Goal: Task Accomplishment & Management: Manage account settings

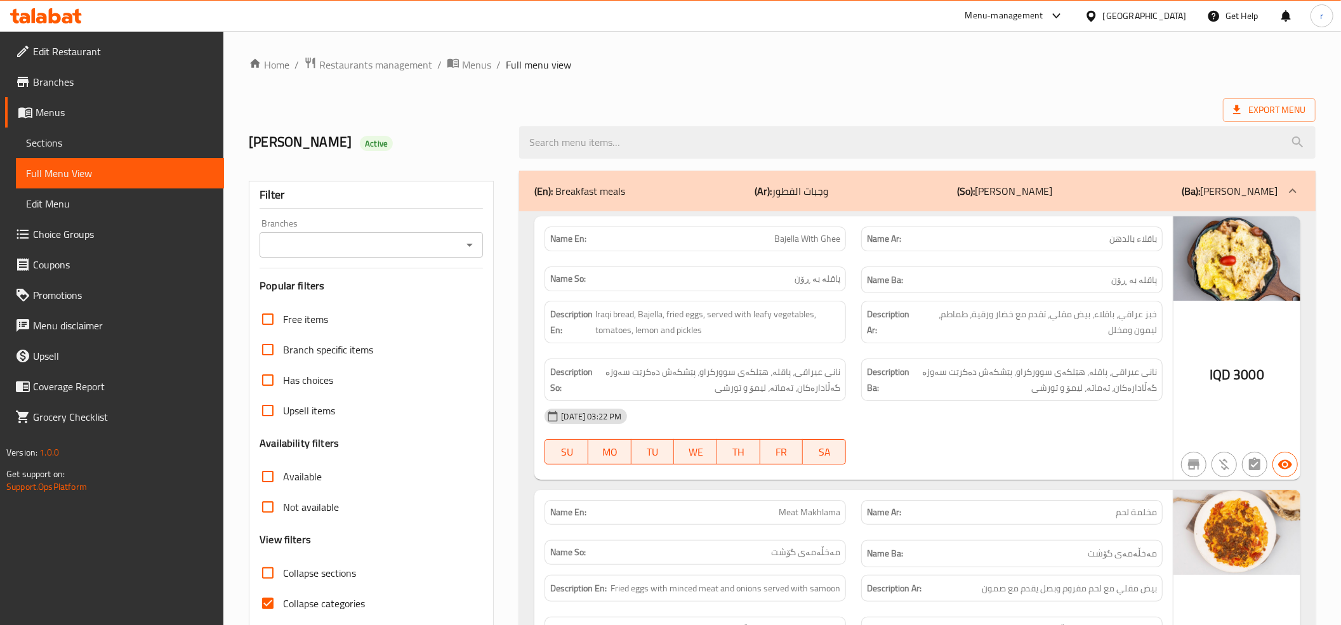
click at [46, 10] on icon at bounding box center [46, 15] width 72 height 15
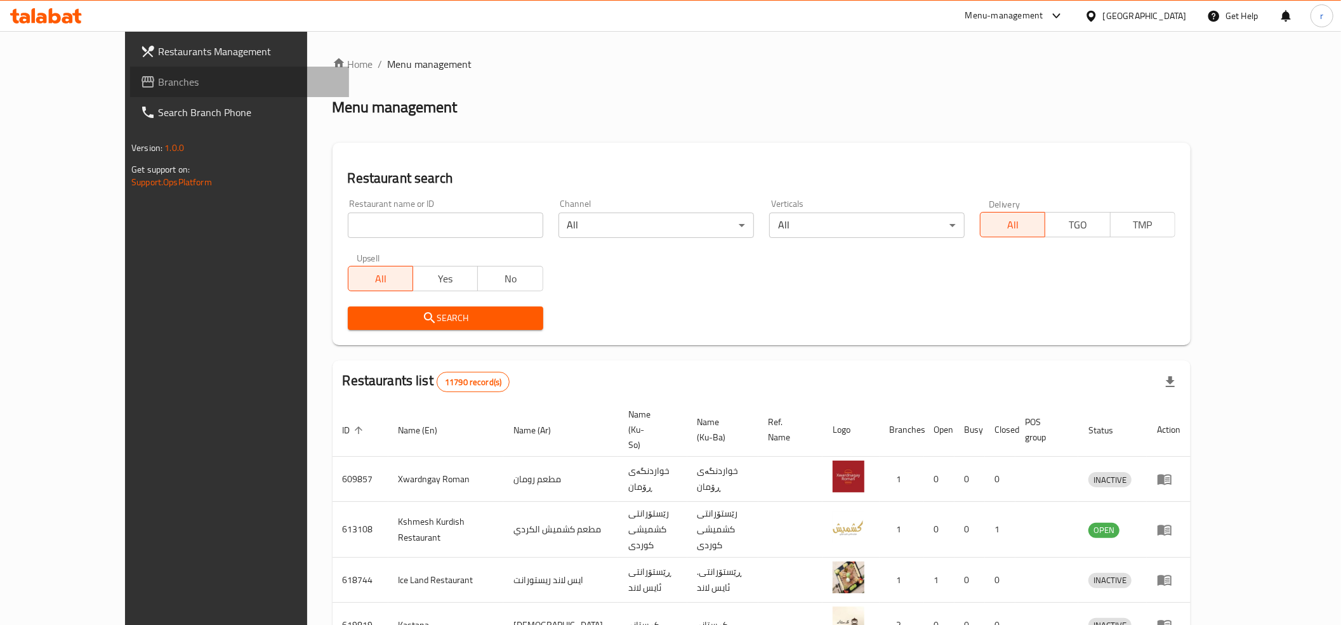
click at [158, 79] on span "Branches" at bounding box center [248, 81] width 181 height 15
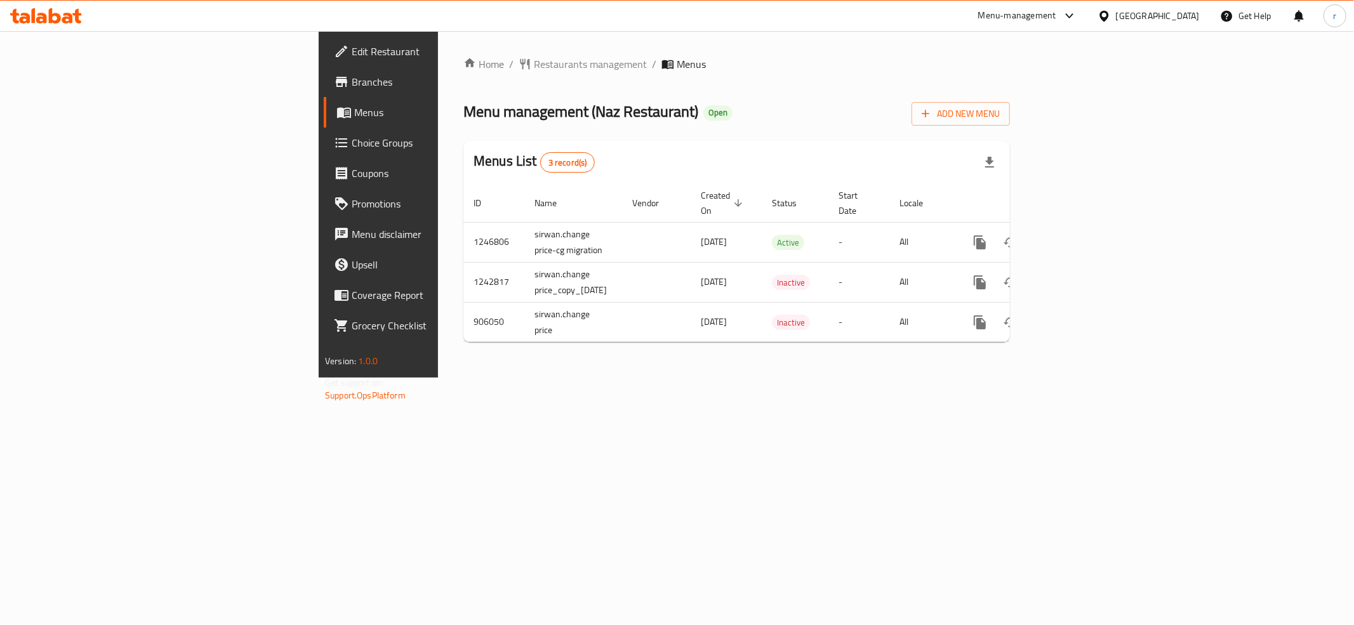
click at [324, 94] on link "Branches" at bounding box center [434, 82] width 221 height 30
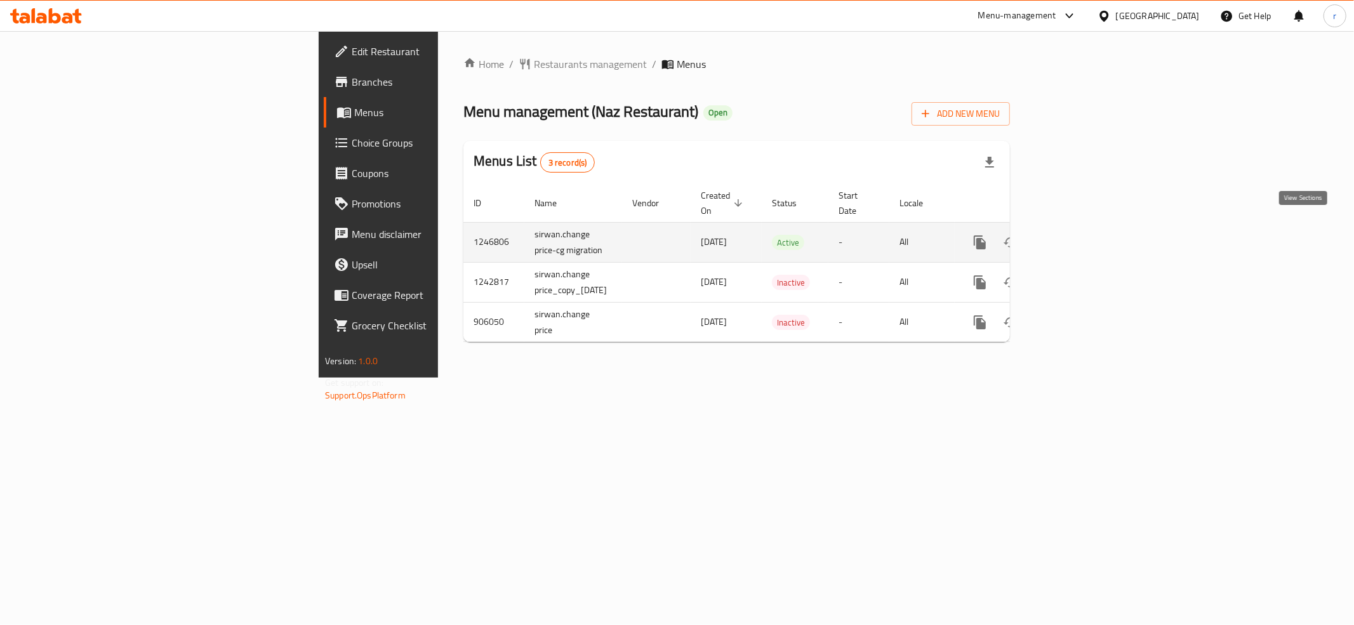
click at [1079, 235] on icon "enhanced table" at bounding box center [1071, 242] width 15 height 15
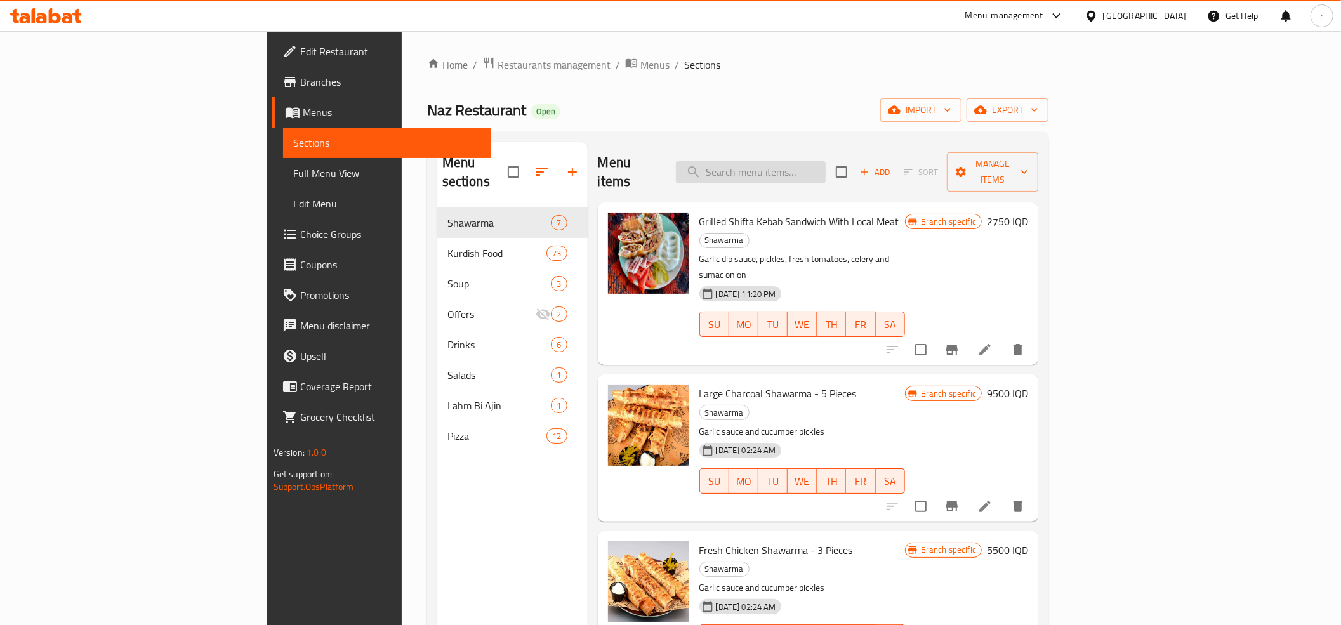
click at [826, 170] on input "search" at bounding box center [751, 172] width 150 height 22
paste input "Rice And Meat Shifta"
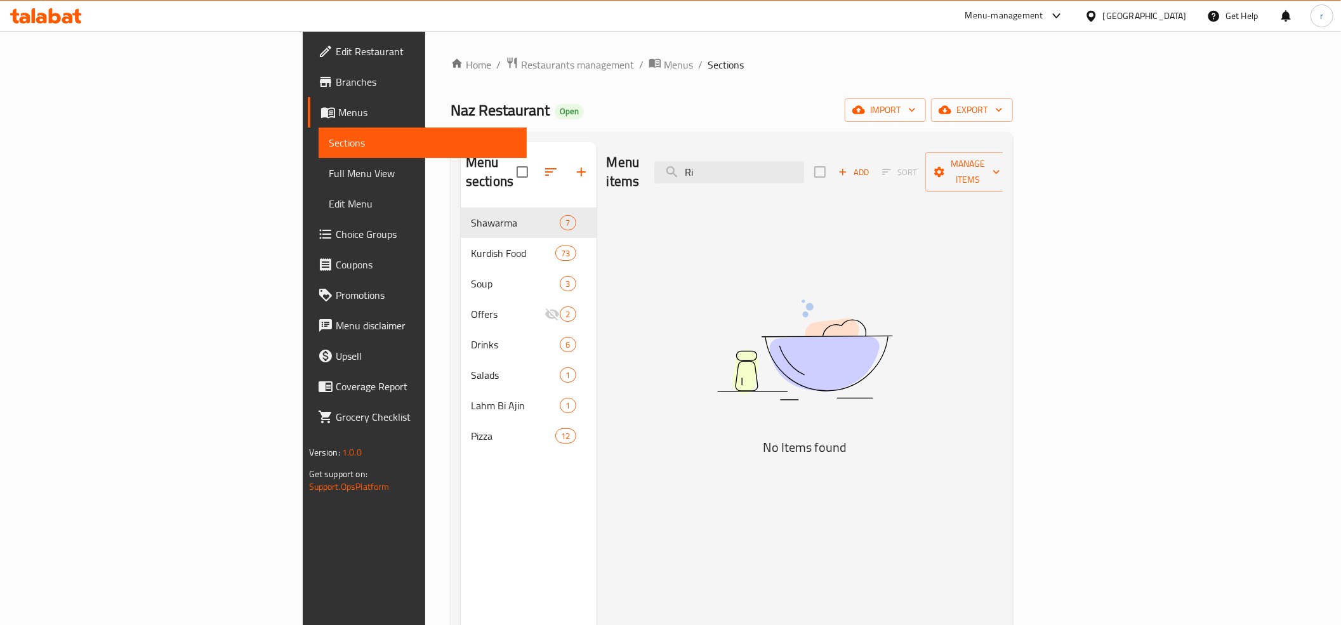
type input "R"
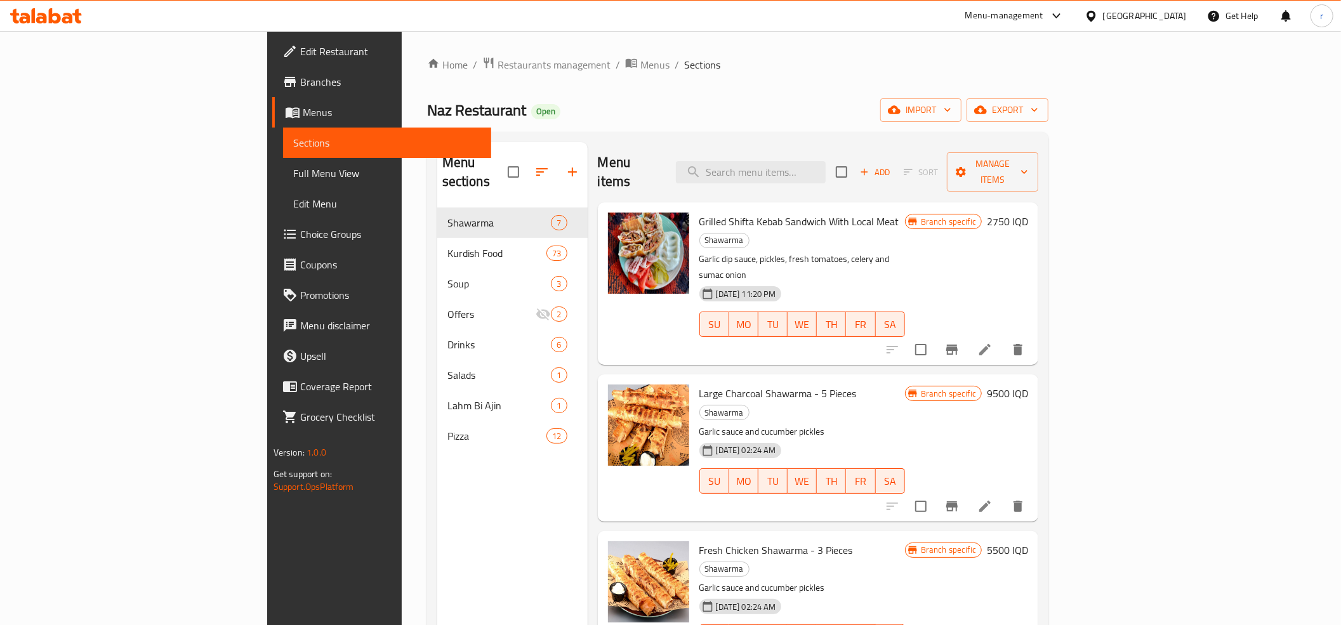
click at [300, 80] on span "Branches" at bounding box center [390, 81] width 181 height 15
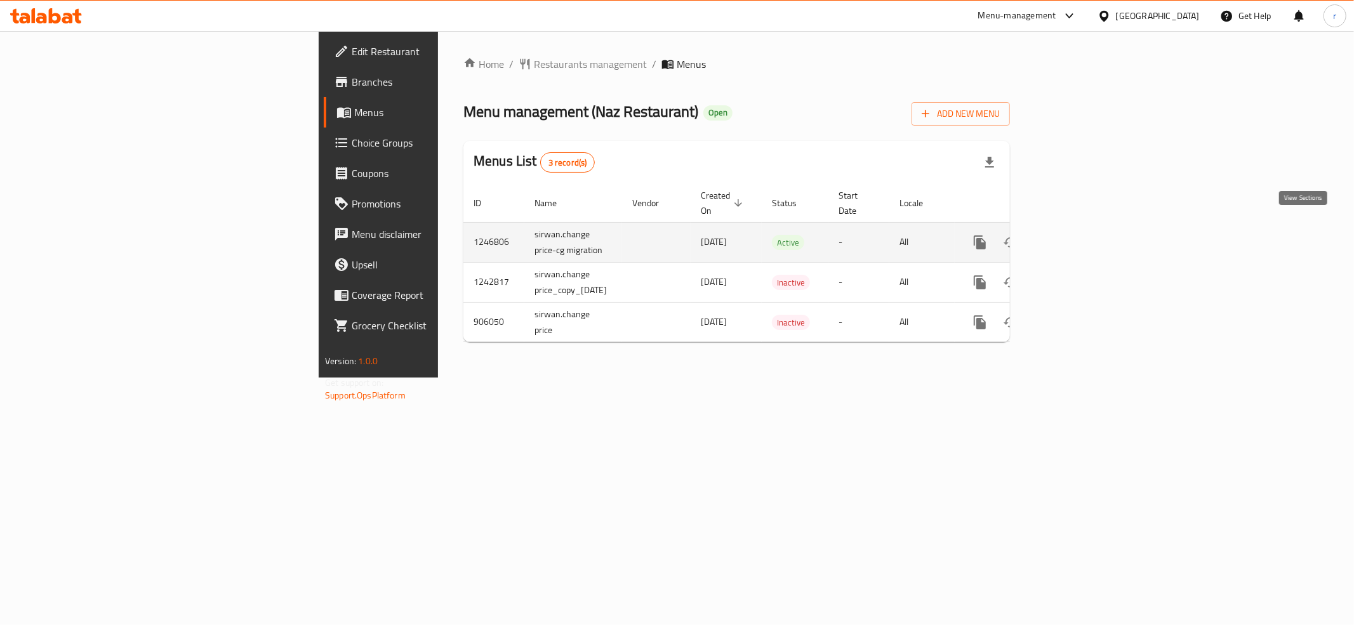
click at [1077, 237] on icon "enhanced table" at bounding box center [1071, 242] width 11 height 11
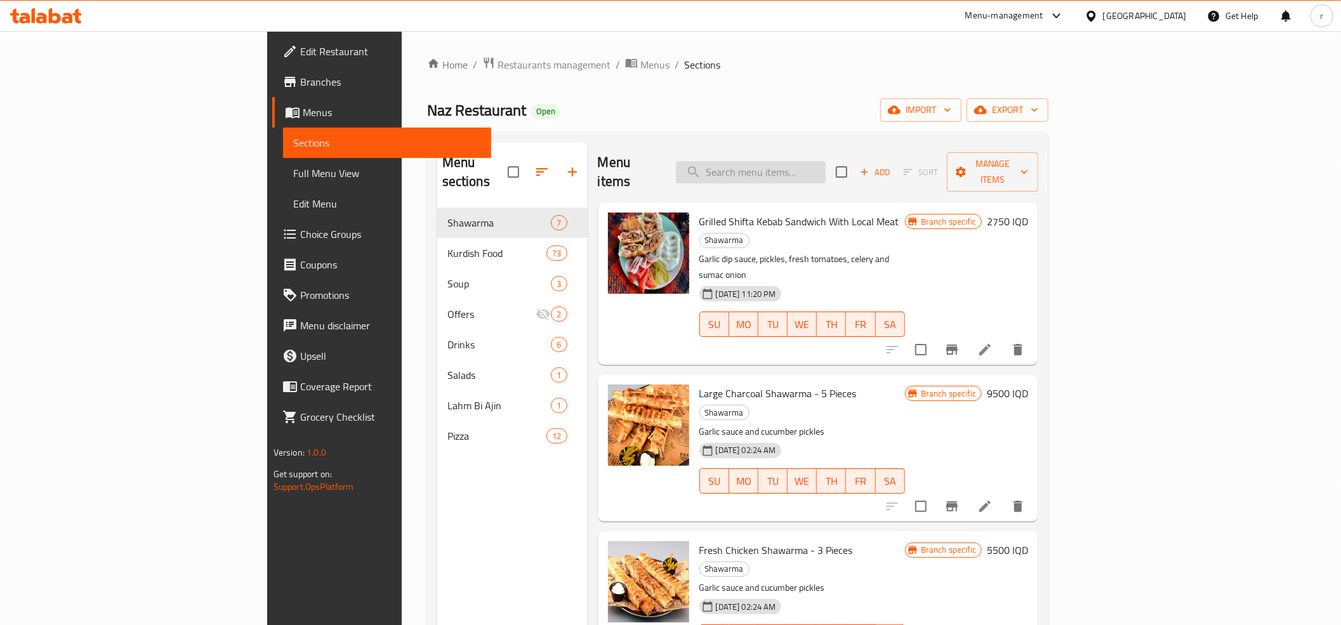
click at [825, 171] on input "search" at bounding box center [751, 172] width 150 height 22
paste input "651428"
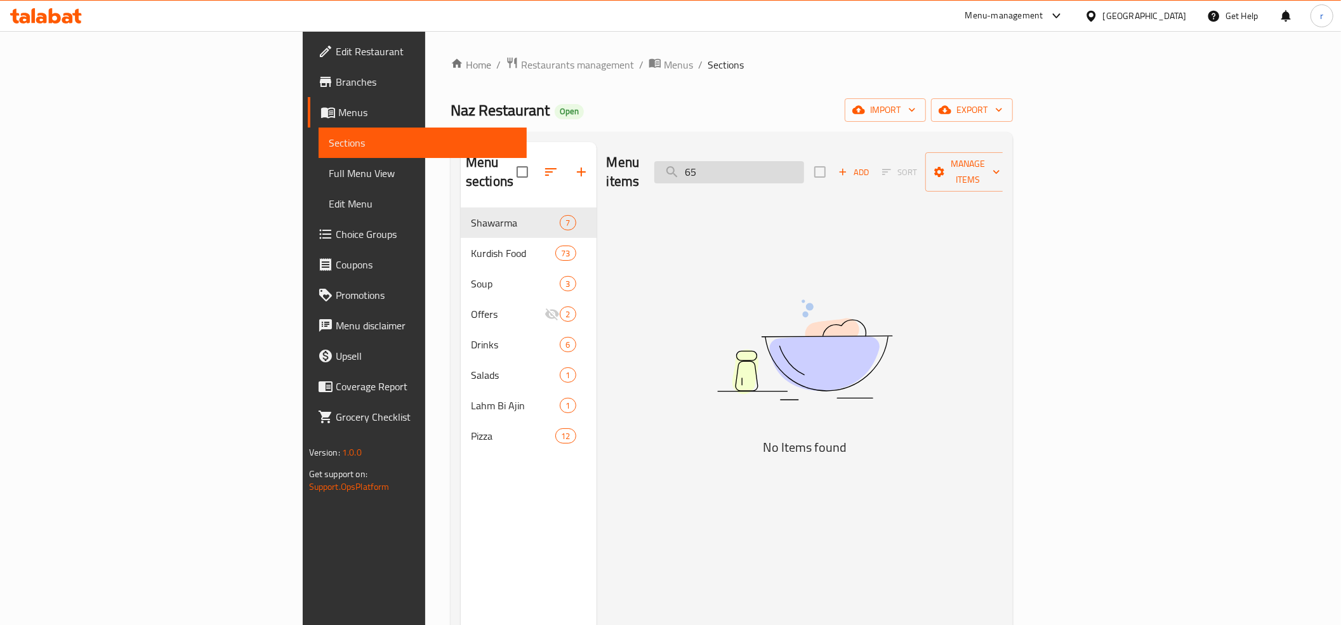
type input "6"
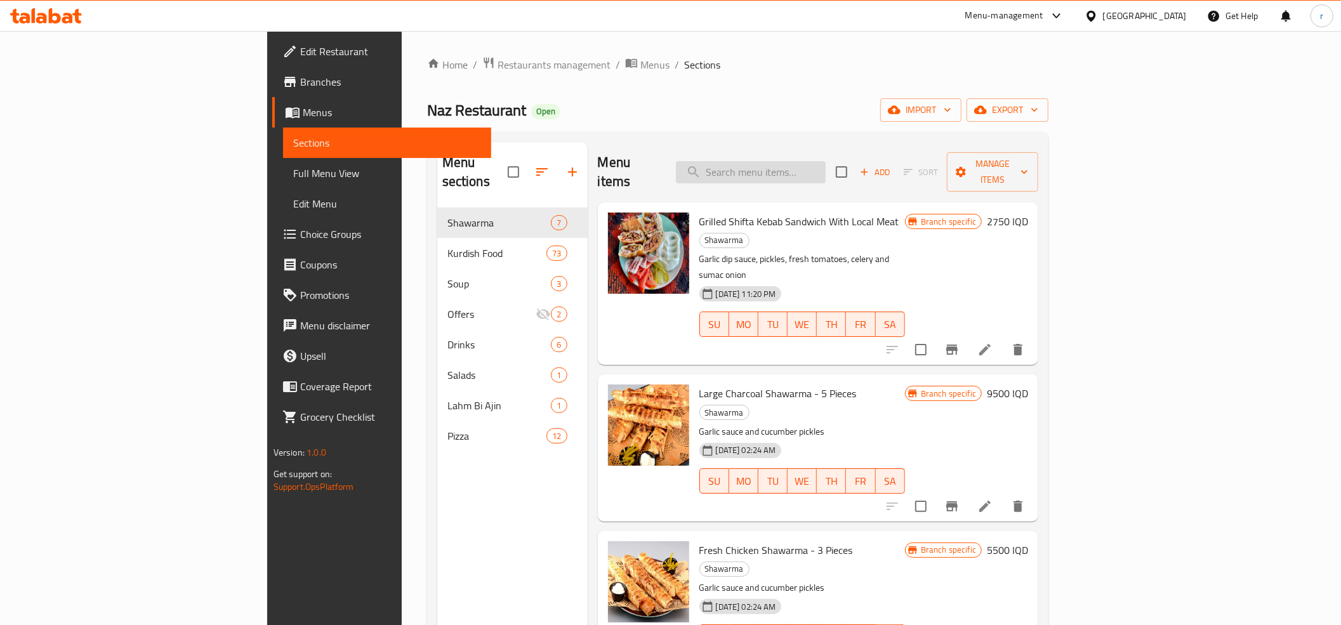
paste input "Rice And Meat Shifta"
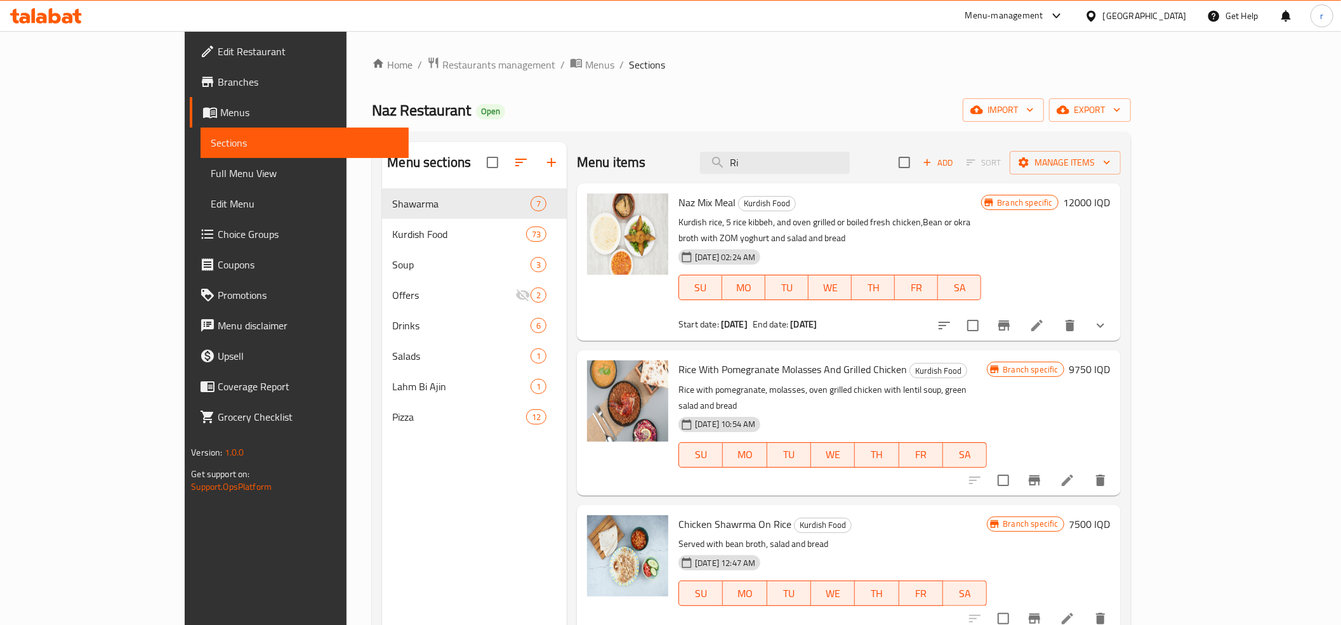
type input "R"
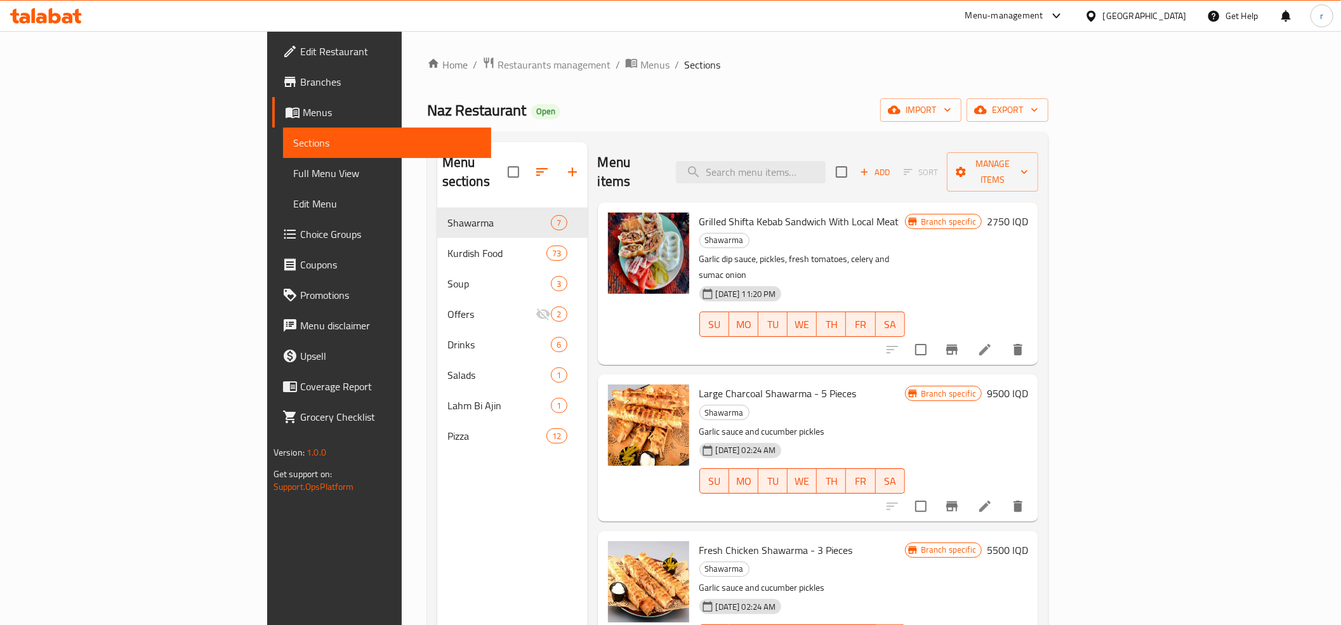
click at [293, 179] on span "Full Menu View" at bounding box center [387, 173] width 188 height 15
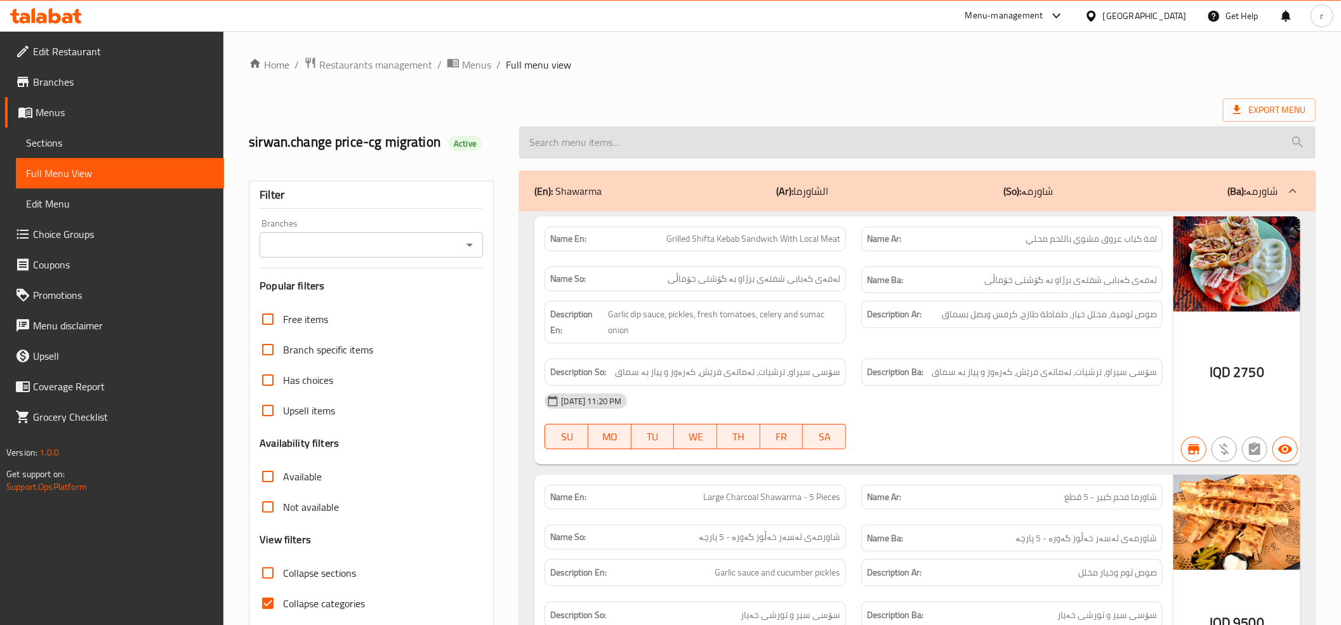
click at [602, 140] on input "search" at bounding box center [917, 142] width 796 height 32
paste input "Rice And Meat Shifta"
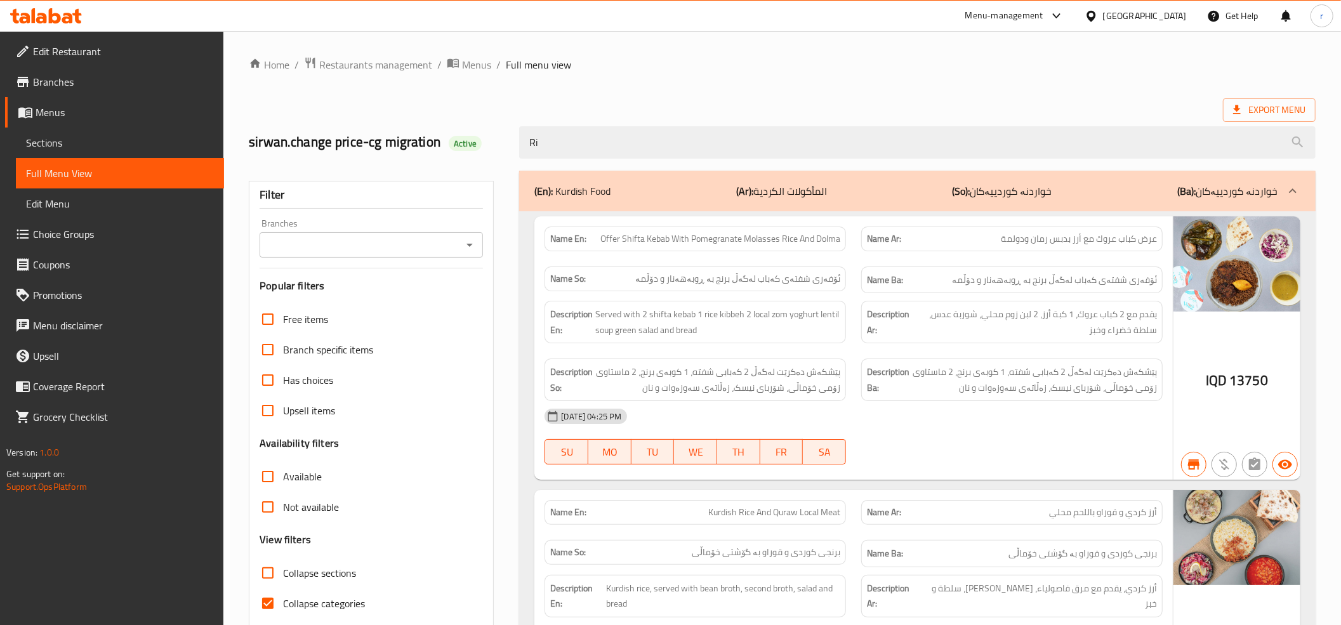
type input "R"
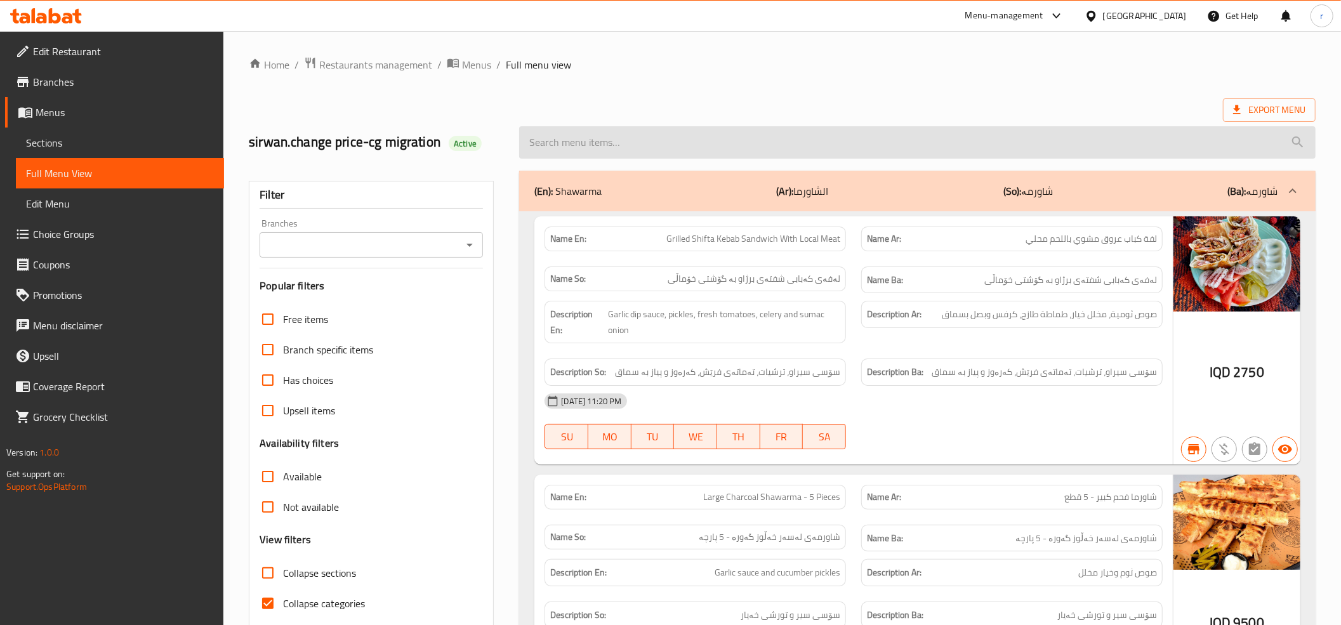
paste input "رز و كباب عروق بلحم محلي"
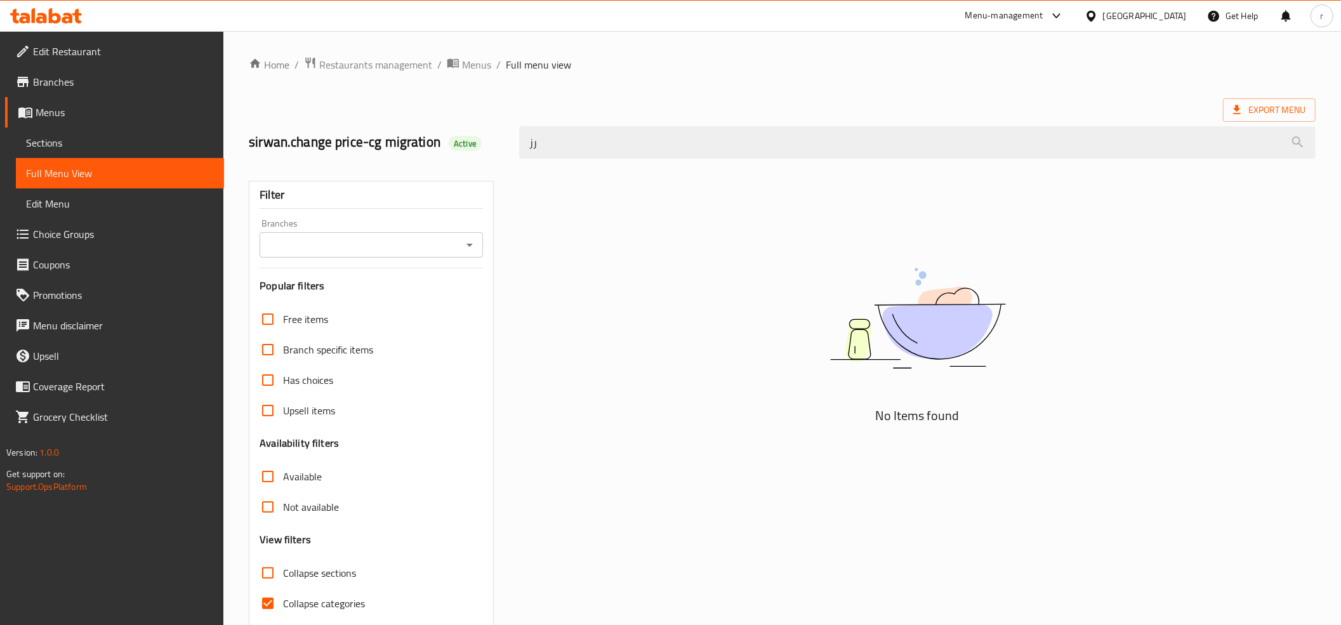
type input "ر"
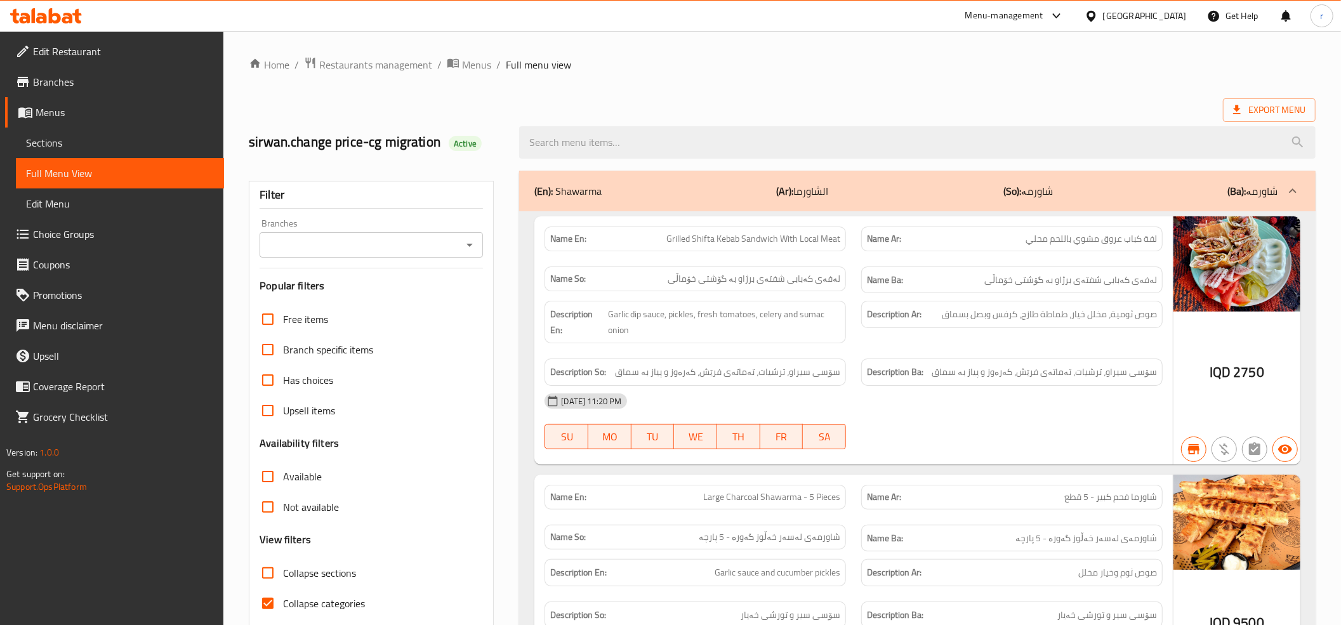
paste input "رز و كباب عروق بلحم محلي"
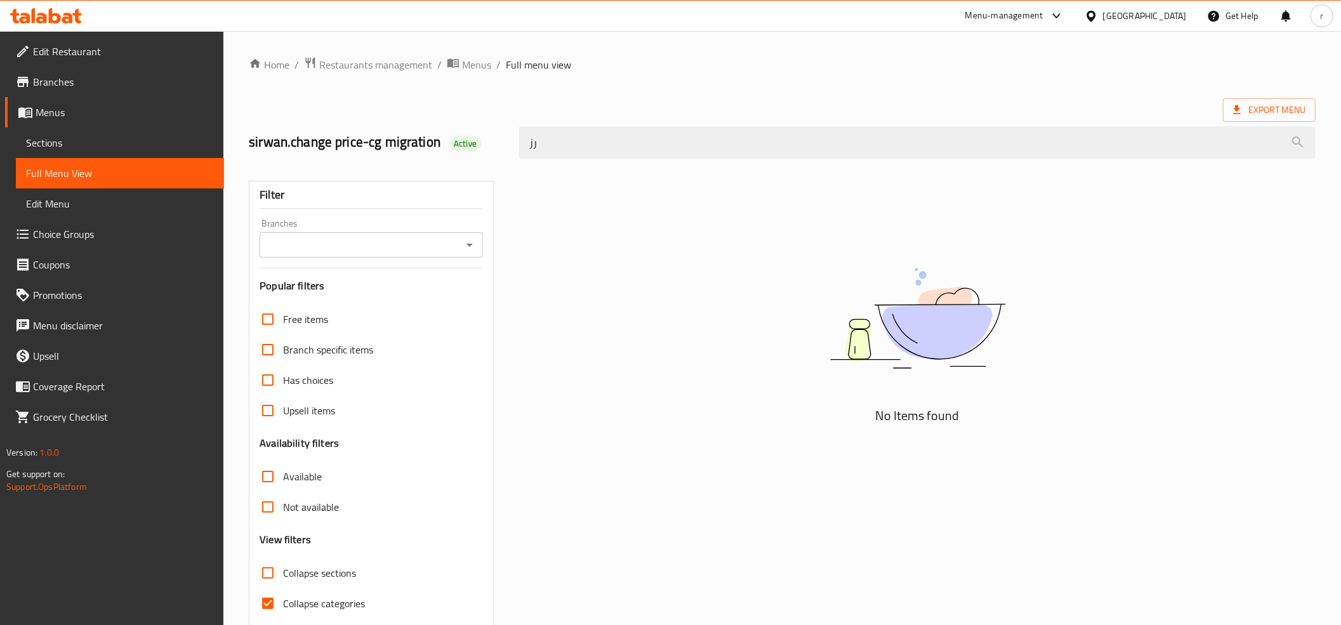
type input "ر"
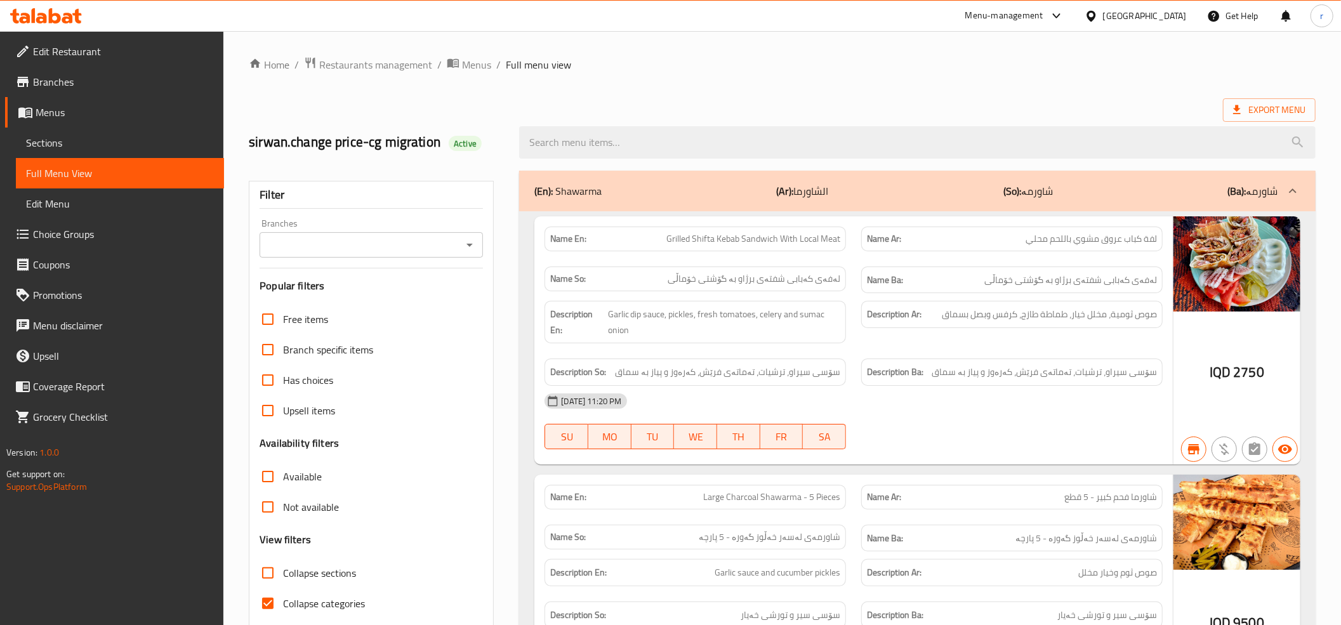
paste input "Rice And Meat Shifta"
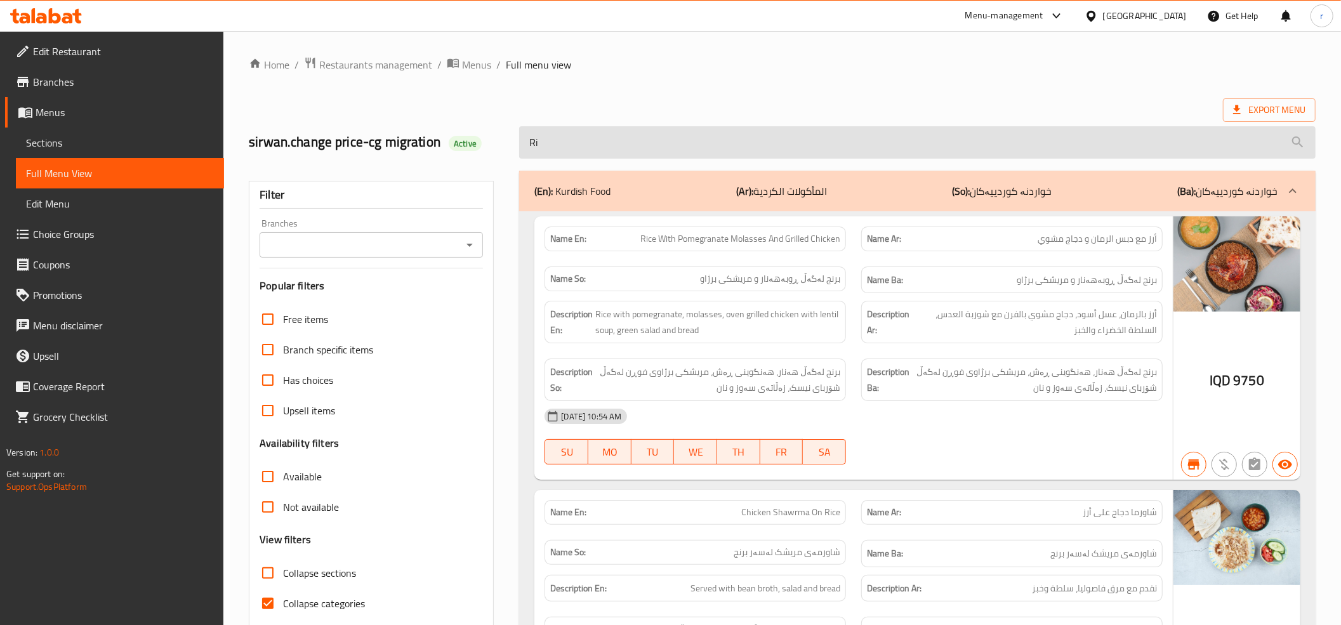
type input "R"
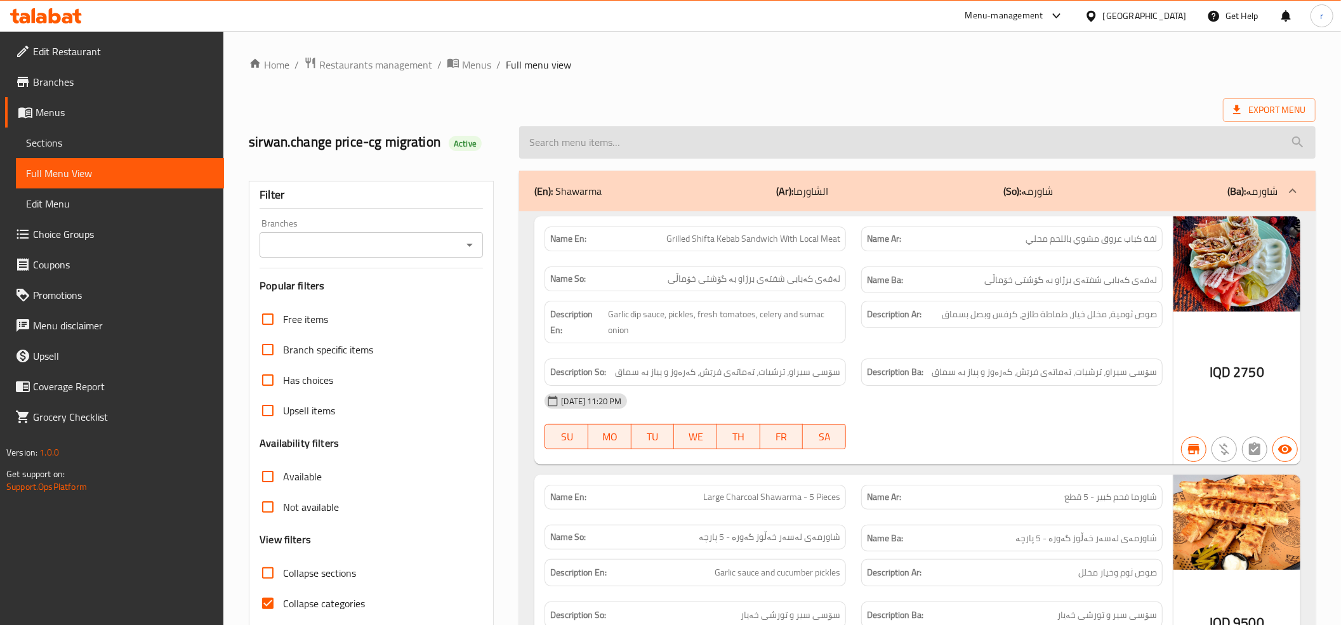
paste input "Rice And Meat Shifta"
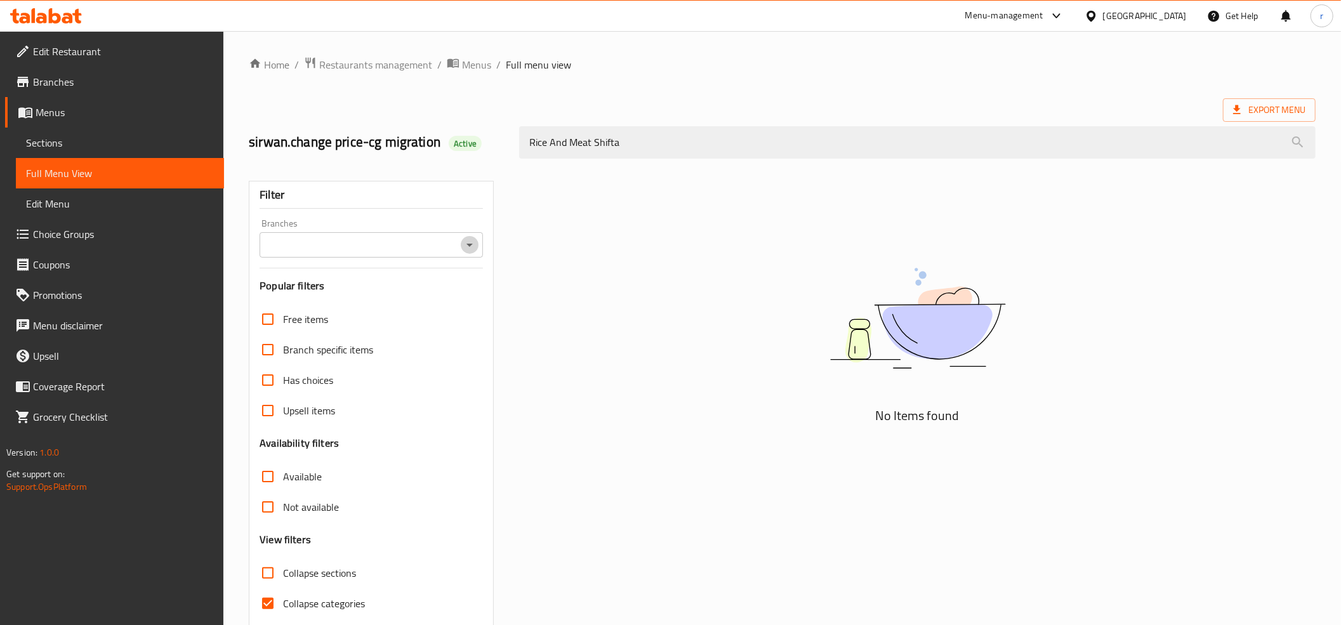
click at [470, 240] on icon "Open" at bounding box center [469, 244] width 15 height 15
type input "Rice And Meat Shifta"
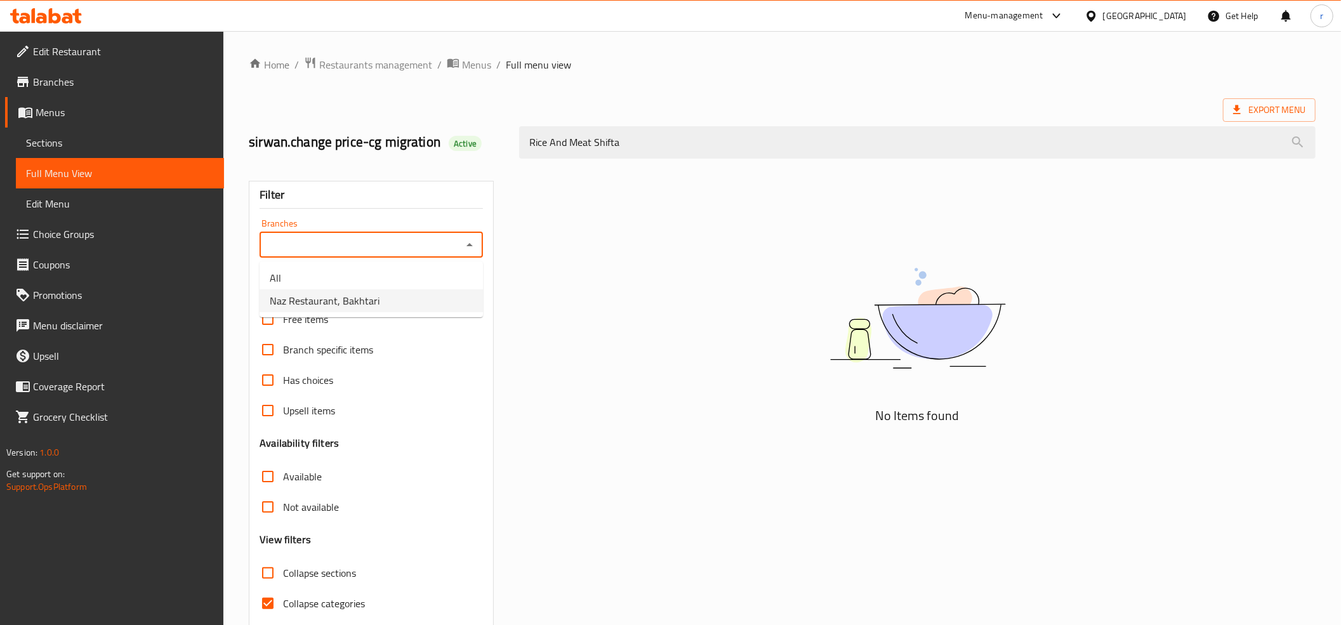
click at [435, 292] on li "Naz Restaurant, Bakhtari" at bounding box center [371, 300] width 223 height 23
type input "Naz Restaurant, Bakhtari"
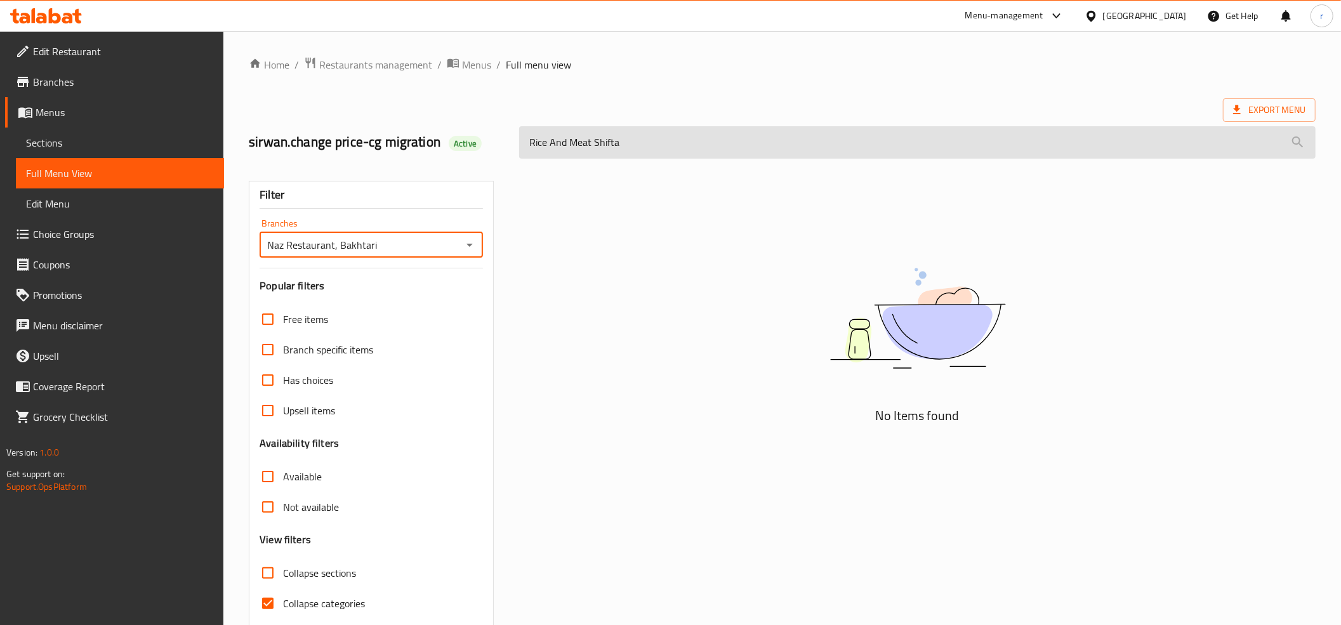
click at [645, 150] on input "Rice And Meat Shifta" at bounding box center [917, 142] width 796 height 32
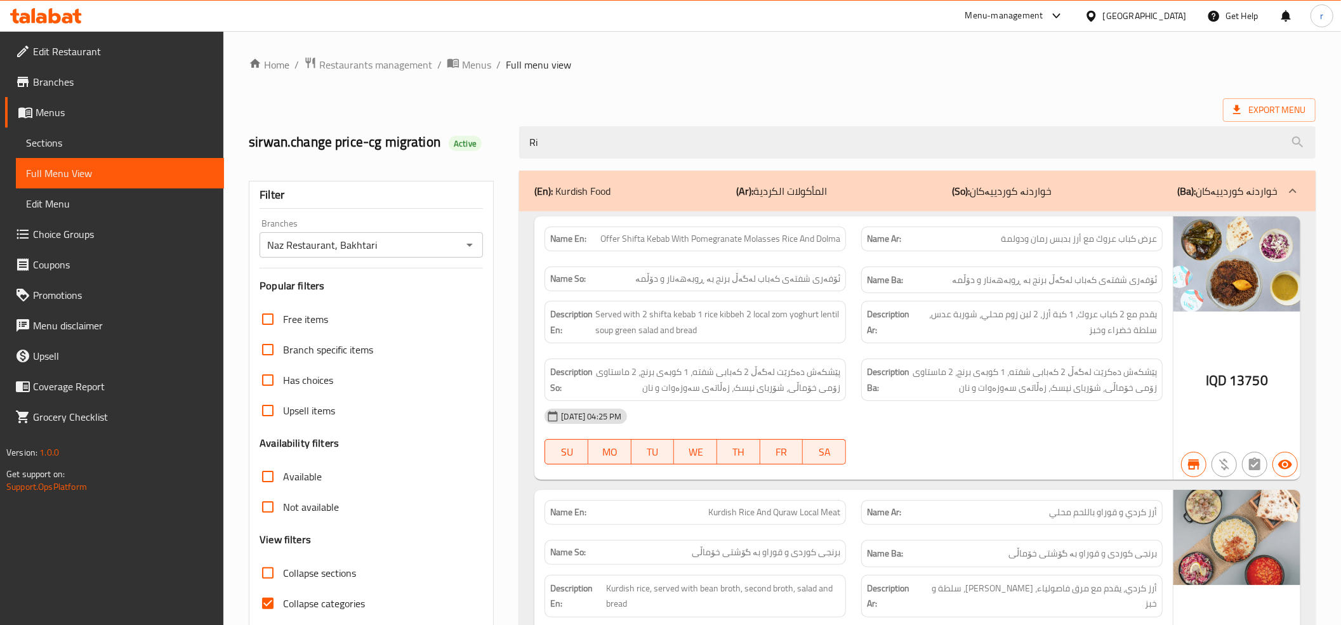
type input "R"
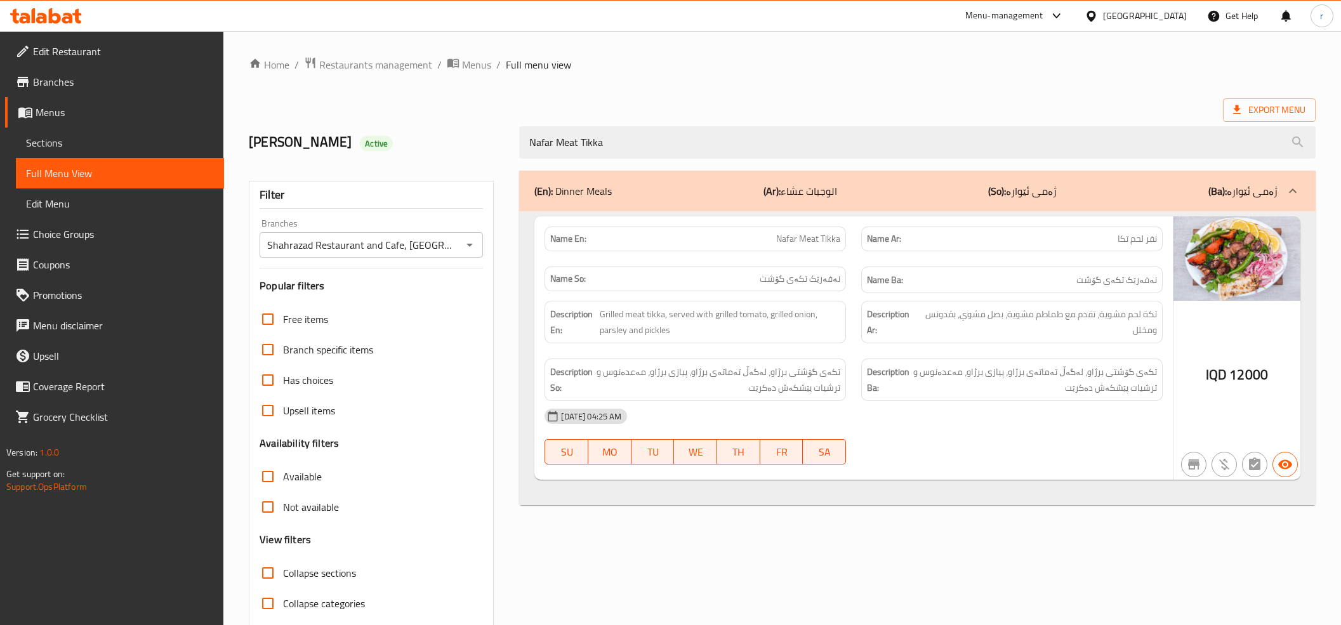
scroll to position [51, 0]
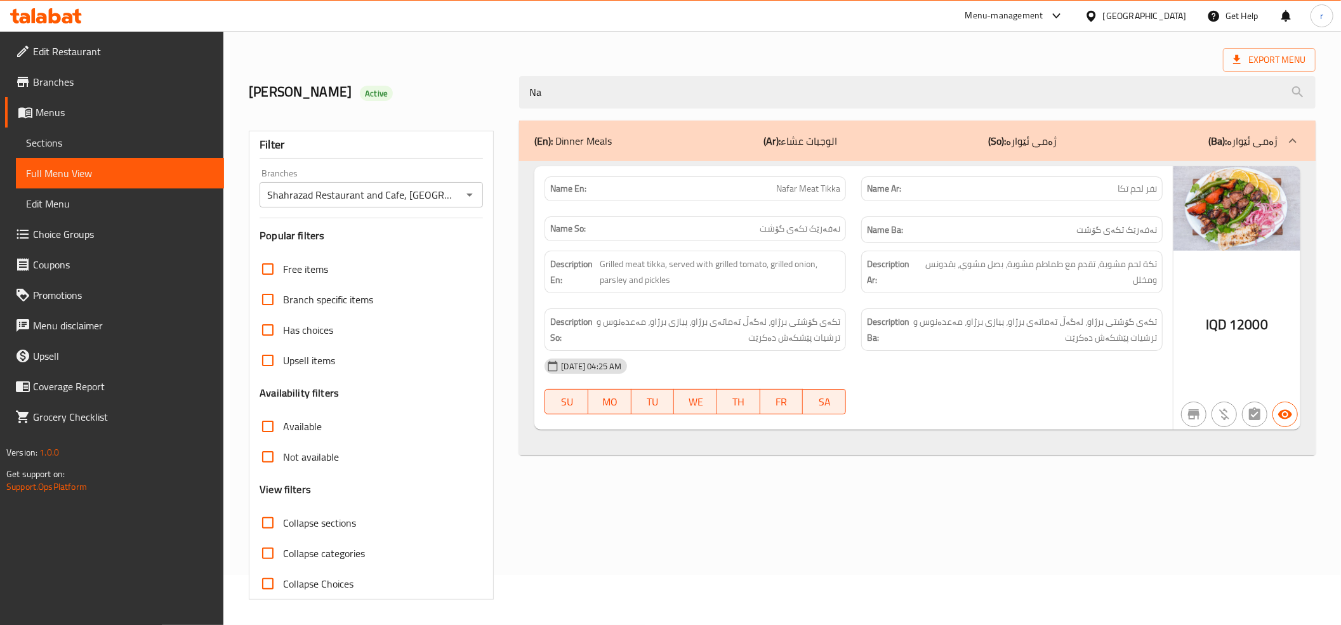
type input "N"
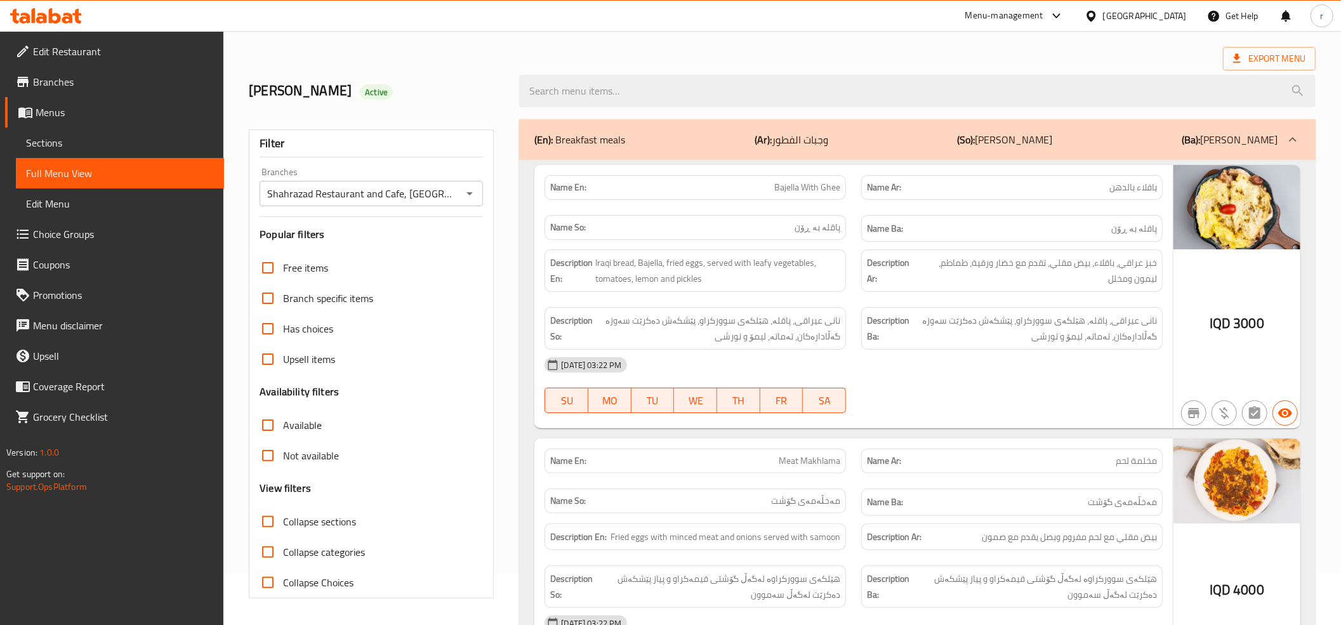
click at [61, 8] on icon at bounding box center [46, 15] width 72 height 15
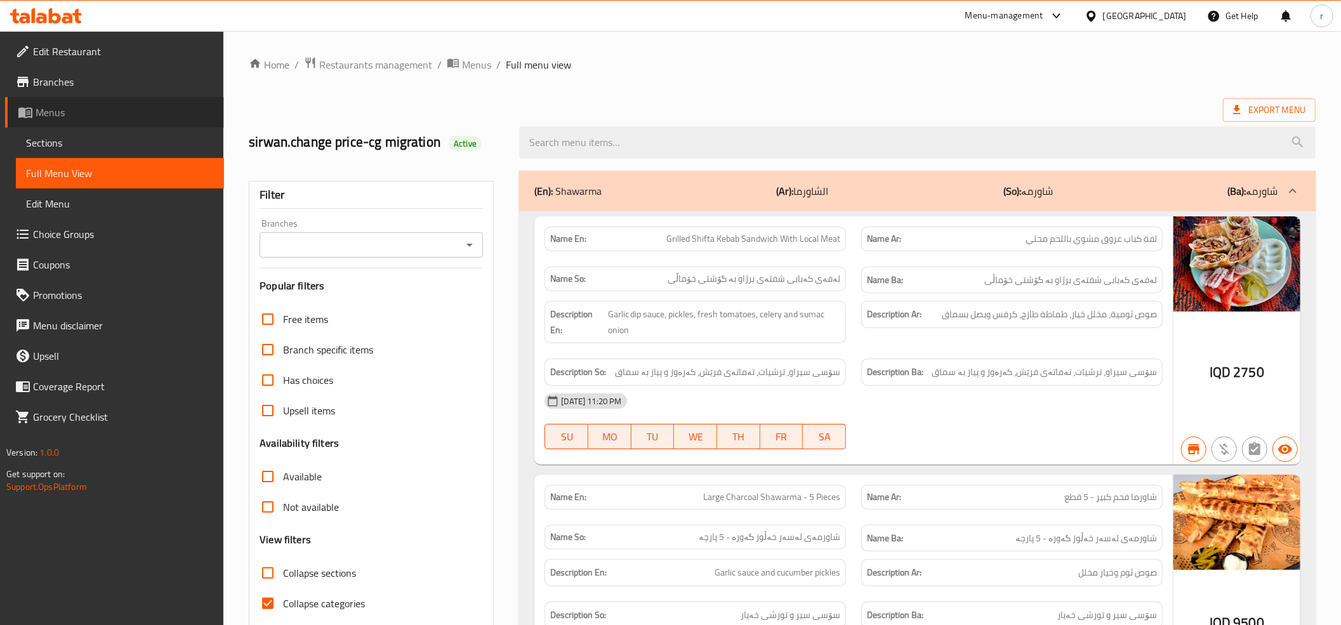
click at [170, 122] on link "Menus" at bounding box center [114, 112] width 219 height 30
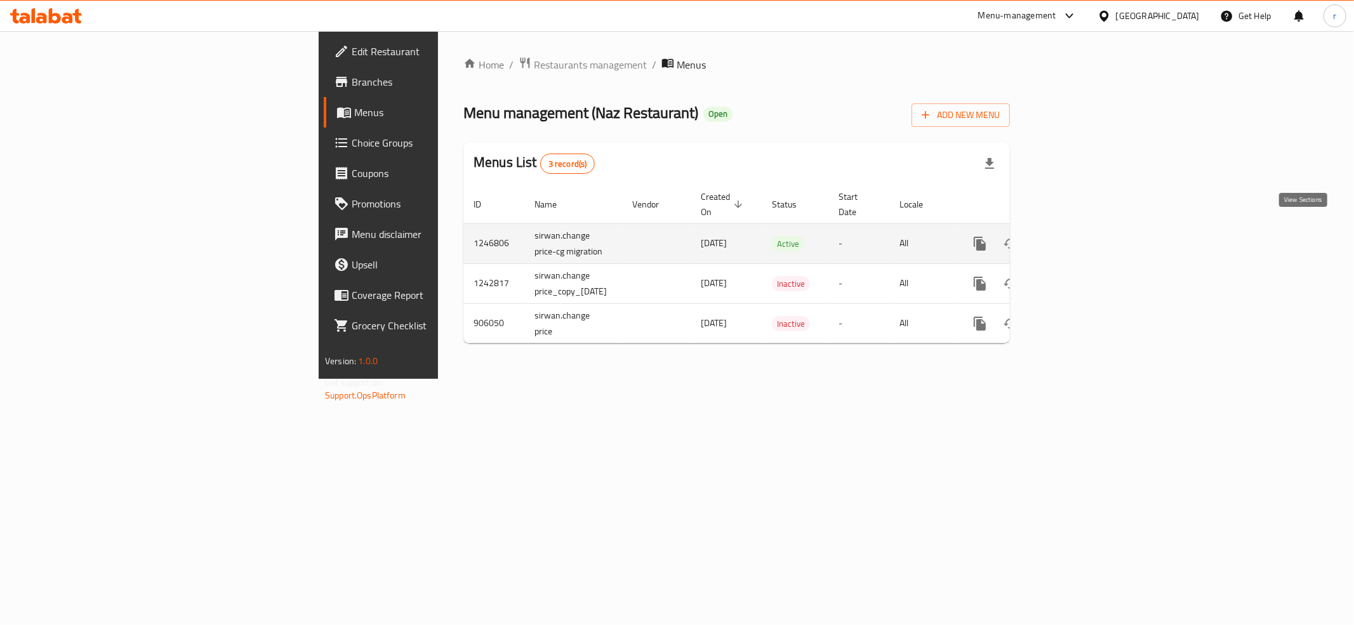
click at [1079, 236] on icon "enhanced table" at bounding box center [1071, 243] width 15 height 15
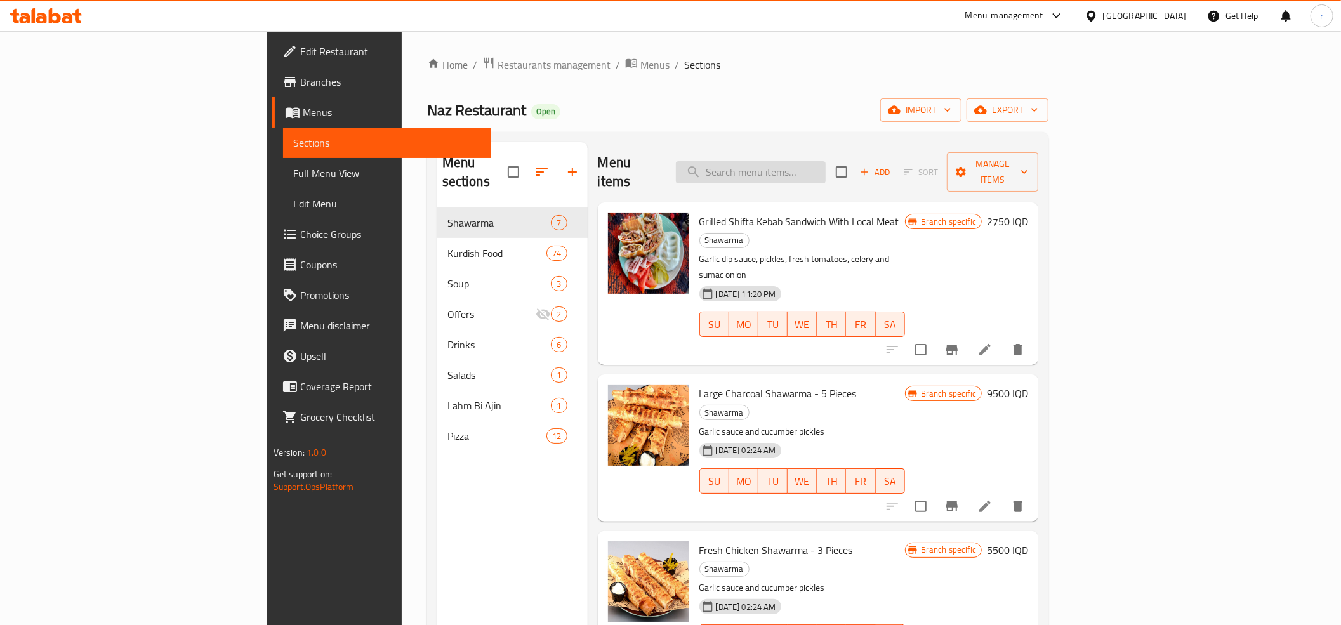
click at [786, 161] on input "search" at bounding box center [751, 172] width 150 height 22
paste input "Rice And Meat Shifta"
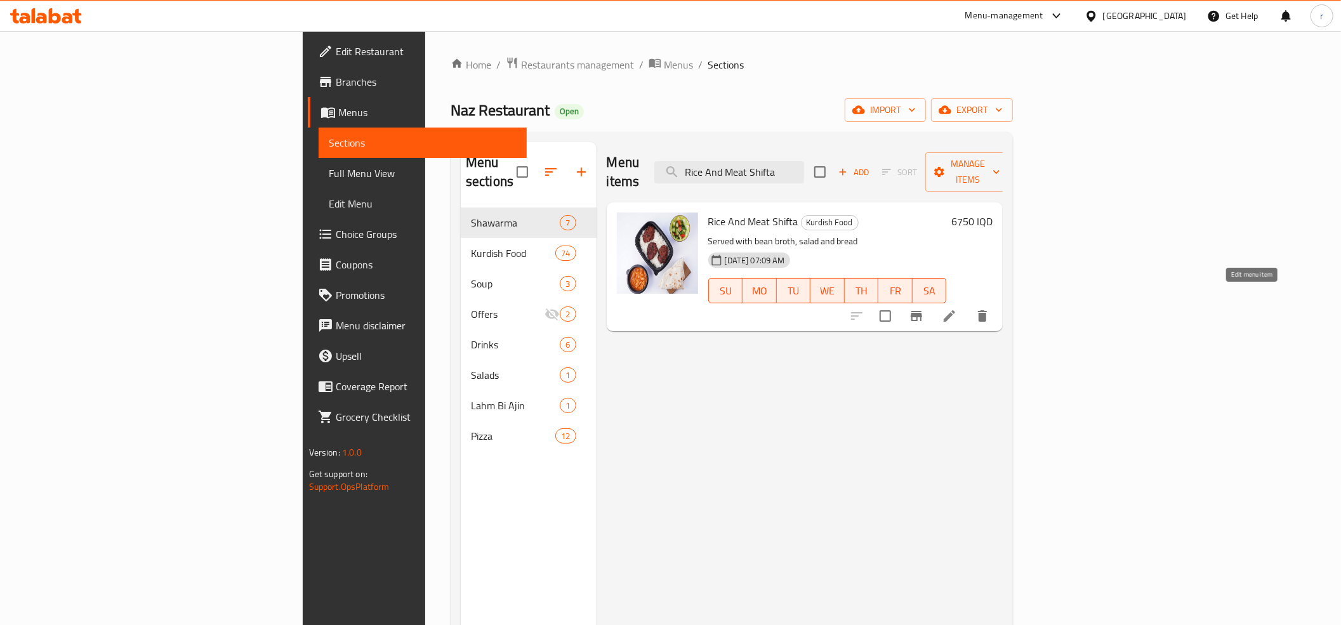
type input "Rice And Meat Shifta"
click at [967, 305] on li at bounding box center [950, 316] width 36 height 23
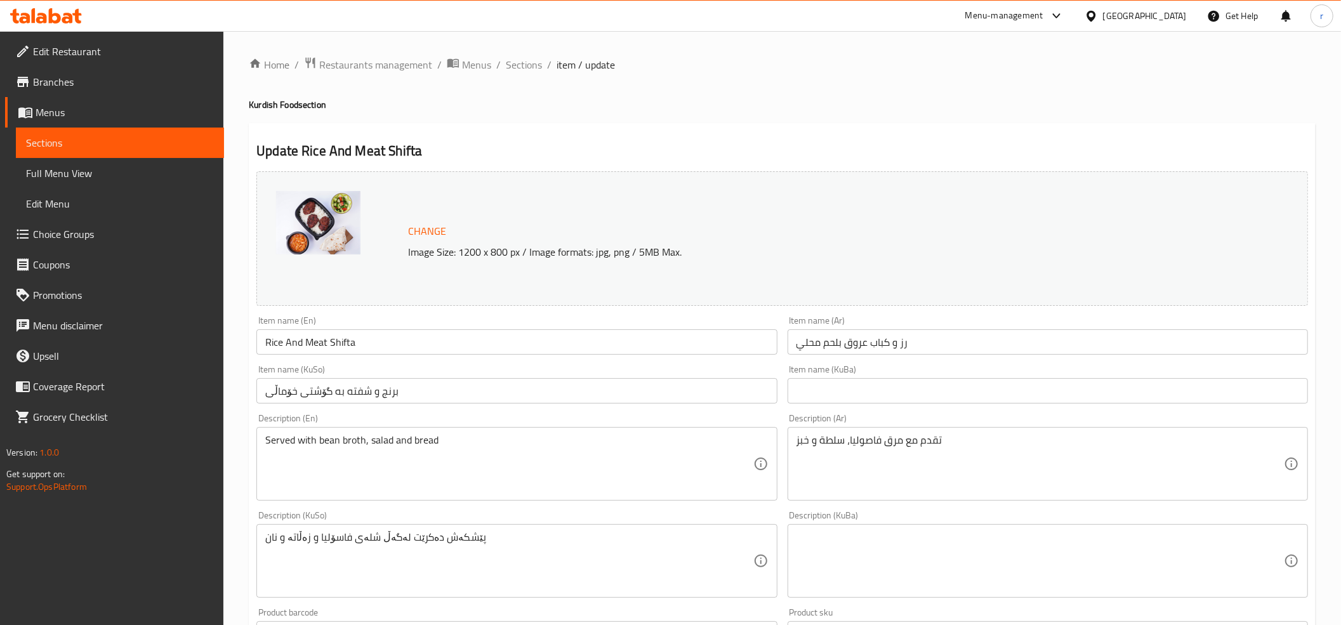
click at [882, 341] on input "رز و كباب عروق بلحم محلي" at bounding box center [1048, 341] width 520 height 25
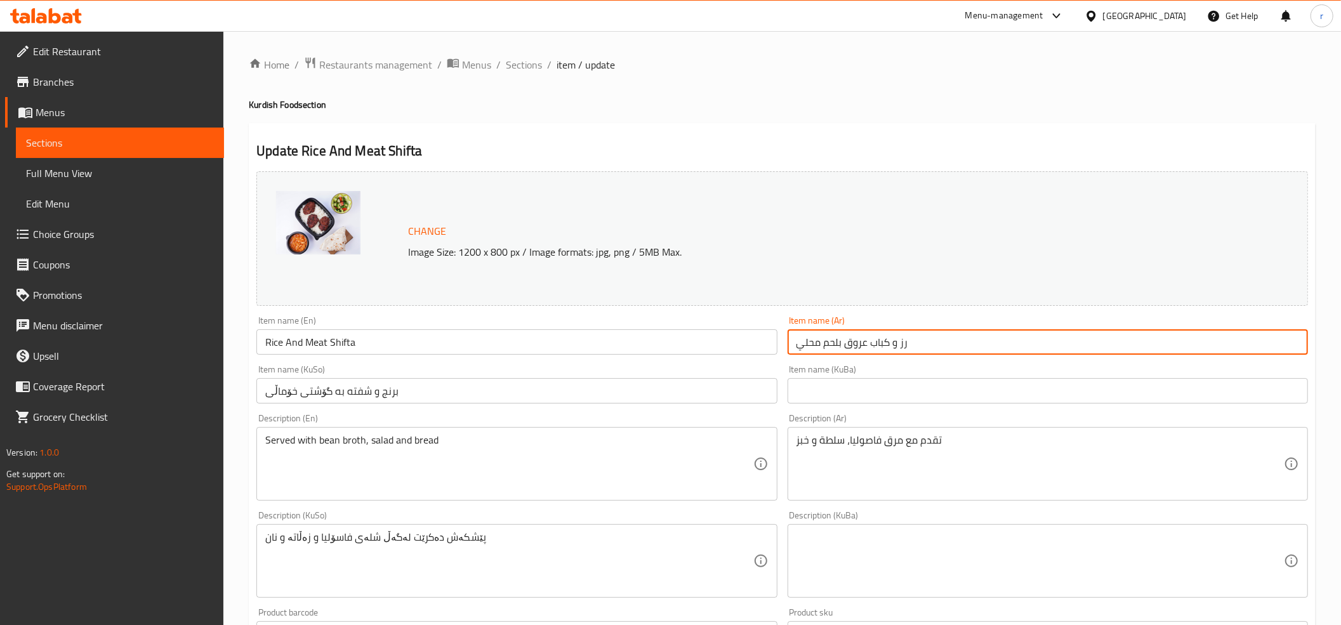
click at [882, 341] on input "رز و كباب عروق بلحم محلي" at bounding box center [1048, 341] width 520 height 25
click at [835, 128] on div "Update Rice And Meat Shifta Change Image Size: 1200 x 800 px / Image formats: j…" at bounding box center [782, 574] width 1067 height 903
click at [917, 335] on input "رز و كباب عروق بلحم محلي" at bounding box center [1048, 341] width 520 height 25
click at [1304, 350] on input "رز و كباب عروق بلحم محلي" at bounding box center [1048, 341] width 520 height 25
click at [1273, 345] on input "أرز و كباب عروق بلحم محلي" at bounding box center [1048, 341] width 520 height 25
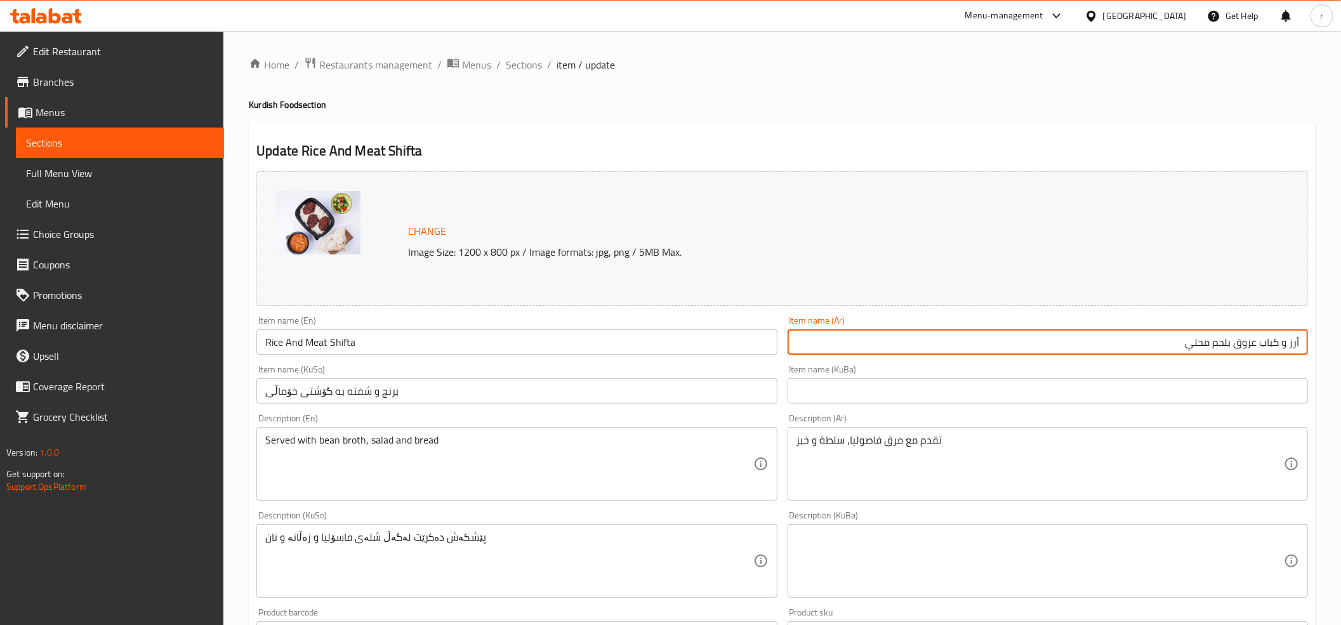
click at [1273, 345] on input "أرز و كباب عروق بلحم محلي" at bounding box center [1048, 341] width 520 height 25
type input "أرز و كباب عروق بلحم محلي"
click at [340, 339] on input "Rice And Meat Shifta" at bounding box center [516, 341] width 520 height 25
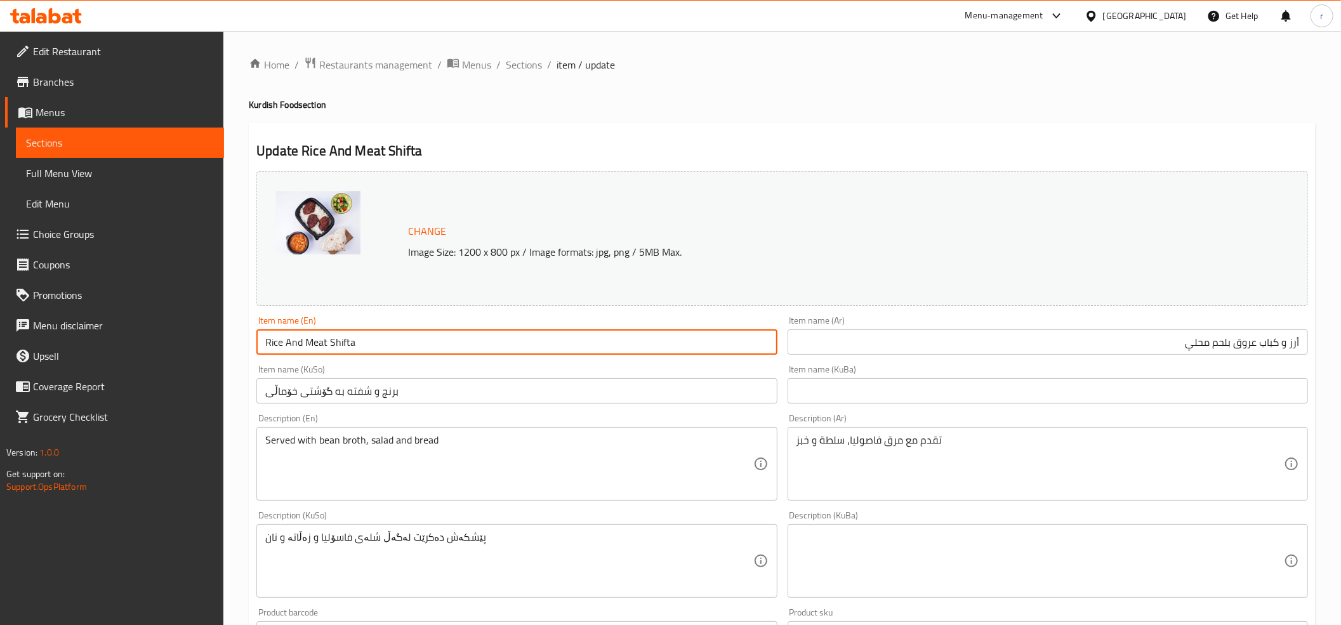
click at [340, 339] on input "Rice And Meat Shifta" at bounding box center [516, 341] width 520 height 25
paste input "Kebab"
click at [451, 340] on input "Rice And Meat Shifta" at bounding box center [516, 341] width 520 height 25
click at [1247, 346] on input "أرز و كباب عروق بلحم محلي" at bounding box center [1048, 341] width 520 height 25
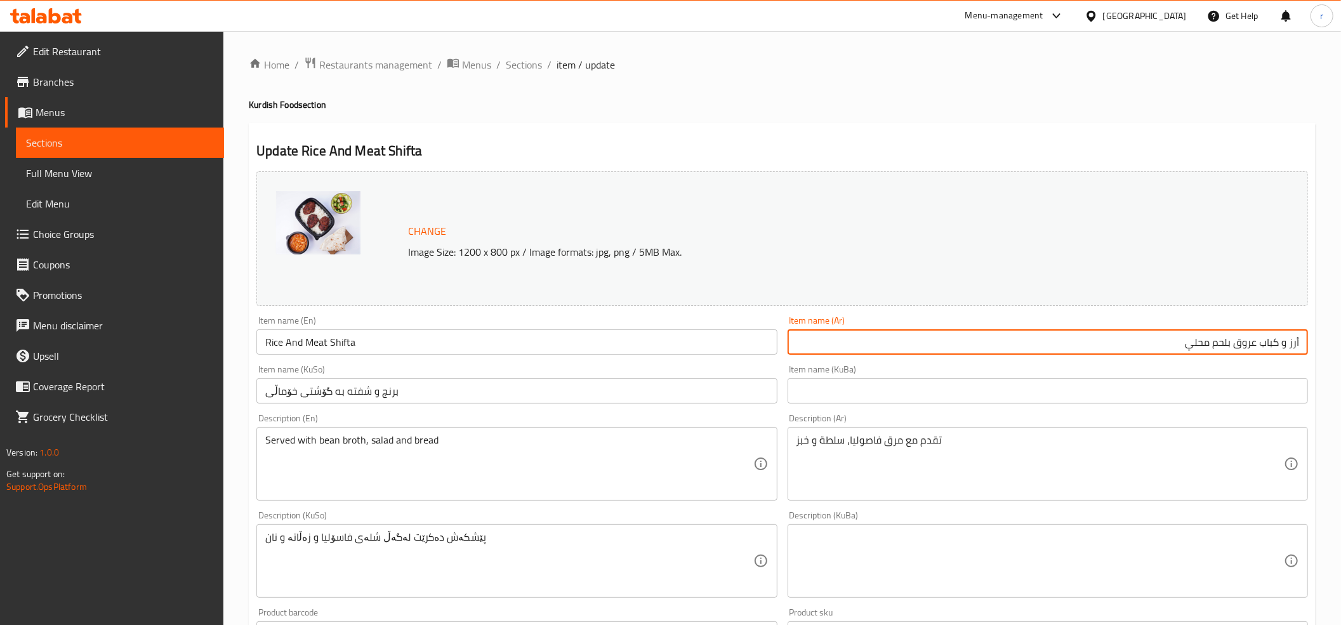
click at [1247, 346] on input "أرز و كباب عروق بلحم محلي" at bounding box center [1048, 341] width 520 height 25
click at [1158, 344] on input "أرز و كباب عروق بلحم محلي" at bounding box center [1048, 341] width 520 height 25
drag, startPoint x: 1191, startPoint y: 354, endPoint x: 1353, endPoint y: 353, distance: 162.5
click at [1340, 353] on html "​ Menu-management Iraq Get Help r Edit Restaurant Branches Menus Sections Full …" at bounding box center [670, 312] width 1341 height 625
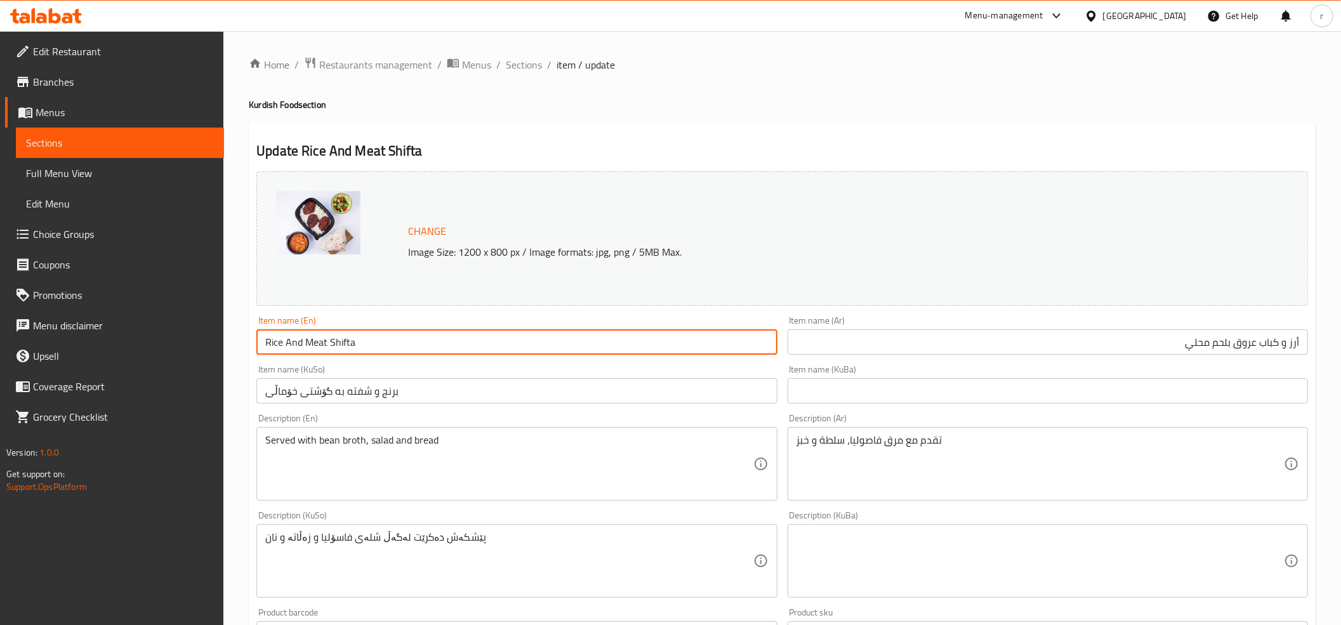
click at [376, 346] on input "Rice And Meat Shifta" at bounding box center [516, 341] width 520 height 25
paste input "with"
click at [1242, 345] on input "أرز و كباب عروق بلحم محلي" at bounding box center [1048, 341] width 520 height 25
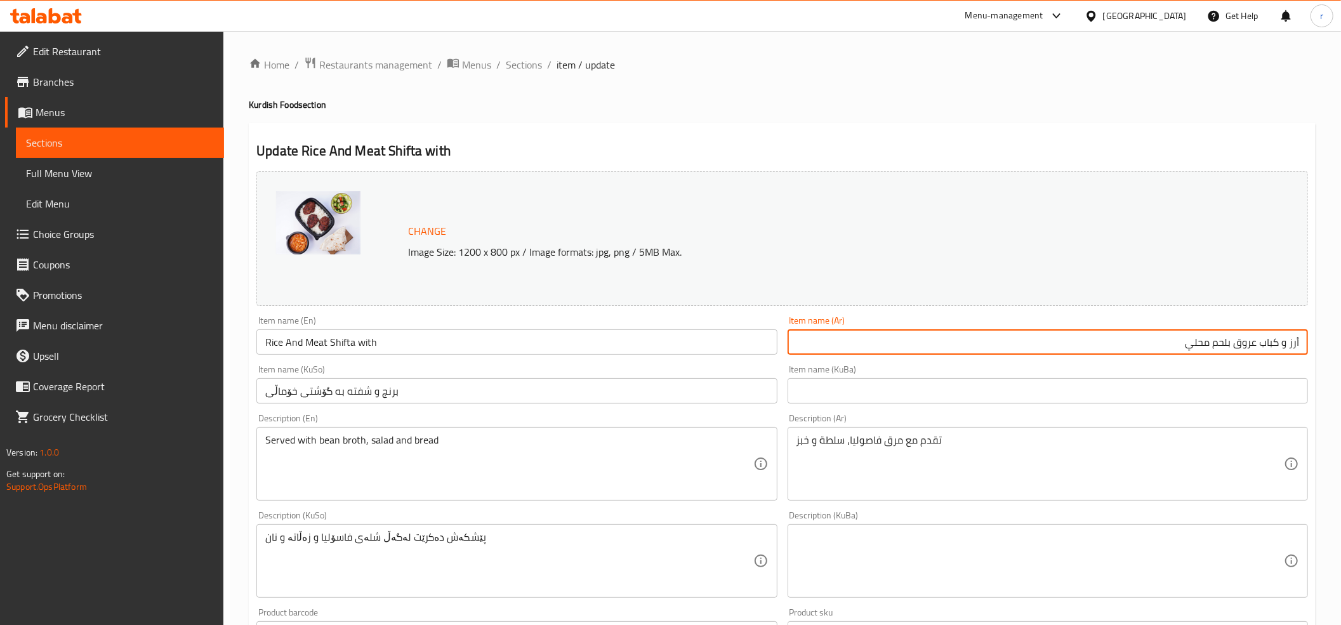
click at [1242, 345] on input "أرز و كباب عروق بلحم محلي" at bounding box center [1048, 341] width 520 height 25
click at [404, 343] on input "Rice And Meat Shifta with" at bounding box center [516, 341] width 520 height 25
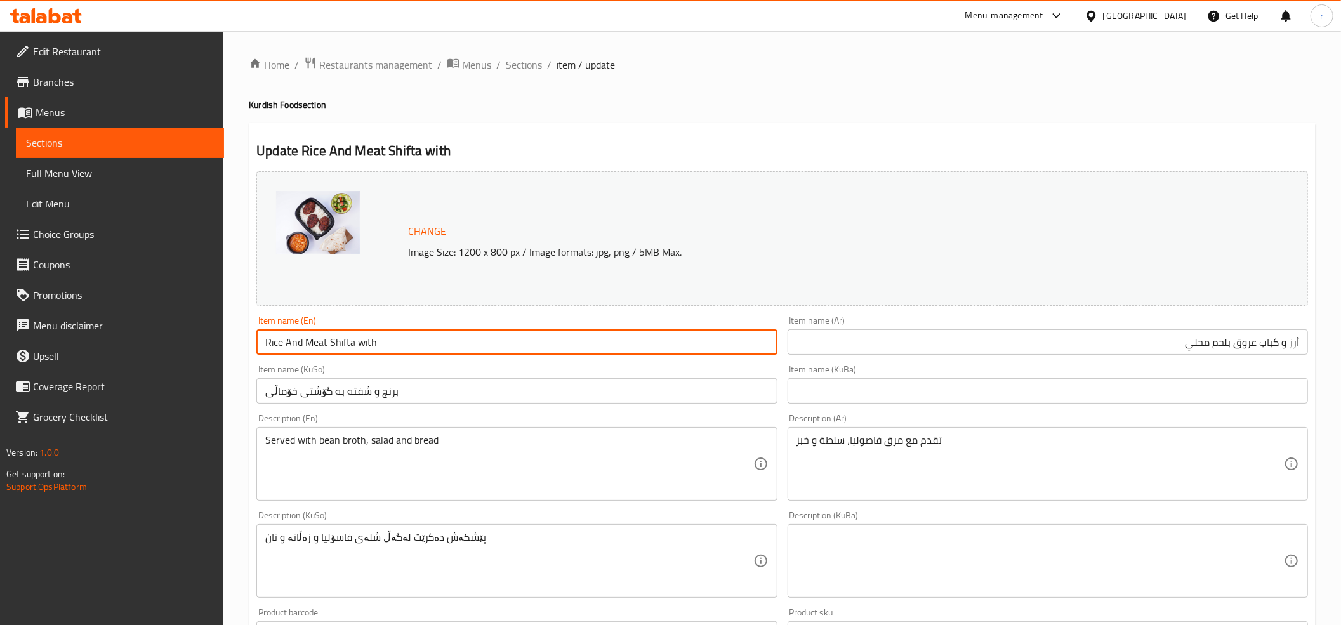
click at [316, 347] on input "Rice And Meat Shifta with" at bounding box center [516, 341] width 520 height 25
click at [331, 344] on input "Rice And Shifta with" at bounding box center [516, 341] width 520 height 25
paste input "Kebab"
click at [461, 345] on input "Rice And Shifta Kebab with" at bounding box center [516, 341] width 520 height 25
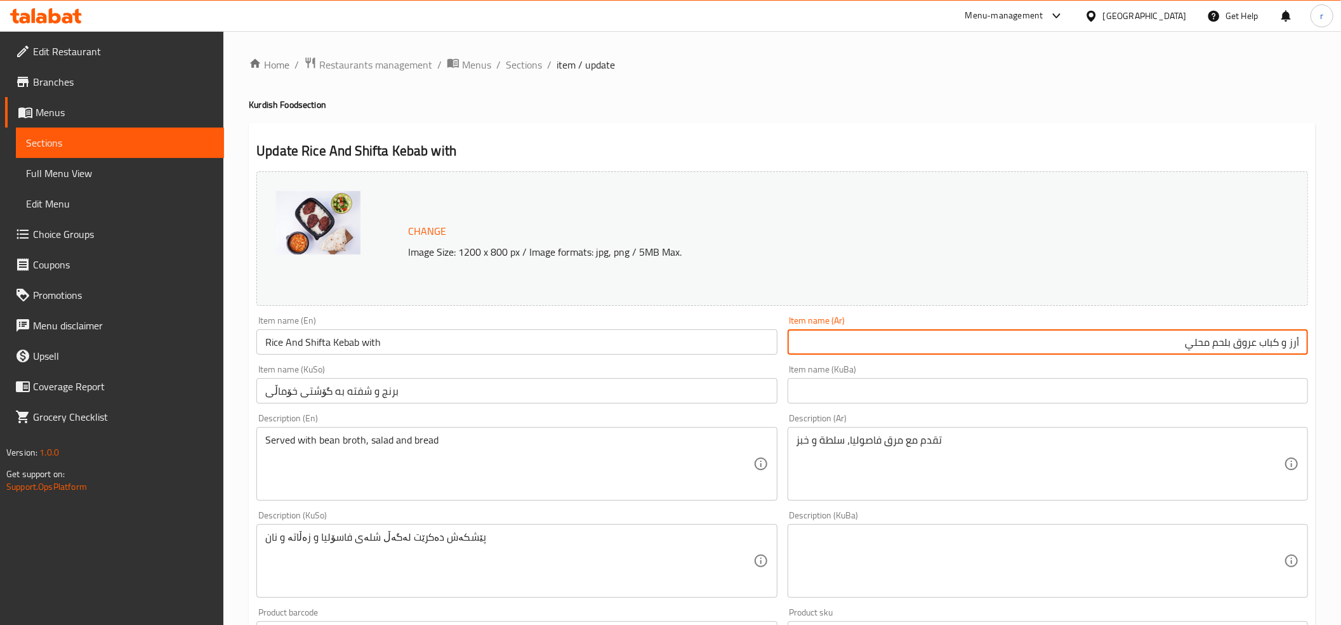
drag, startPoint x: 1209, startPoint y: 348, endPoint x: 1184, endPoint y: 348, distance: 24.8
click at [1184, 348] on input "أرز و كباب عروق بلحم محلي" at bounding box center [1048, 341] width 520 height 25
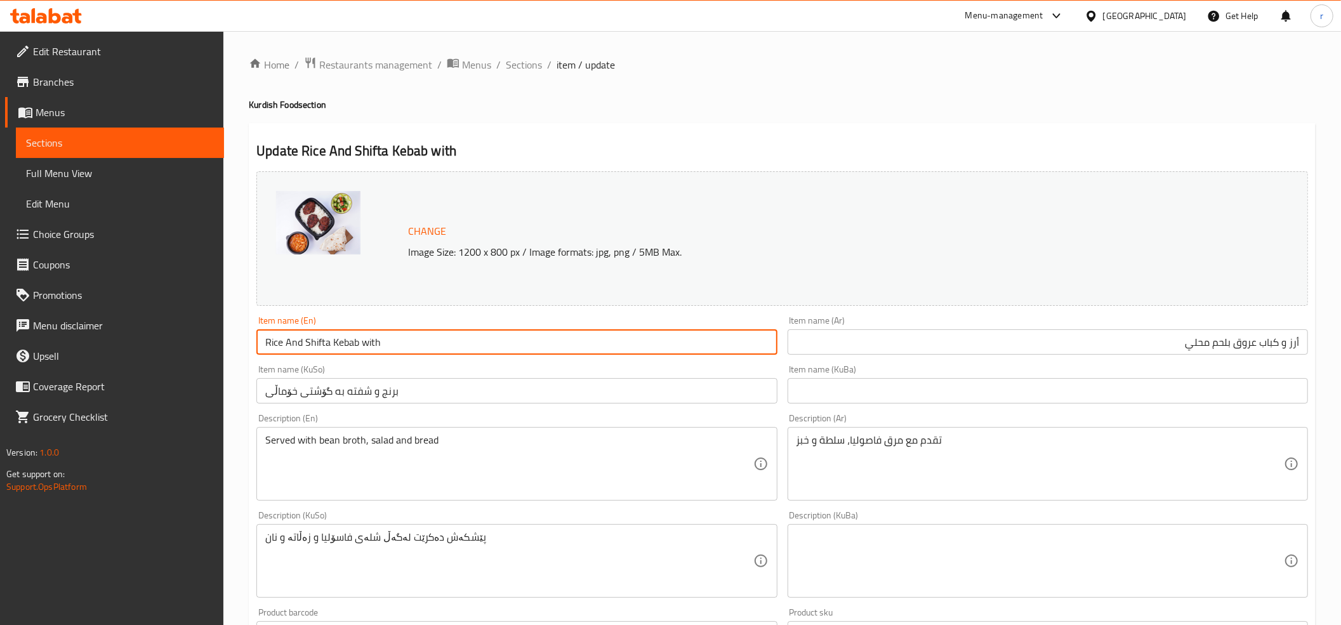
click at [381, 344] on input "Rice And Shifta Kebab with" at bounding box center [516, 341] width 520 height 25
paste input "Local Meat"
drag, startPoint x: 435, startPoint y: 343, endPoint x: 176, endPoint y: 348, distance: 259.0
click at [176, 348] on div "Edit Restaurant Branches Menus Sections Full Menu View Edit Menu Choice Groups …" at bounding box center [670, 546] width 1341 height 1030
click at [340, 344] on input "Rice And Shifta Kebab with Local Meat" at bounding box center [516, 341] width 520 height 25
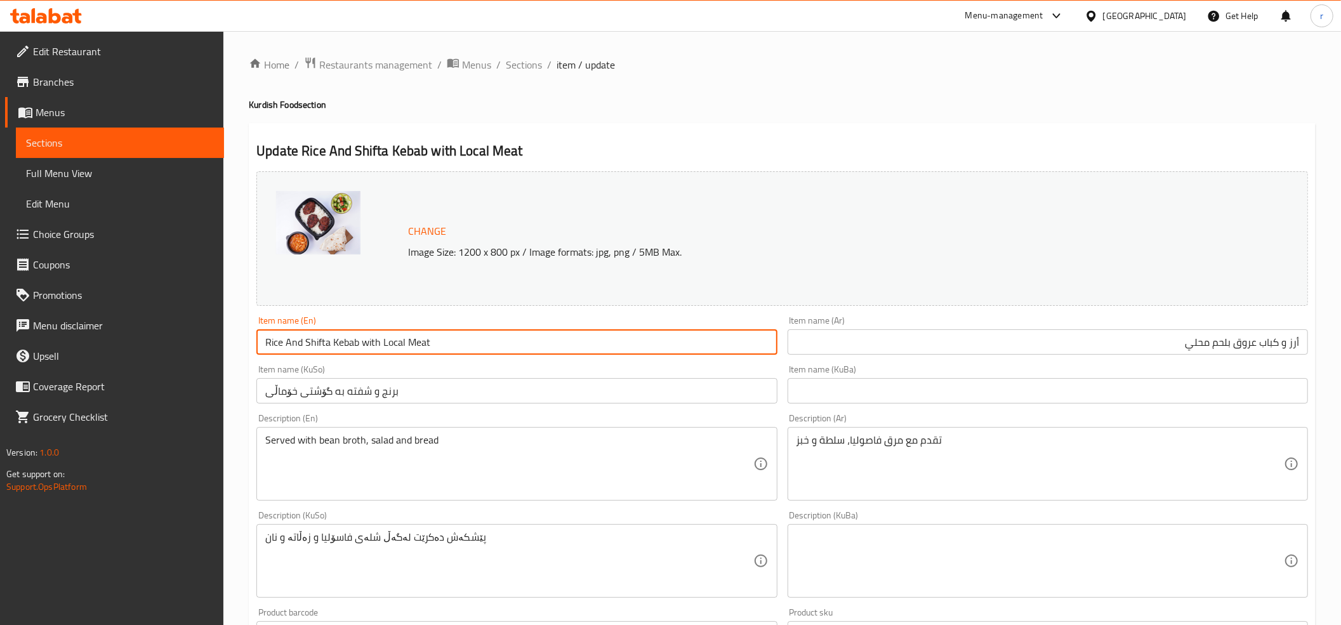
click at [340, 344] on input "Rice And Shifta Kebab with Local Meat" at bounding box center [516, 341] width 520 height 25
paste input "Kebab"
click at [465, 348] on input "Rice And Kebab Shifta with Local Meat" at bounding box center [516, 341] width 520 height 25
type input "Rice And Kebab Shifta with Local Meat"
click at [371, 388] on input "برنج و شفته به گۆشتی خۆماڵی" at bounding box center [516, 390] width 520 height 25
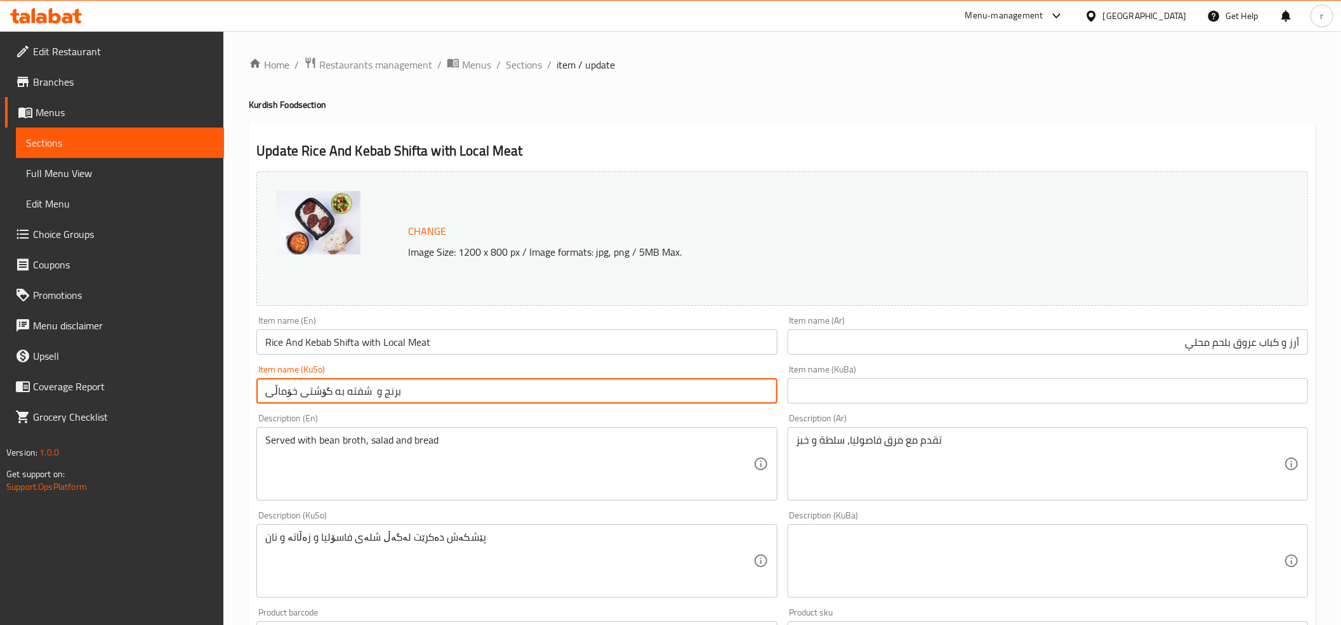
paste input "کەباب"
type input "برنج و کەباب شفته به گۆشتی خۆماڵی"
click at [343, 397] on input "برنج و کەباب شفته به گۆشتی خۆماڵی" at bounding box center [516, 390] width 520 height 25
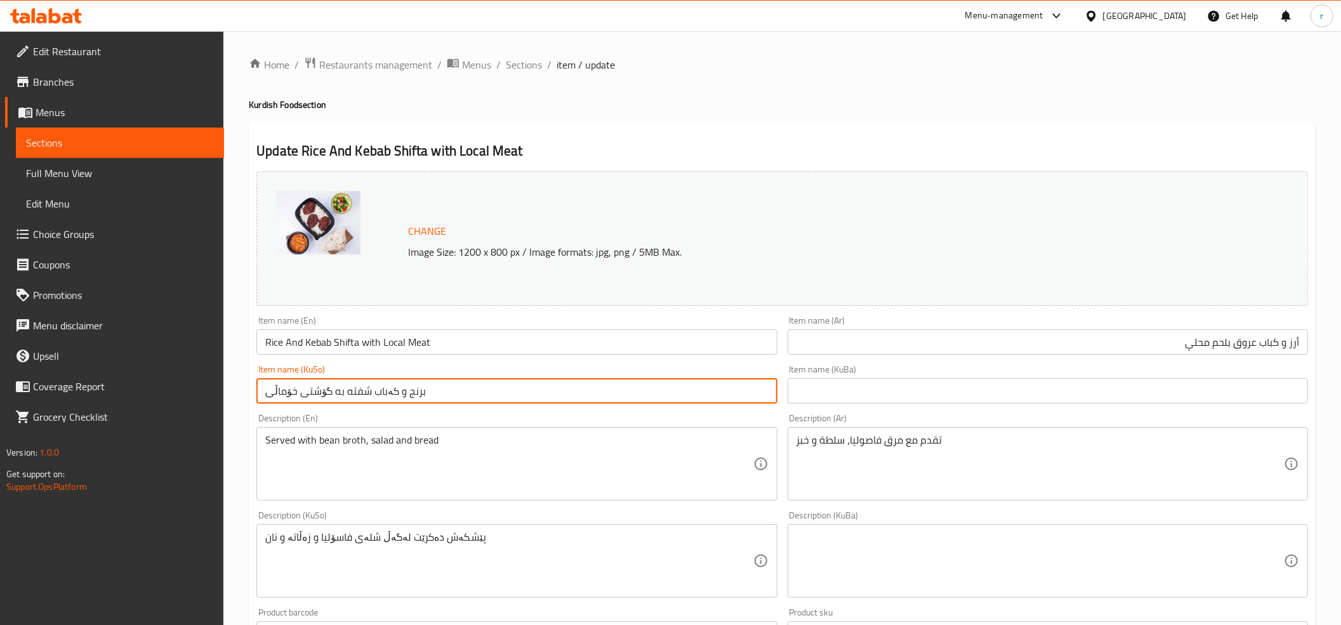
click at [343, 397] on input "برنج و کەباب شفته به گۆشتی خۆماڵی" at bounding box center [516, 390] width 520 height 25
click at [261, 391] on input "برنج و کەباب شفته به گۆشتی خۆماڵی" at bounding box center [516, 390] width 520 height 25
drag, startPoint x: 262, startPoint y: 392, endPoint x: 522, endPoint y: 381, distance: 259.8
click at [522, 381] on input "برنج و کەباب شفته به گۆشتی خۆماڵی" at bounding box center [516, 390] width 520 height 25
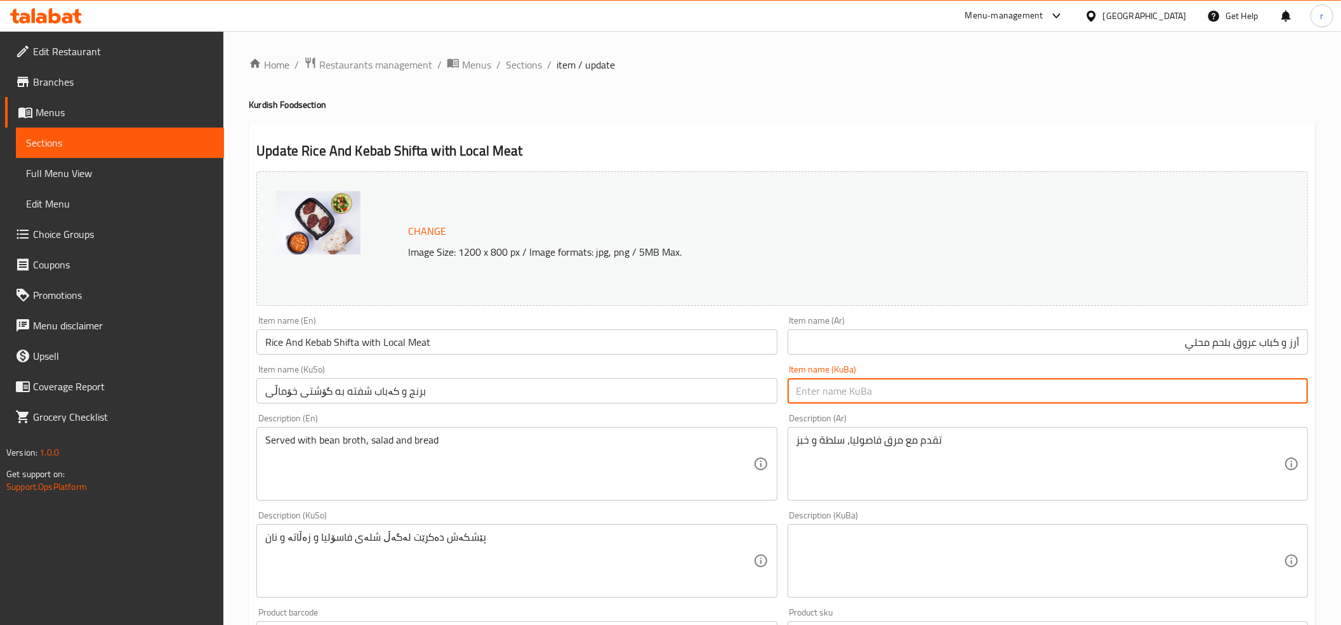
click at [814, 397] on input "text" at bounding box center [1048, 390] width 520 height 25
paste input "برنج و کەباب شفته به گۆشتی خۆماڵی"
type input "برنج و کەباب شفته به گۆشتی خۆماڵی"
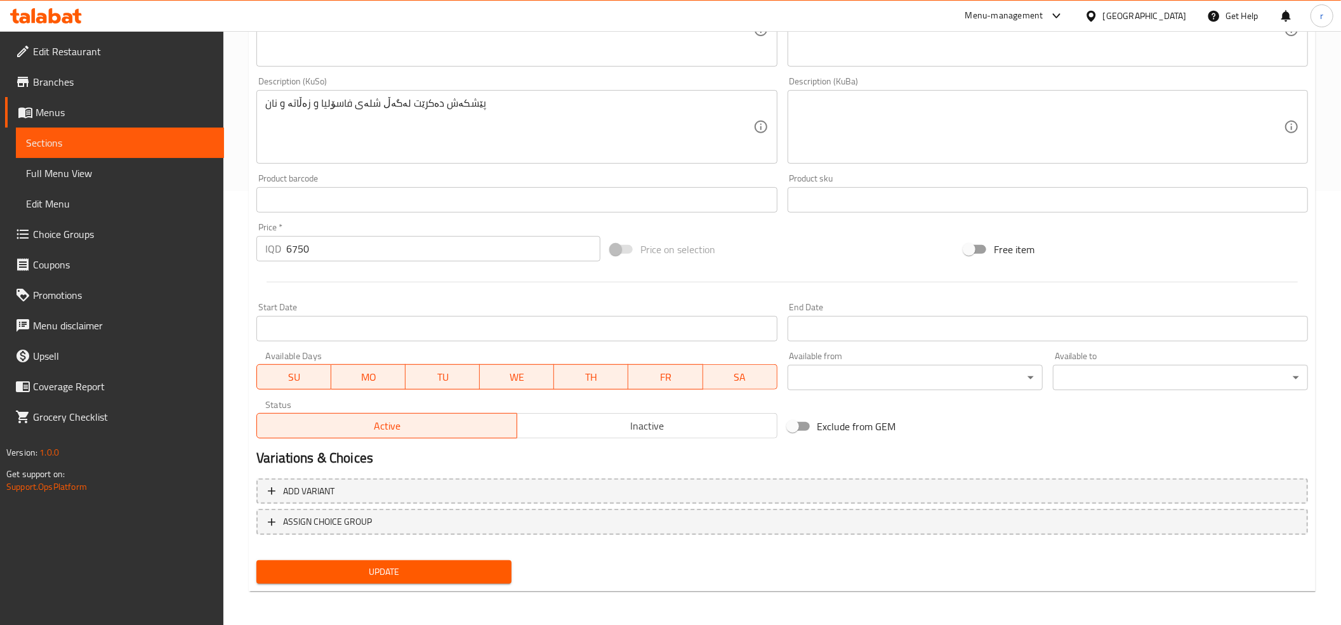
scroll to position [435, 0]
click at [435, 579] on button "Update" at bounding box center [383, 571] width 255 height 23
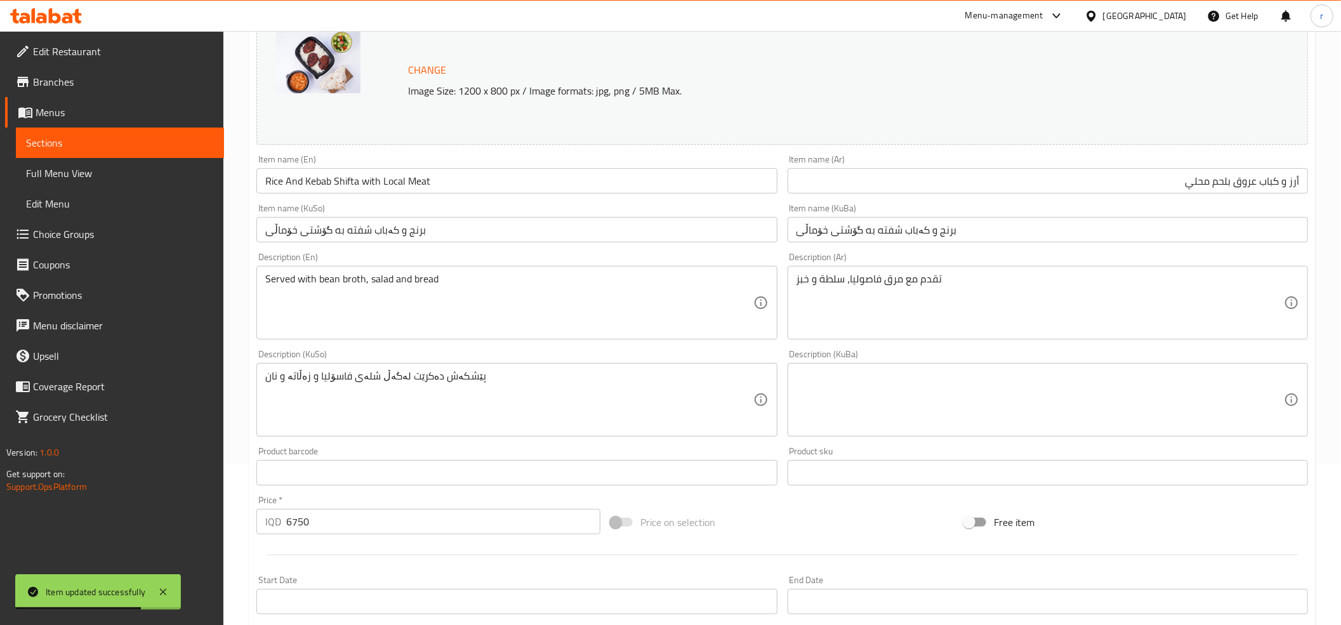
scroll to position [153, 0]
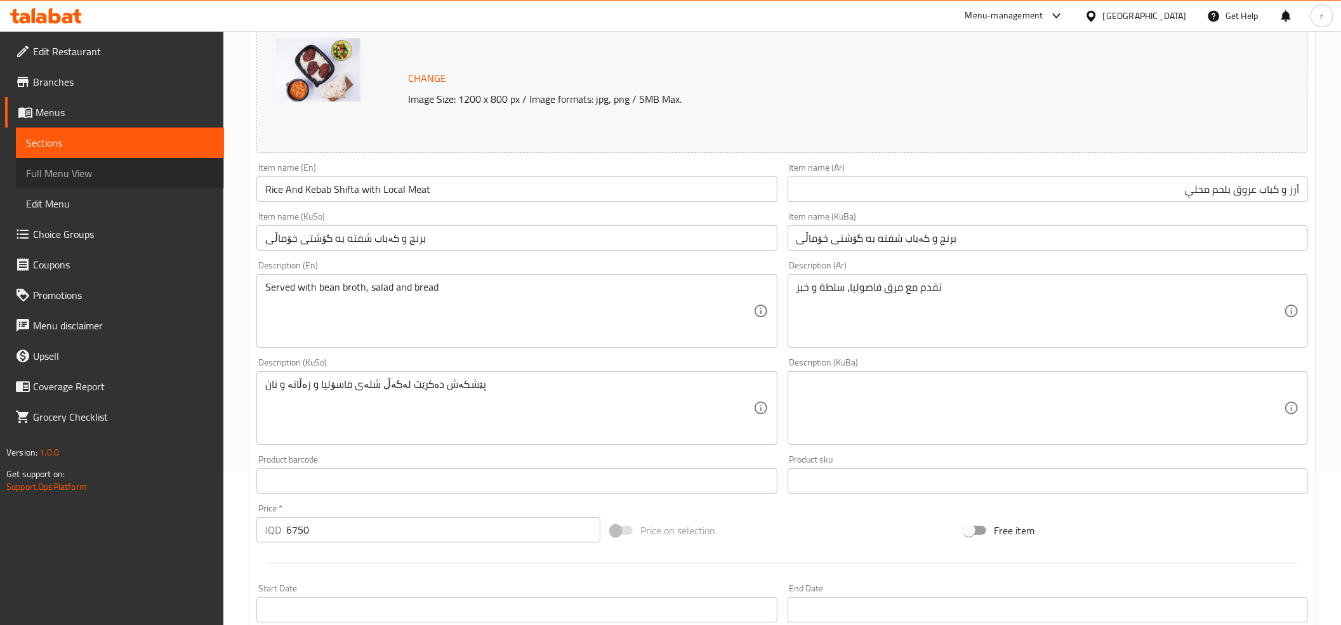
click at [156, 162] on link "Full Menu View" at bounding box center [120, 173] width 208 height 30
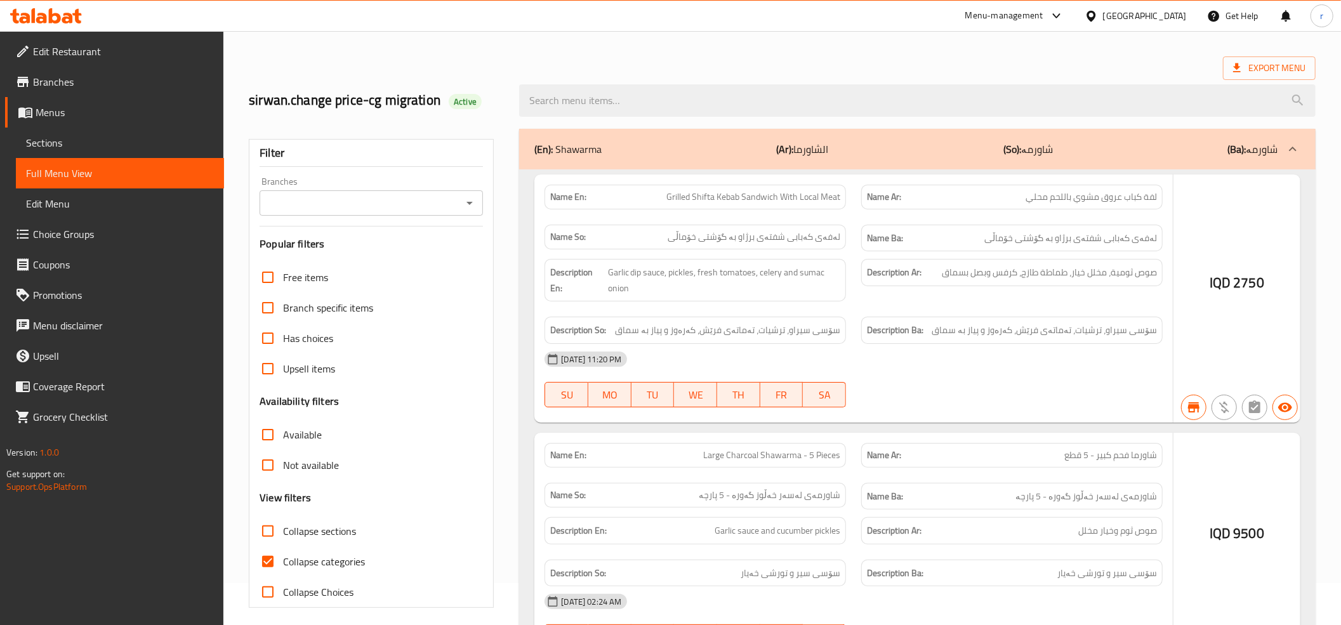
click at [259, 561] on div at bounding box center [670, 312] width 1341 height 625
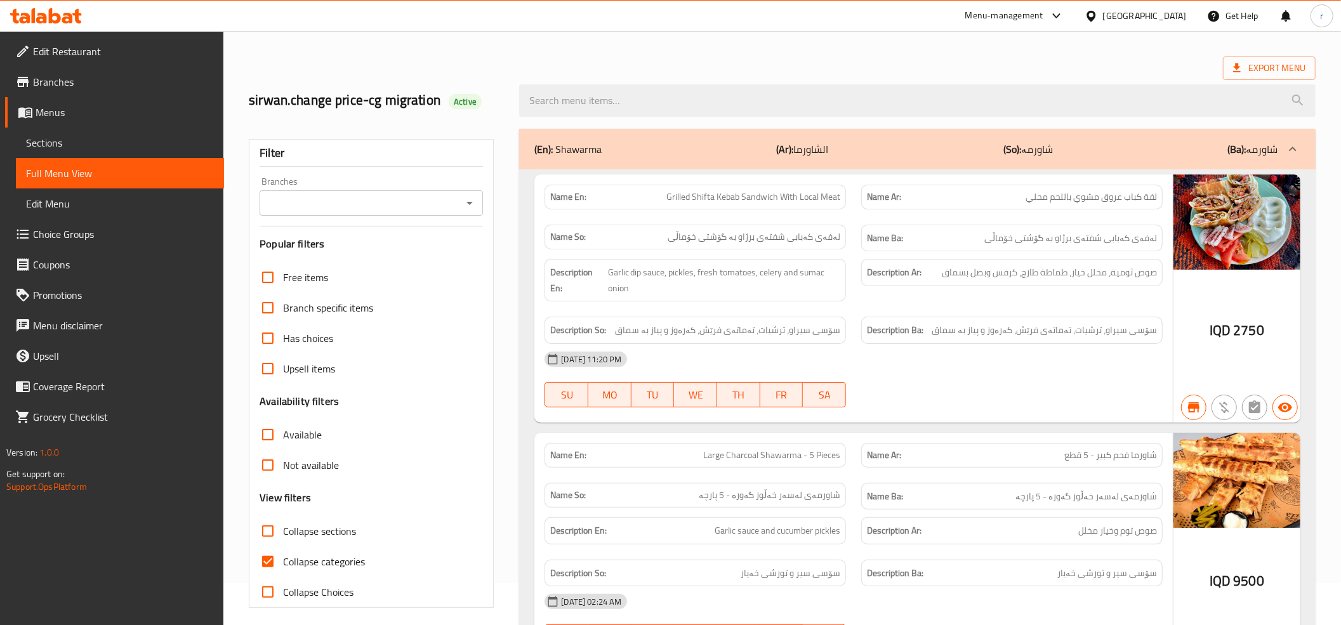
click at [278, 558] on input "Collapse categories" at bounding box center [268, 561] width 30 height 30
checkbox input "false"
click at [468, 201] on icon "Open" at bounding box center [469, 202] width 15 height 15
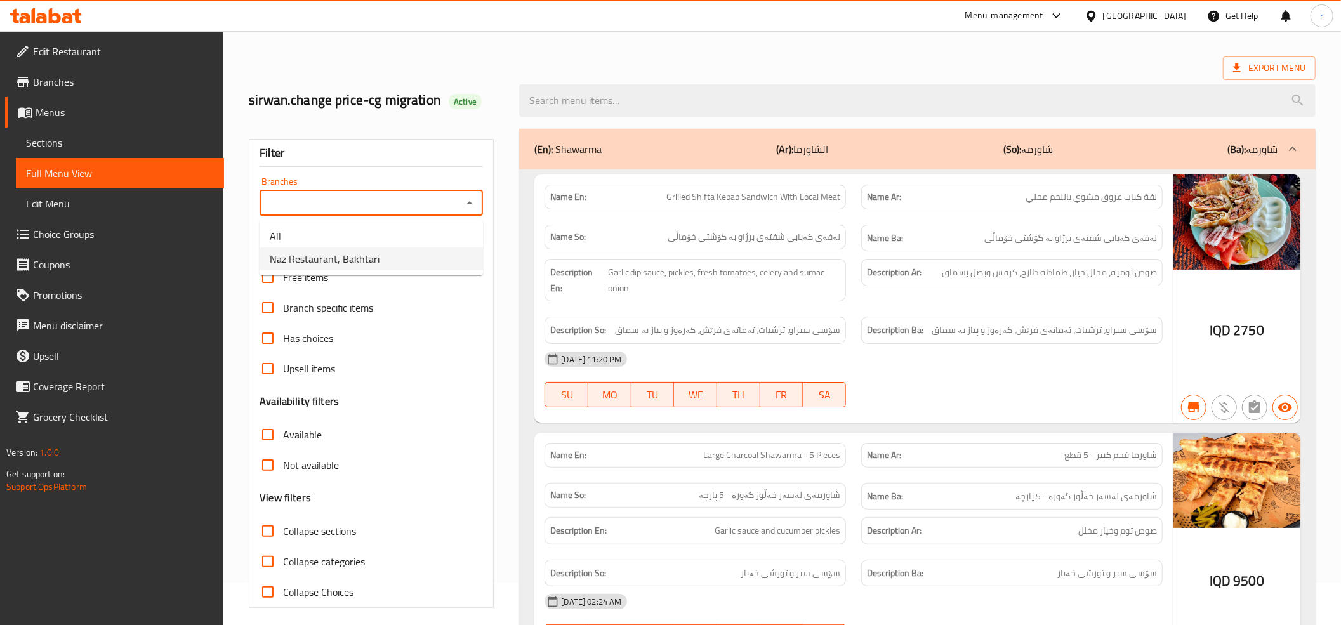
click at [415, 260] on li "Naz Restaurant, Bakhtari" at bounding box center [371, 259] width 223 height 23
type input "Naz Restaurant, Bakhtari"
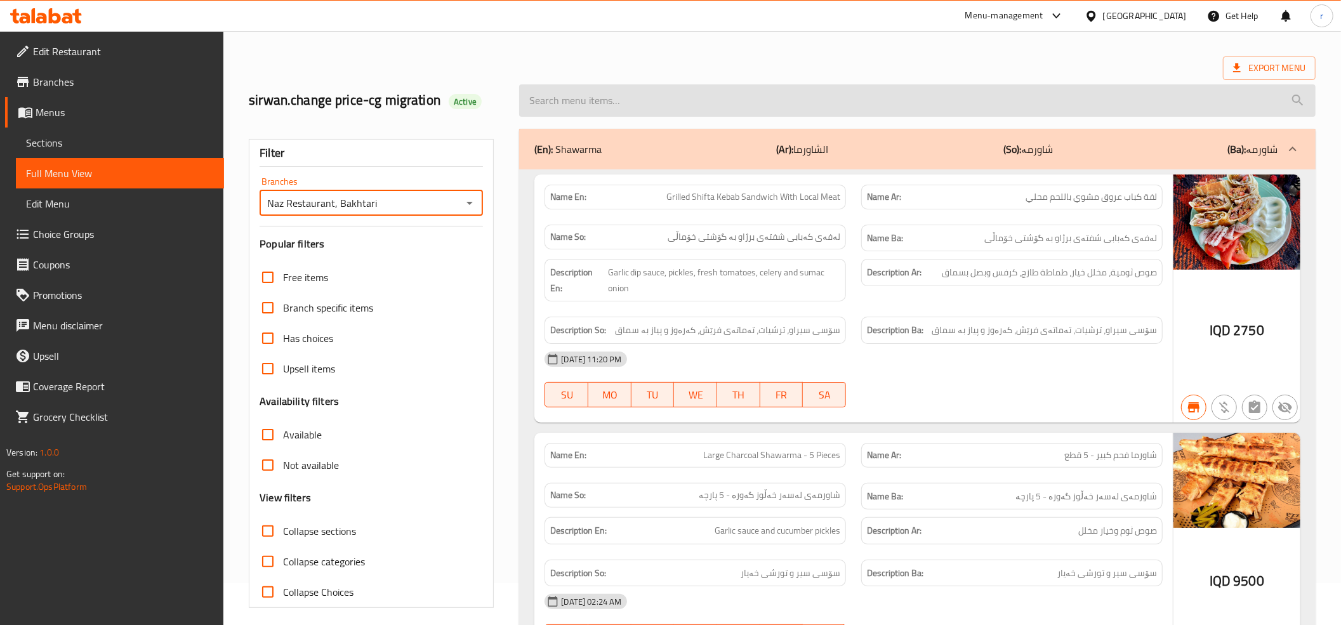
click at [546, 108] on input "search" at bounding box center [917, 100] width 796 height 32
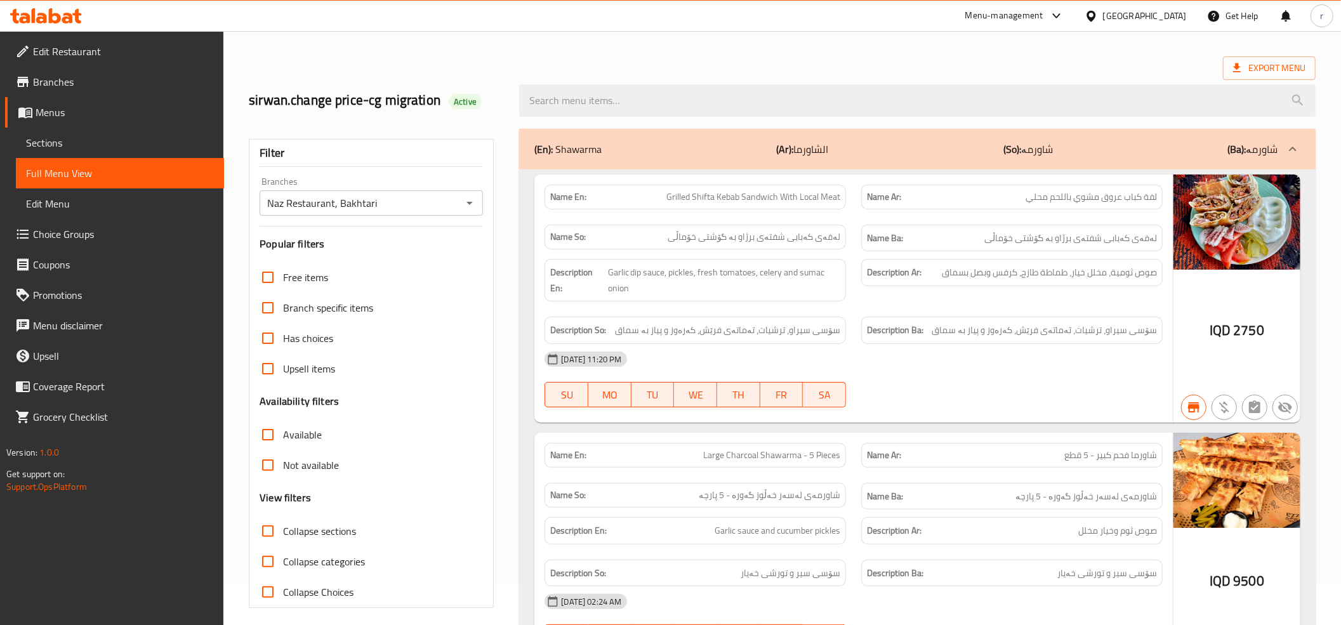
paste input "Rice And Shifta Kebab with Local Meat"
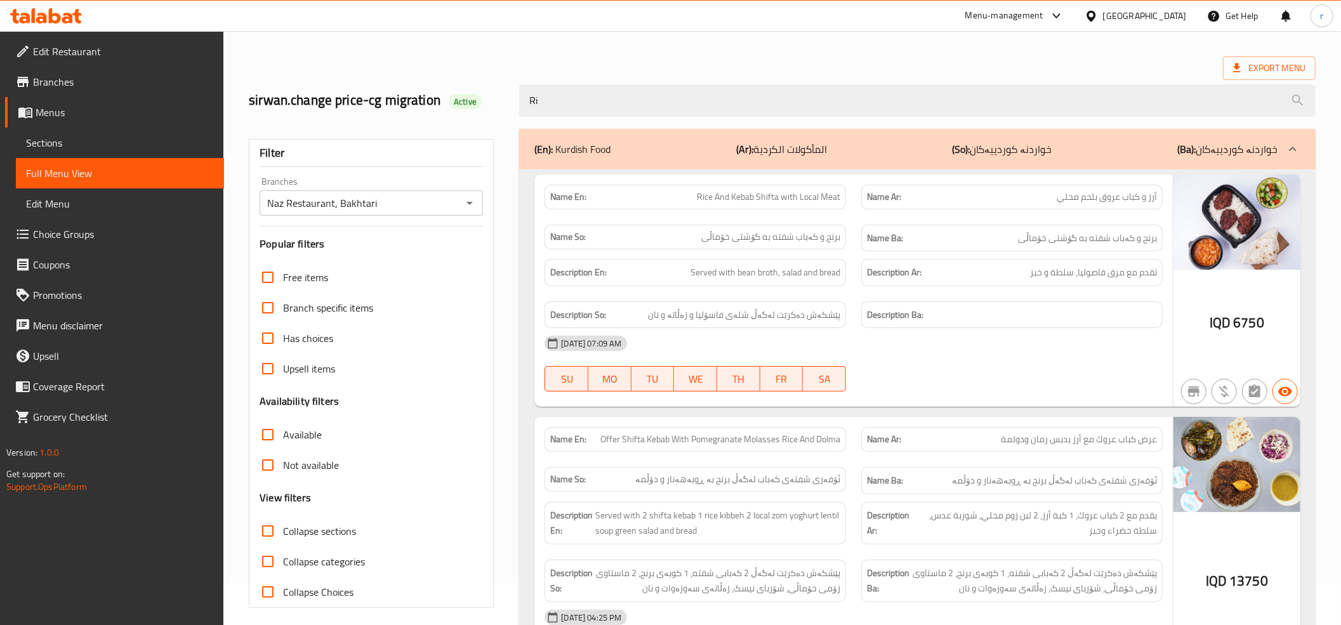
type input "R"
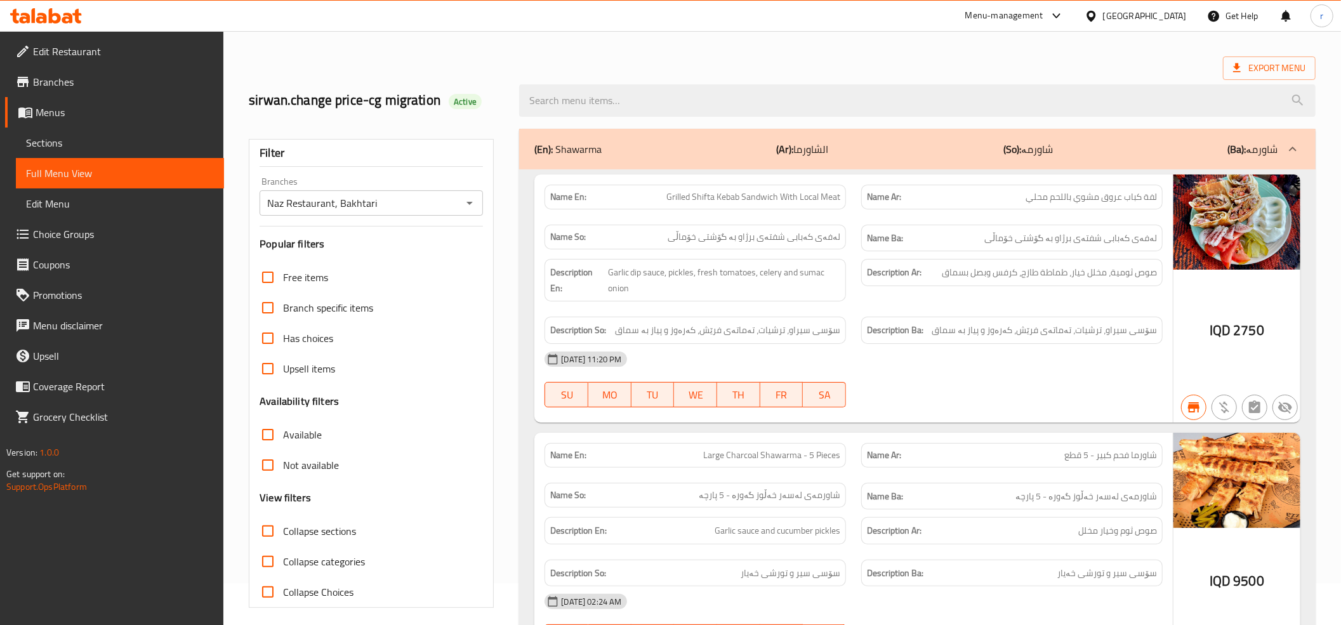
paste input "Rice And Shifta Kebab with Local Meat"
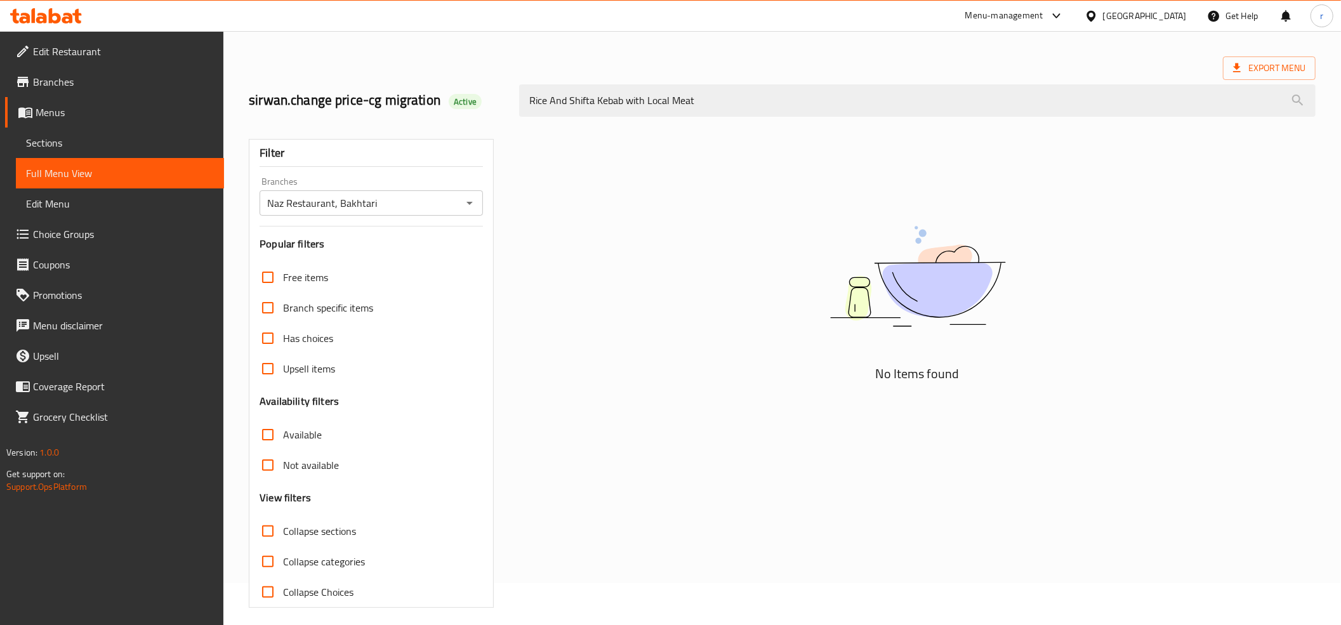
drag, startPoint x: 696, startPoint y: 100, endPoint x: 267, endPoint y: 112, distance: 429.2
click at [267, 112] on div "sirwan.change price-cg migration Active Rice And Shifta Kebab with Local Meat" at bounding box center [782, 100] width 1082 height 56
paste input "Kebab Shifta"
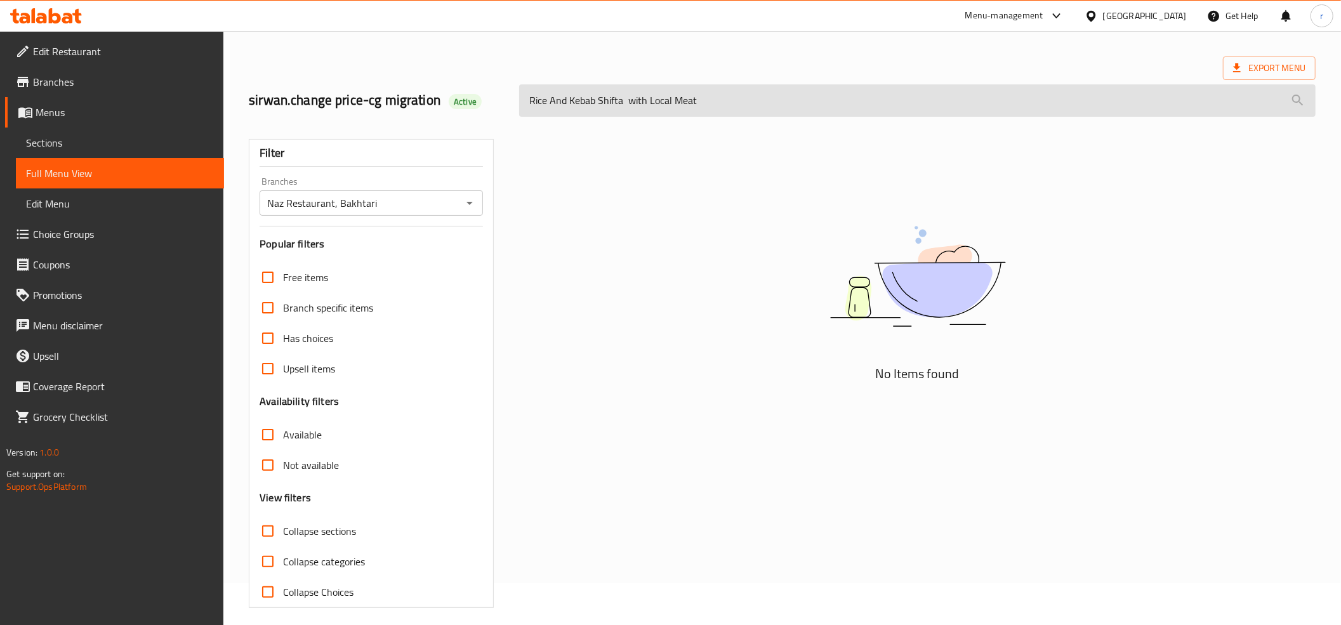
click at [630, 105] on input "Rice And Kebab Shifta with Local Meat" at bounding box center [917, 100] width 796 height 32
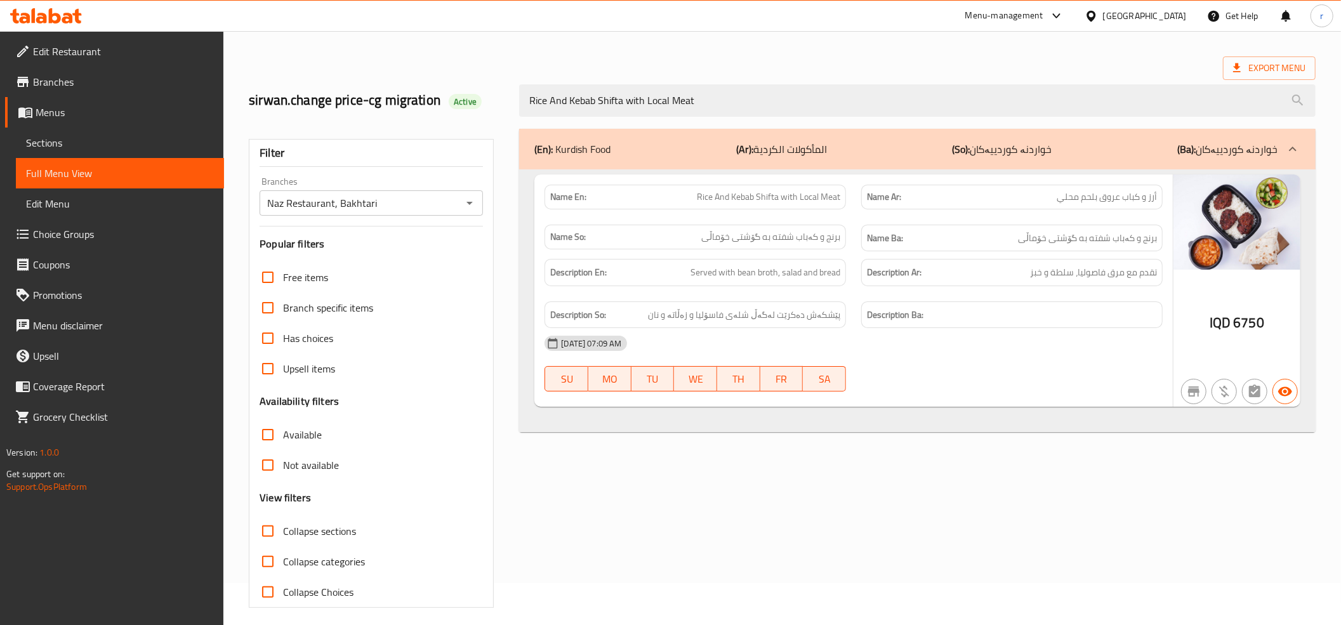
type input "Rice And Kebab Shifta with Local Meat"
click at [765, 420] on div "Name En: Rice And Kebab Shifta with Local Meat Name Ar: أرز و كباب عروق بلحم مح…" at bounding box center [917, 300] width 796 height 263
click at [1019, 463] on div "(En): Kurdish Food (Ar): المأكولات الكردية (So): خواردنە کوردییەکان (Ba): خوارد…" at bounding box center [918, 368] width 812 height 494
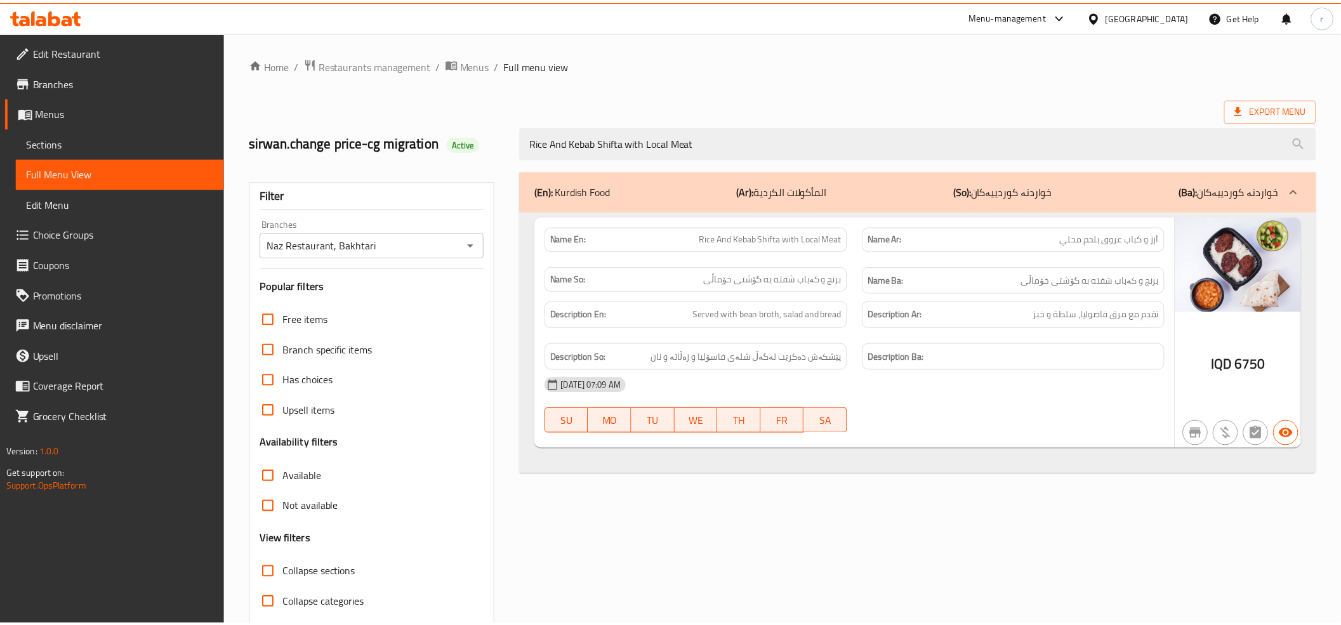
scroll to position [51, 0]
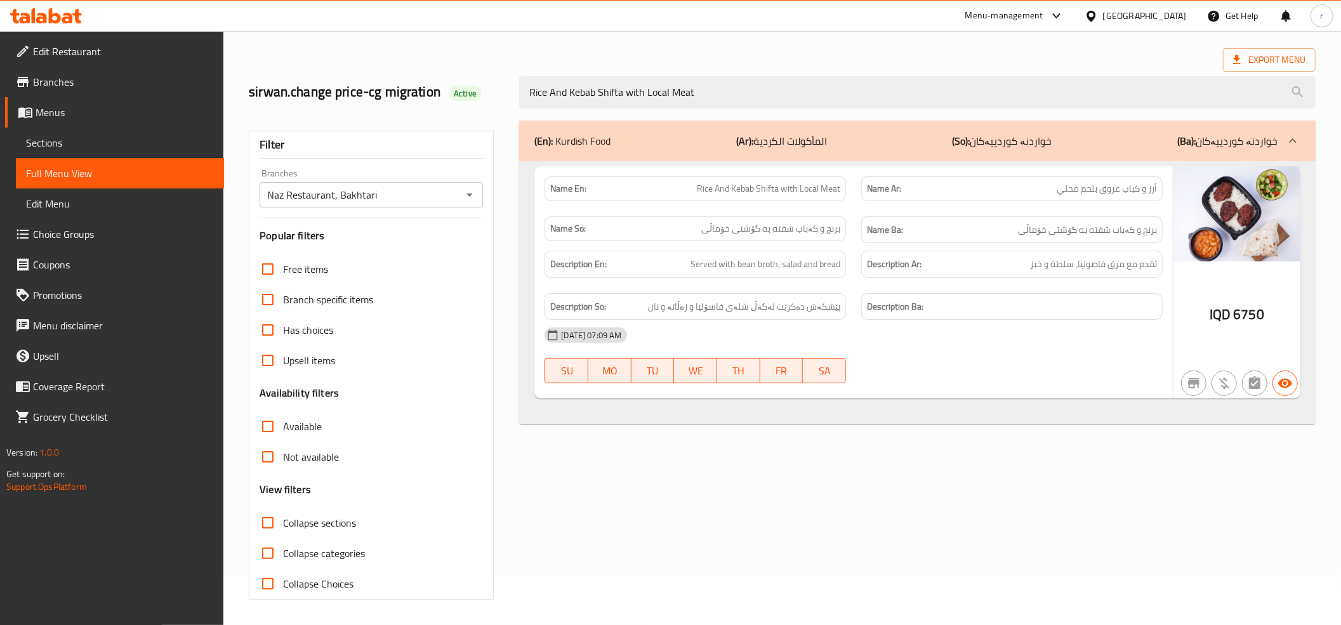
click at [41, 15] on icon at bounding box center [41, 18] width 11 height 11
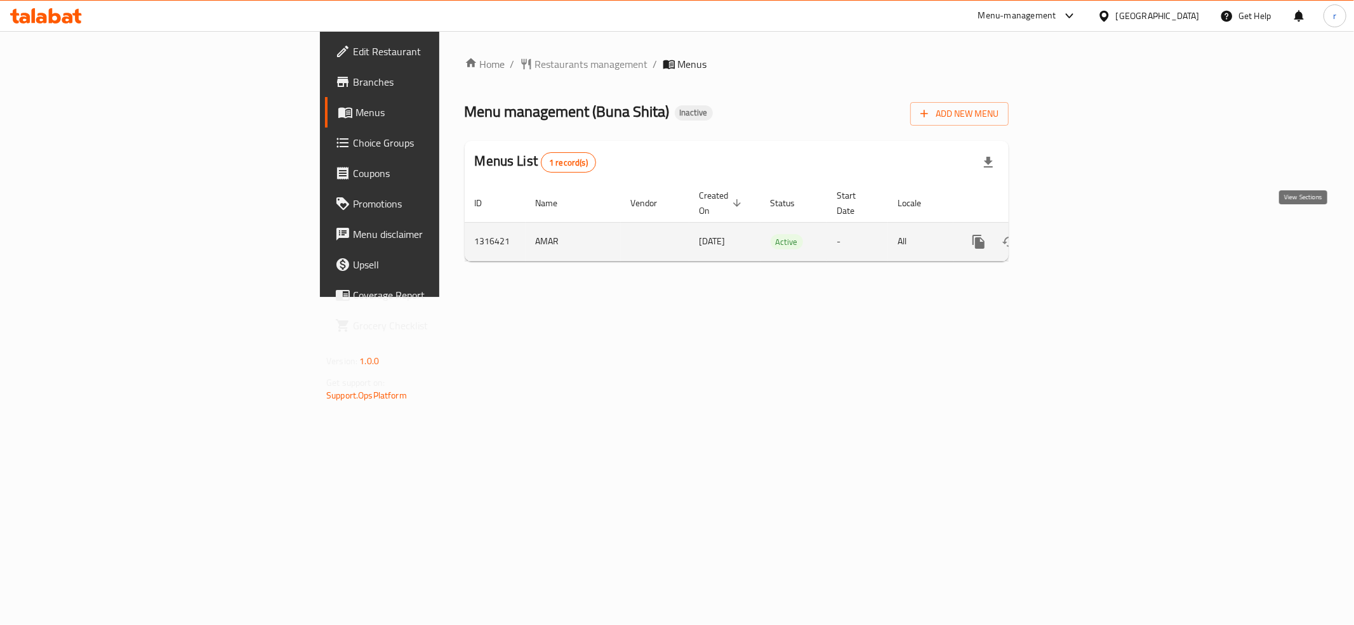
click at [1085, 227] on link "enhanced table" at bounding box center [1070, 242] width 30 height 30
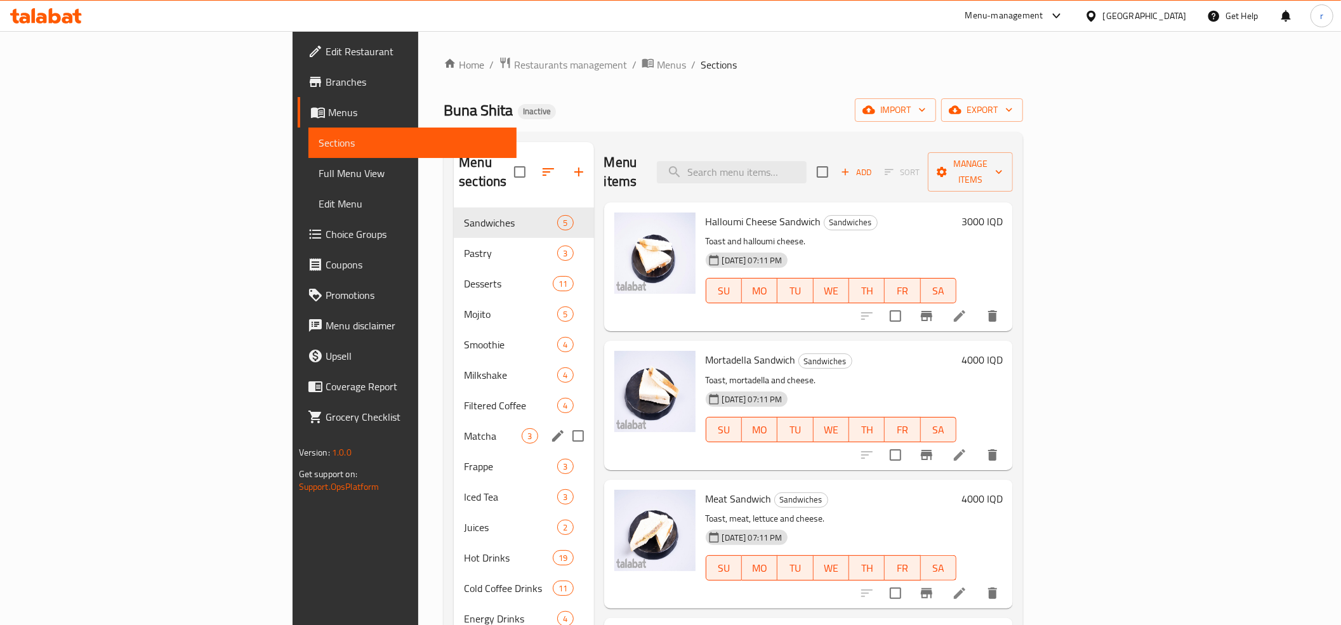
click at [464, 428] on span "Matcha" at bounding box center [493, 435] width 58 height 15
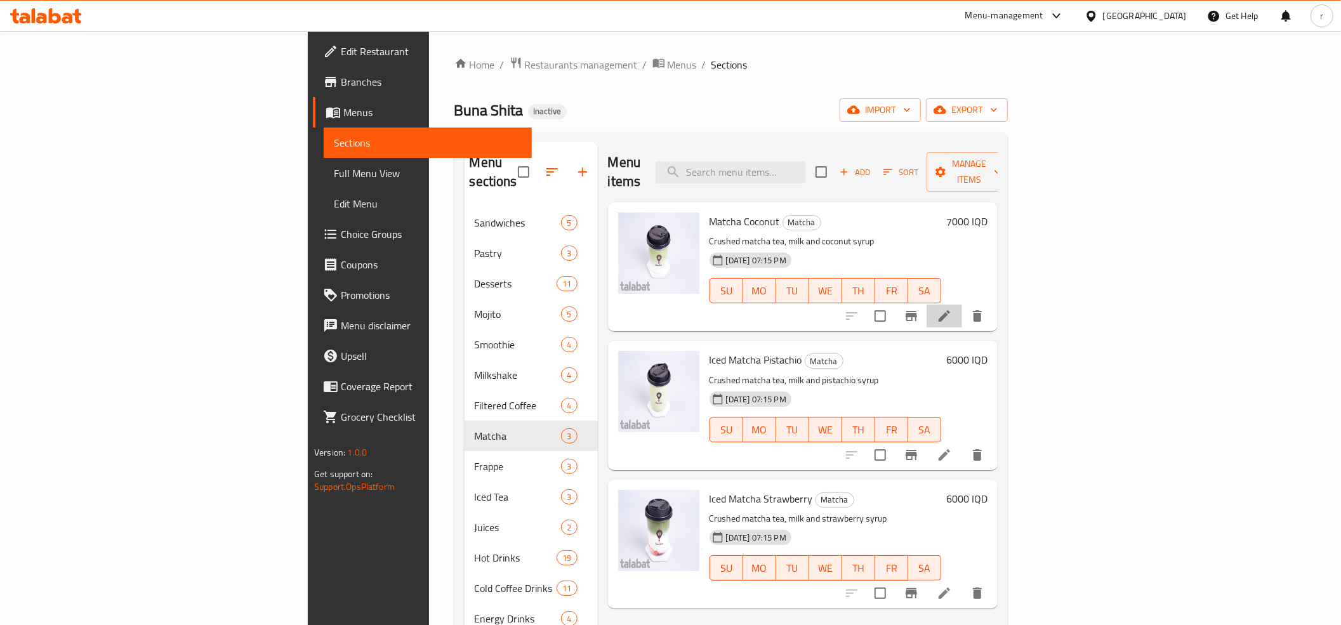
click at [962, 305] on li at bounding box center [945, 316] width 36 height 23
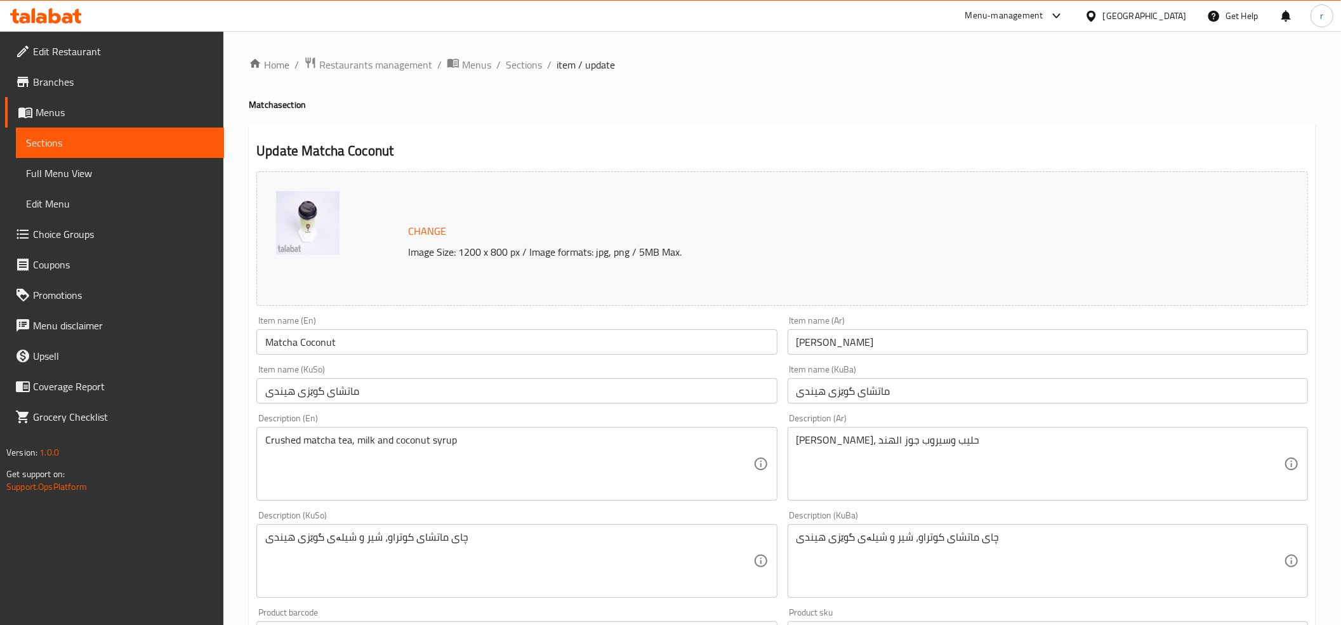
scroll to position [141, 0]
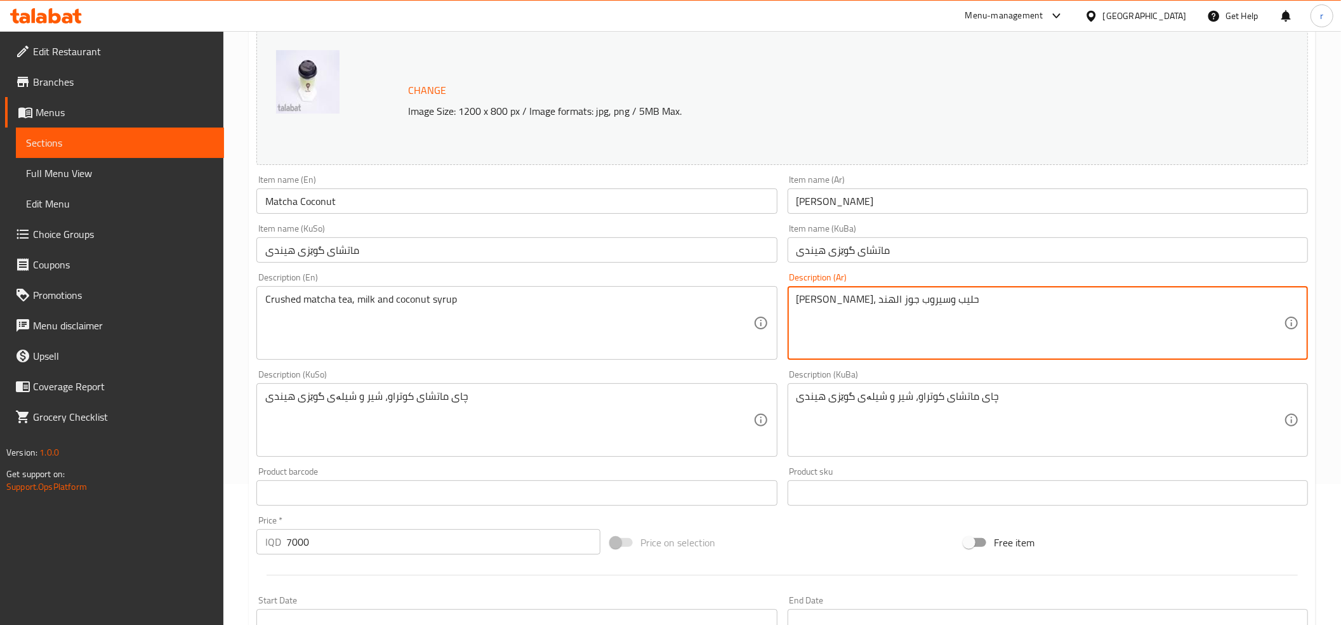
drag, startPoint x: 874, startPoint y: 298, endPoint x: 1060, endPoint y: 311, distance: 186.4
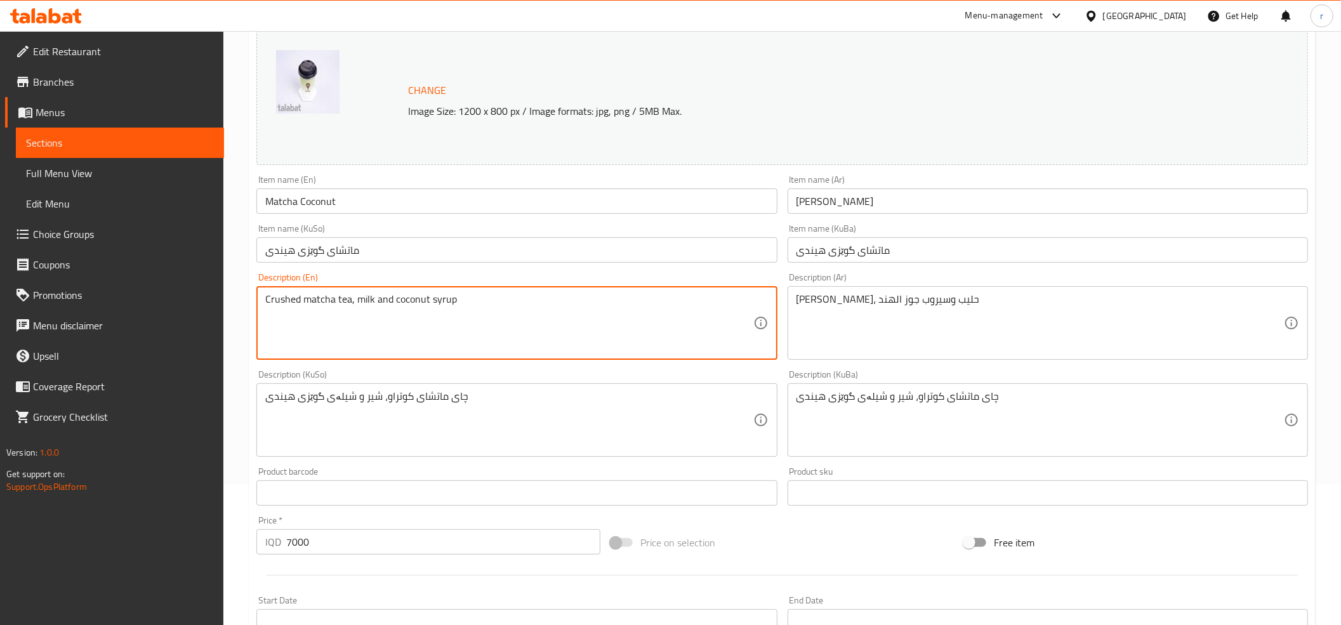
drag, startPoint x: 374, startPoint y: 305, endPoint x: 262, endPoint y: 308, distance: 112.4
click at [347, 324] on textarea "Crushed matcha tea, milk and coconut syrup" at bounding box center [508, 323] width 487 height 60
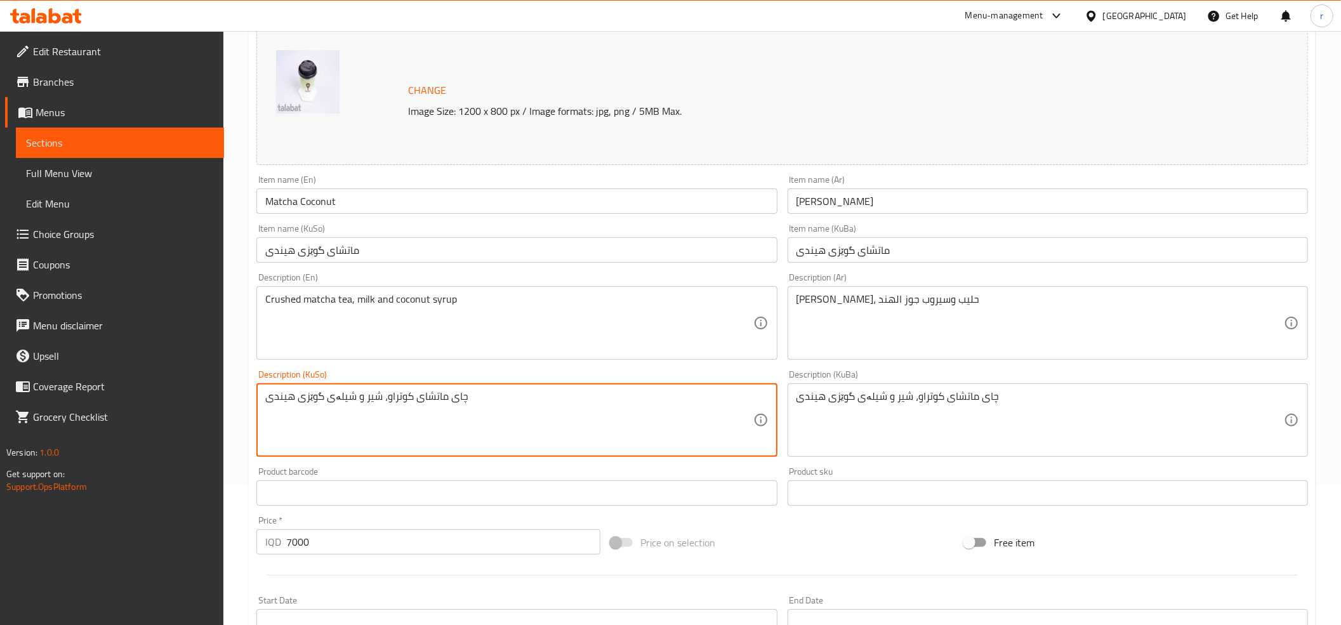
drag, startPoint x: 362, startPoint y: 402, endPoint x: 493, endPoint y: 397, distance: 131.5
click at [493, 397] on textarea "چای ماتشای کوتراو، شیر و شیلەی گوێزی هیندی" at bounding box center [508, 420] width 487 height 60
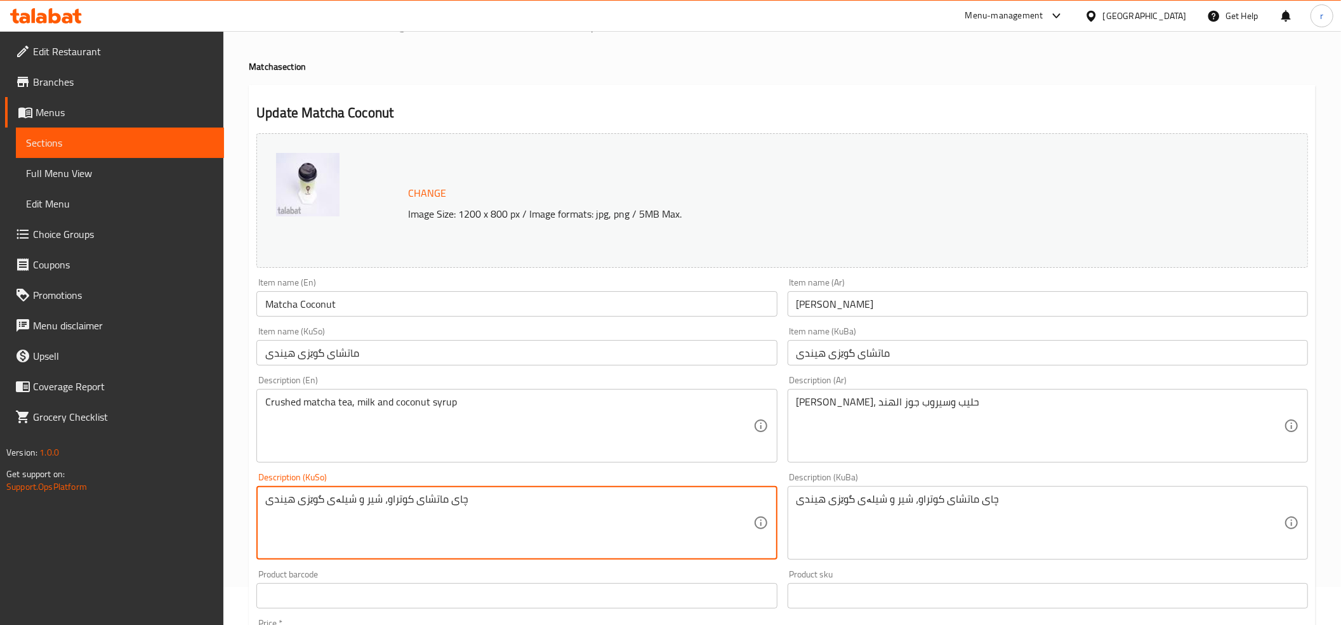
scroll to position [0, 0]
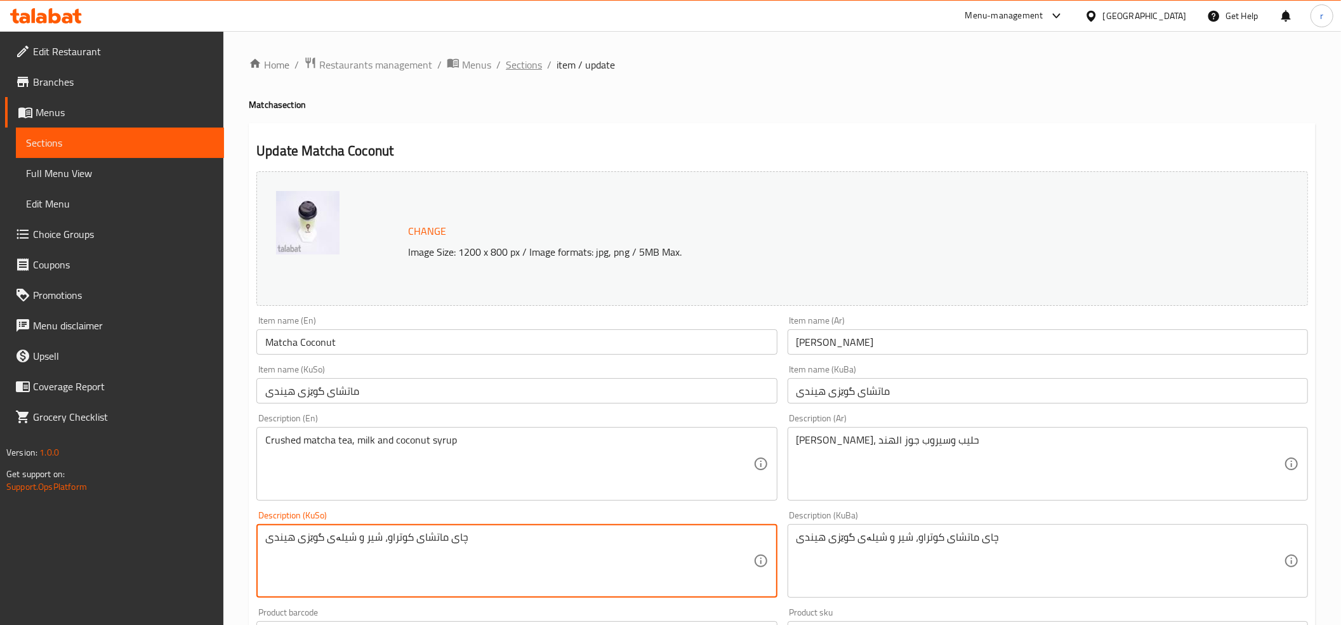
click at [517, 72] on span "Sections" at bounding box center [524, 64] width 36 height 15
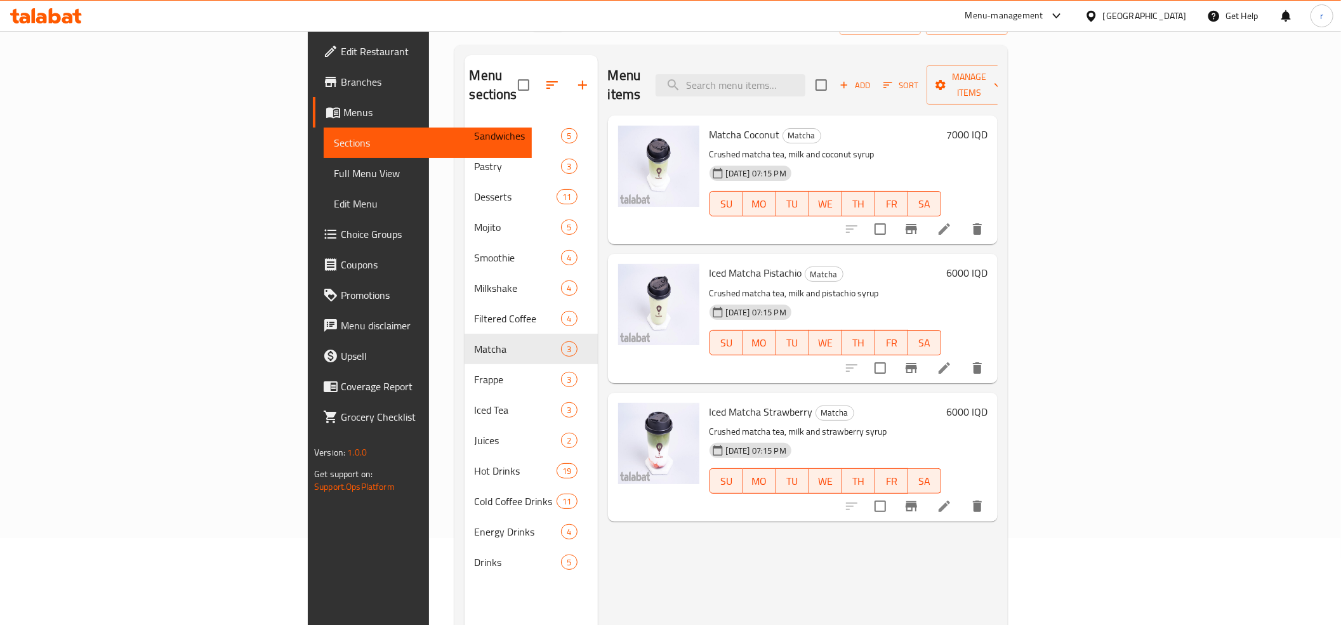
scroll to position [141, 0]
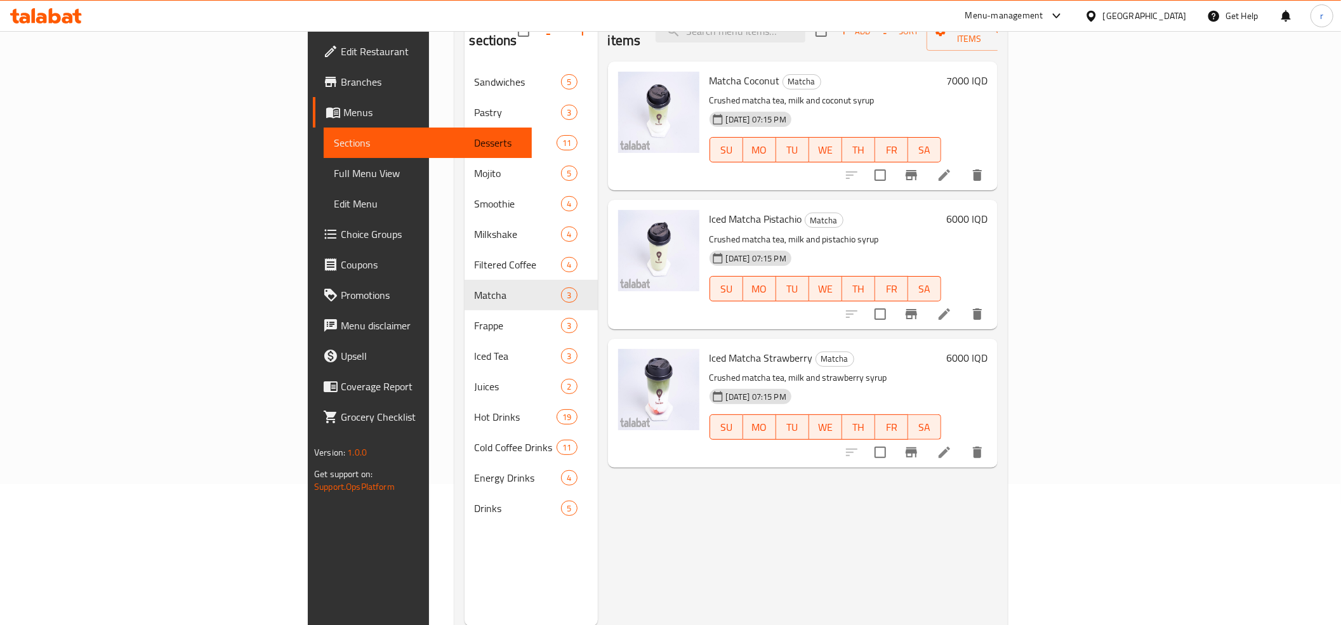
click at [962, 443] on li at bounding box center [945, 452] width 36 height 23
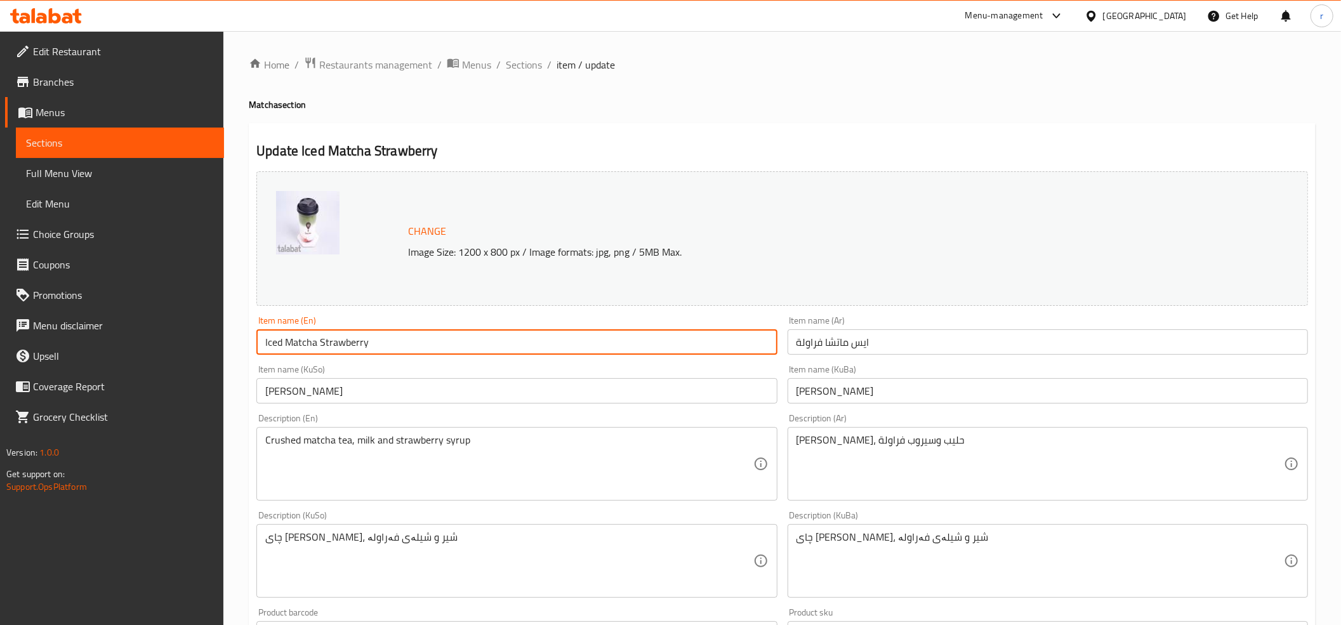
drag, startPoint x: 368, startPoint y: 341, endPoint x: 220, endPoint y: 367, distance: 150.8
click at [220, 367] on div "Edit Restaurant Branches Menus Sections Full Menu View Edit Menu Choice Groups …" at bounding box center [670, 546] width 1341 height 1030
click at [750, 348] on input "Iced Matcha Strawberry" at bounding box center [516, 341] width 520 height 25
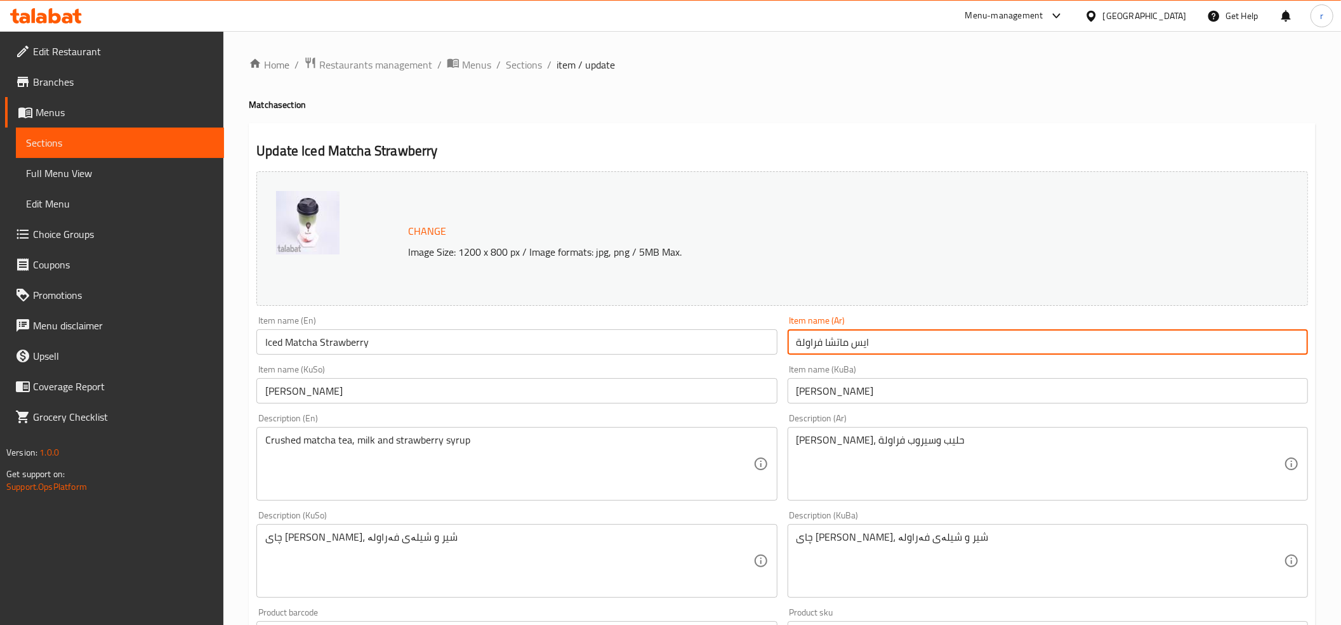
drag, startPoint x: 793, startPoint y: 339, endPoint x: 953, endPoint y: 338, distance: 159.3
click at [953, 338] on input "ايس ماتشا فراولة" at bounding box center [1048, 341] width 520 height 25
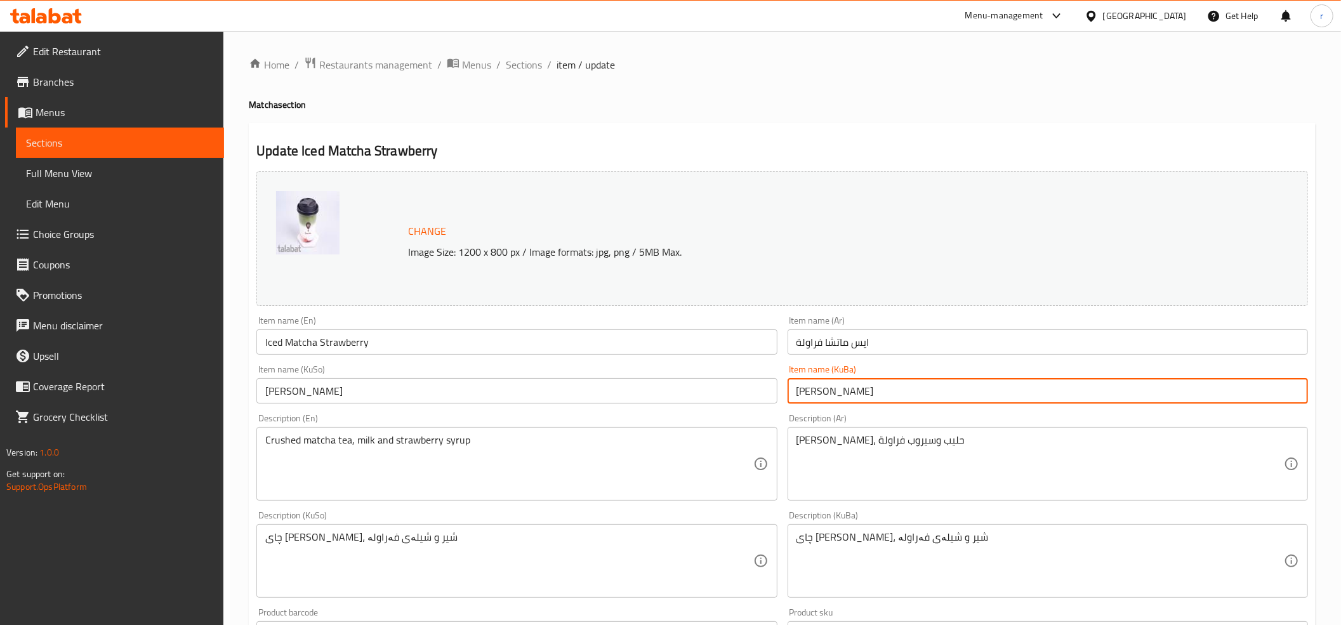
drag, startPoint x: 792, startPoint y: 392, endPoint x: 904, endPoint y: 399, distance: 111.9
click at [904, 399] on input "[PERSON_NAME]" at bounding box center [1048, 390] width 520 height 25
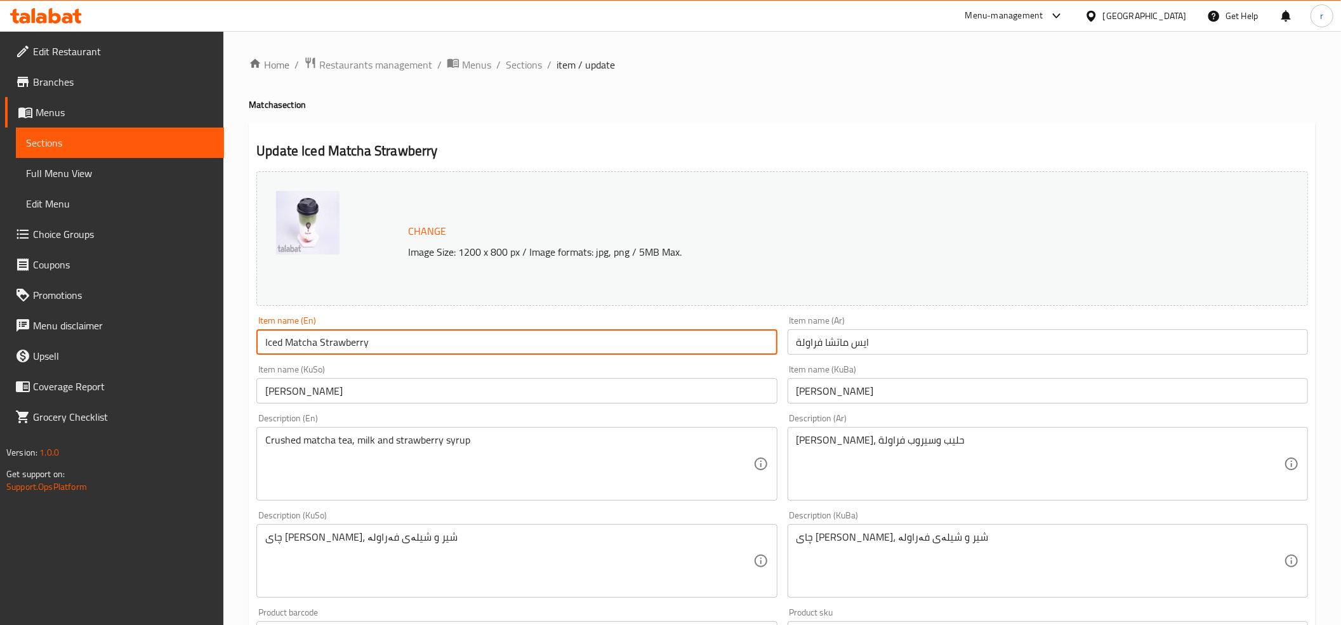
click at [290, 348] on input "Iced Matcha Strawberry" at bounding box center [516, 341] width 520 height 25
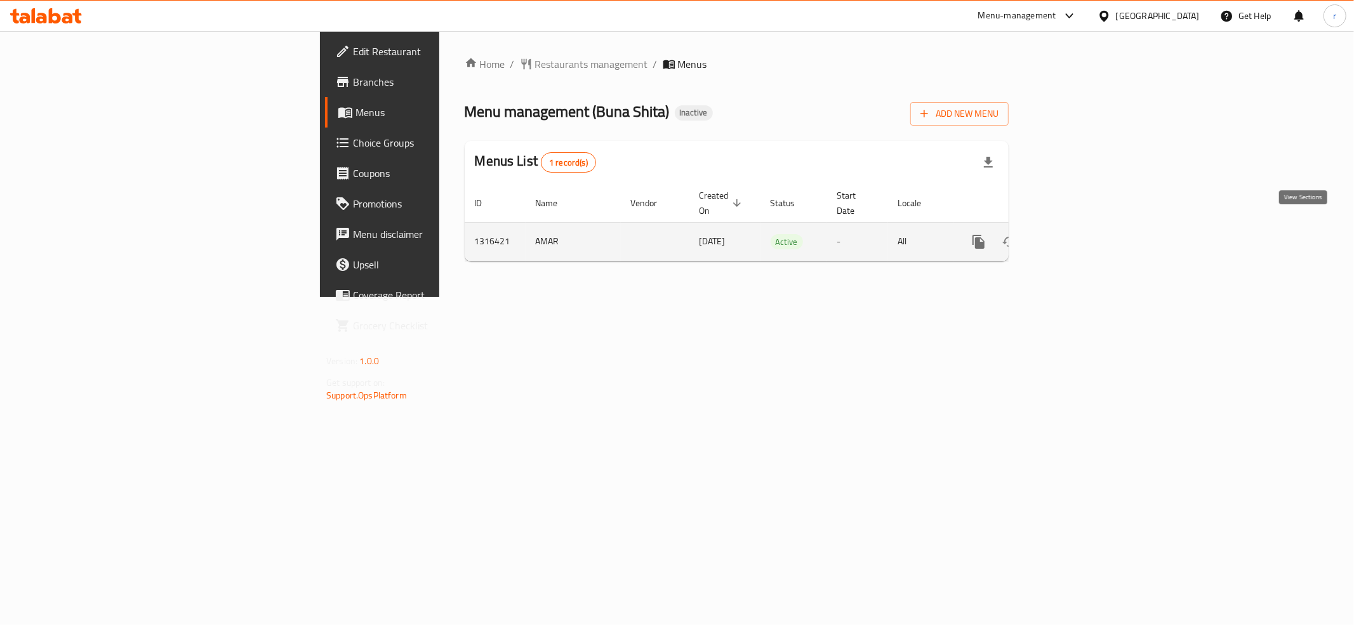
click at [1085, 231] on link "enhanced table" at bounding box center [1070, 242] width 30 height 30
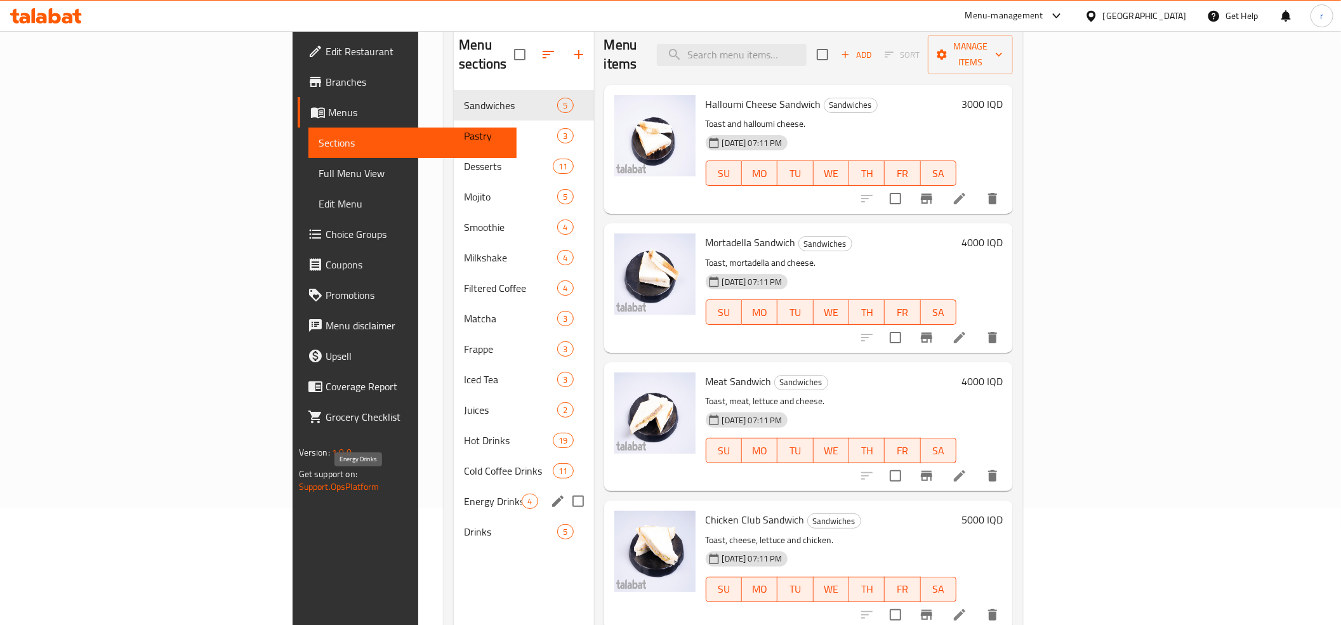
scroll to position [141, 0]
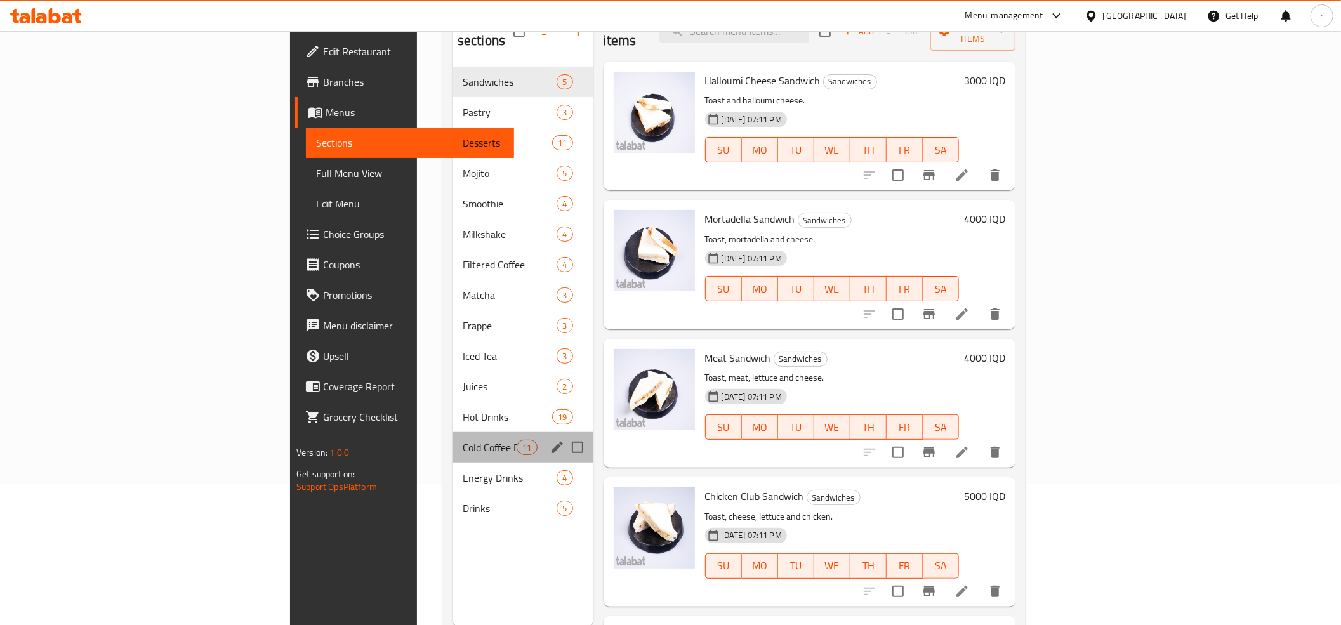
click at [453, 437] on div "Cold Coffee Drinks 11" at bounding box center [523, 447] width 141 height 30
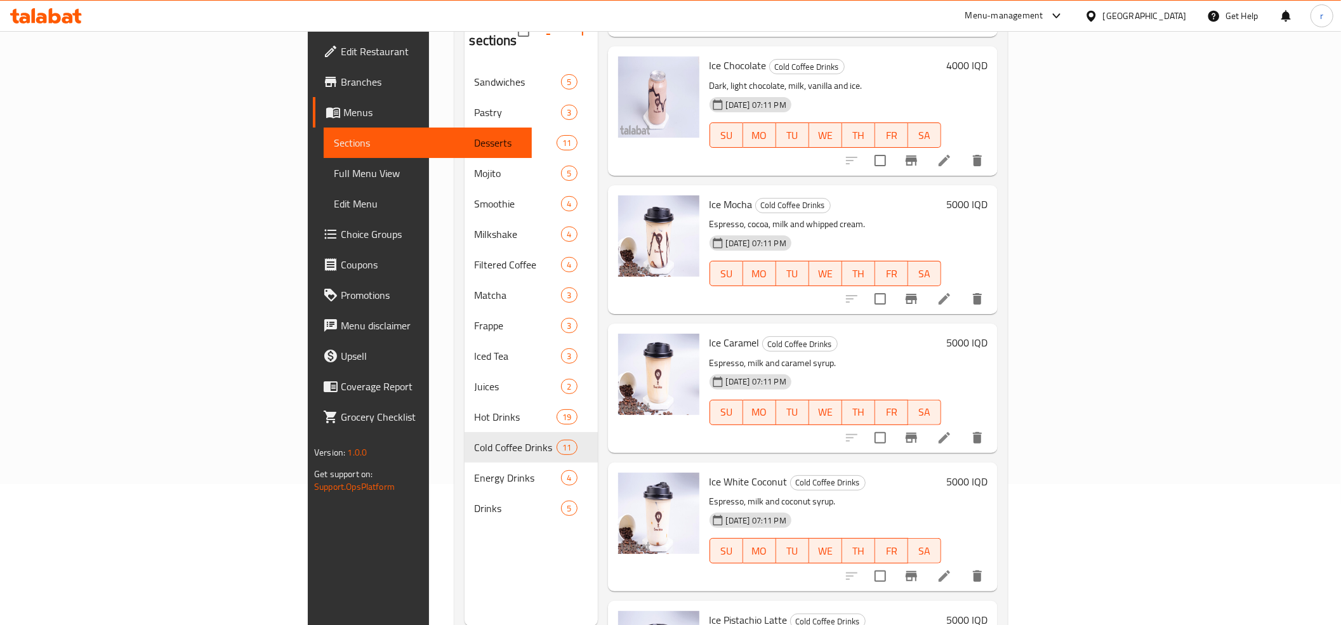
scroll to position [282, 0]
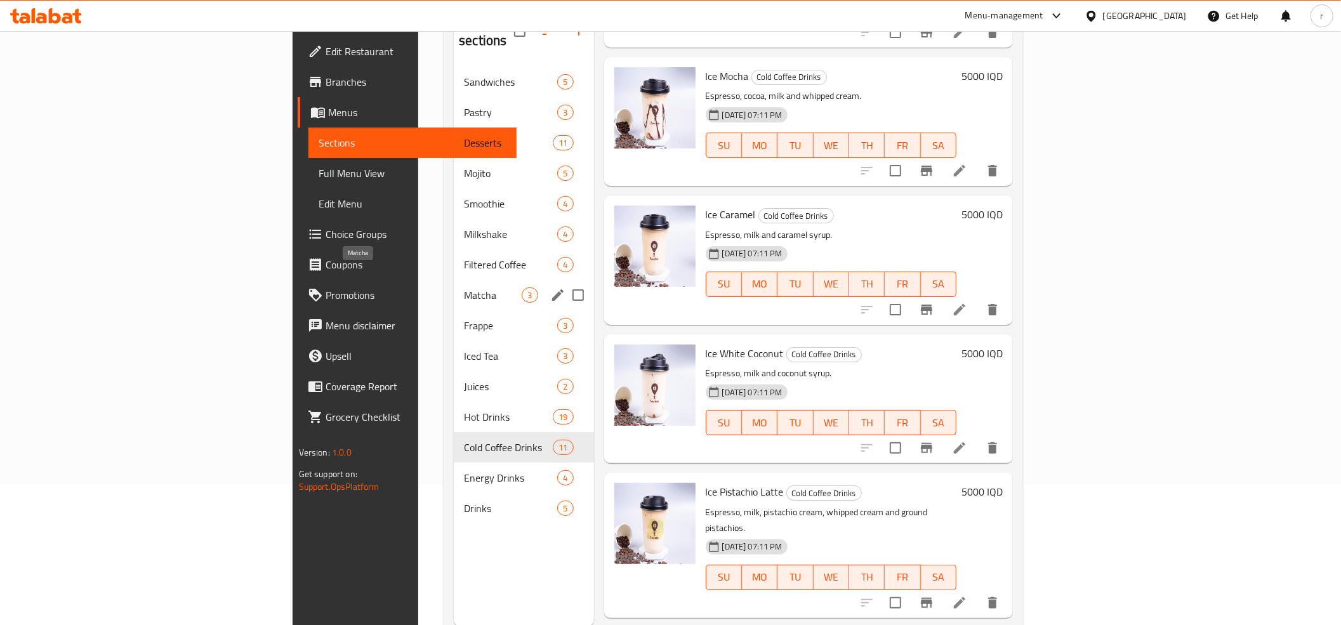
click at [464, 287] on span "Matcha" at bounding box center [493, 294] width 58 height 15
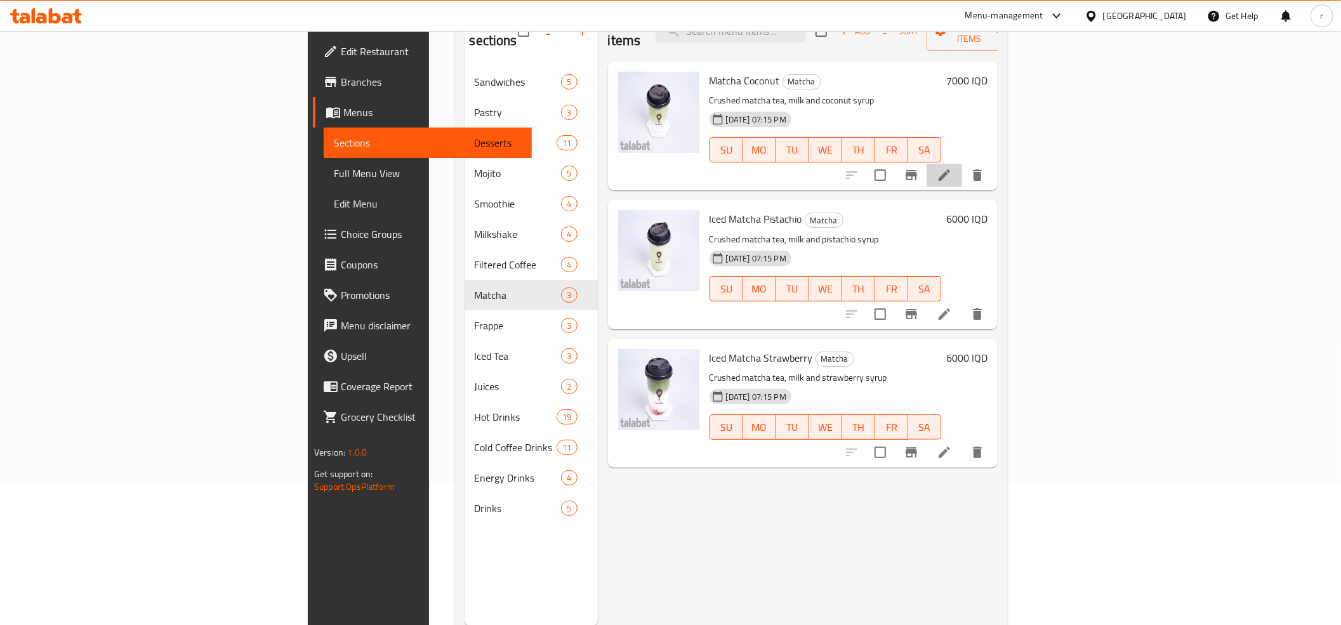
click at [962, 164] on li at bounding box center [945, 175] width 36 height 23
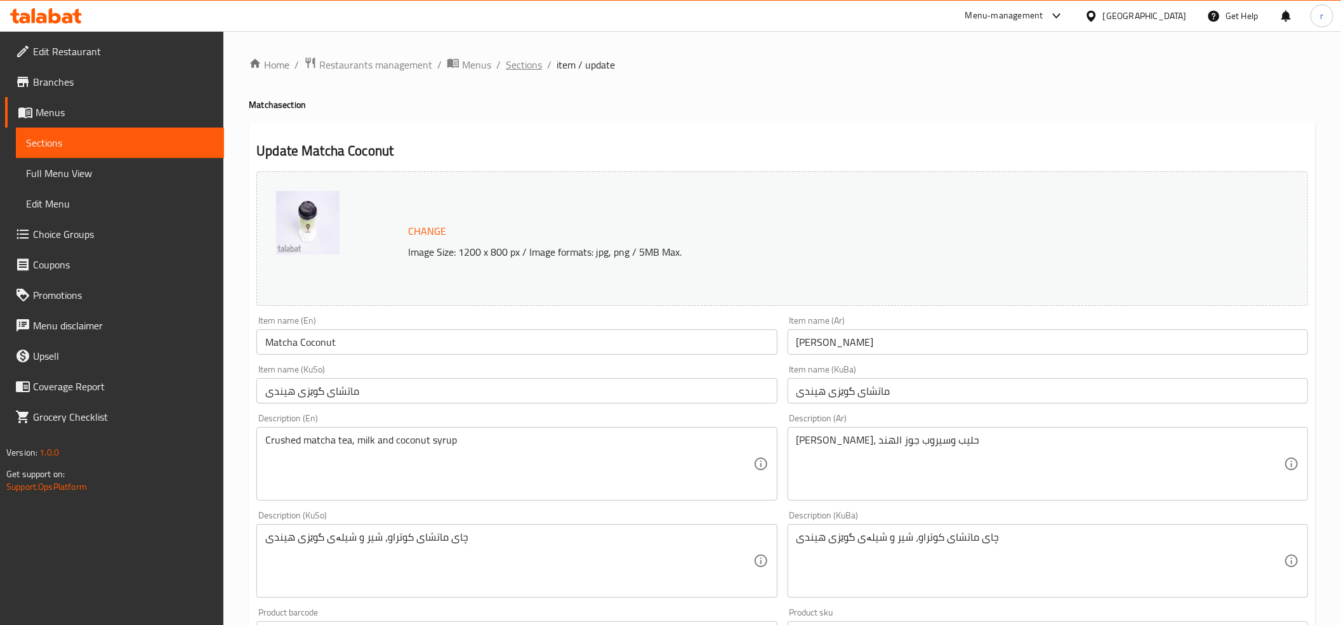
click at [515, 67] on span "Sections" at bounding box center [524, 64] width 36 height 15
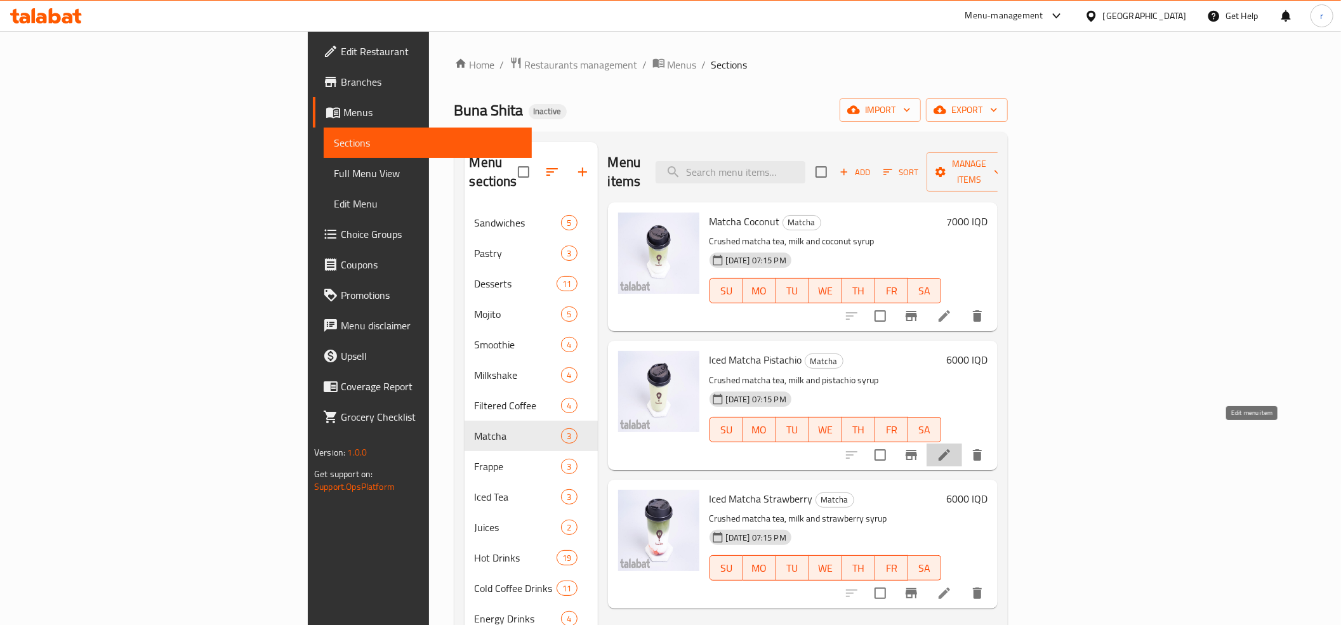
click at [952, 447] on icon at bounding box center [944, 454] width 15 height 15
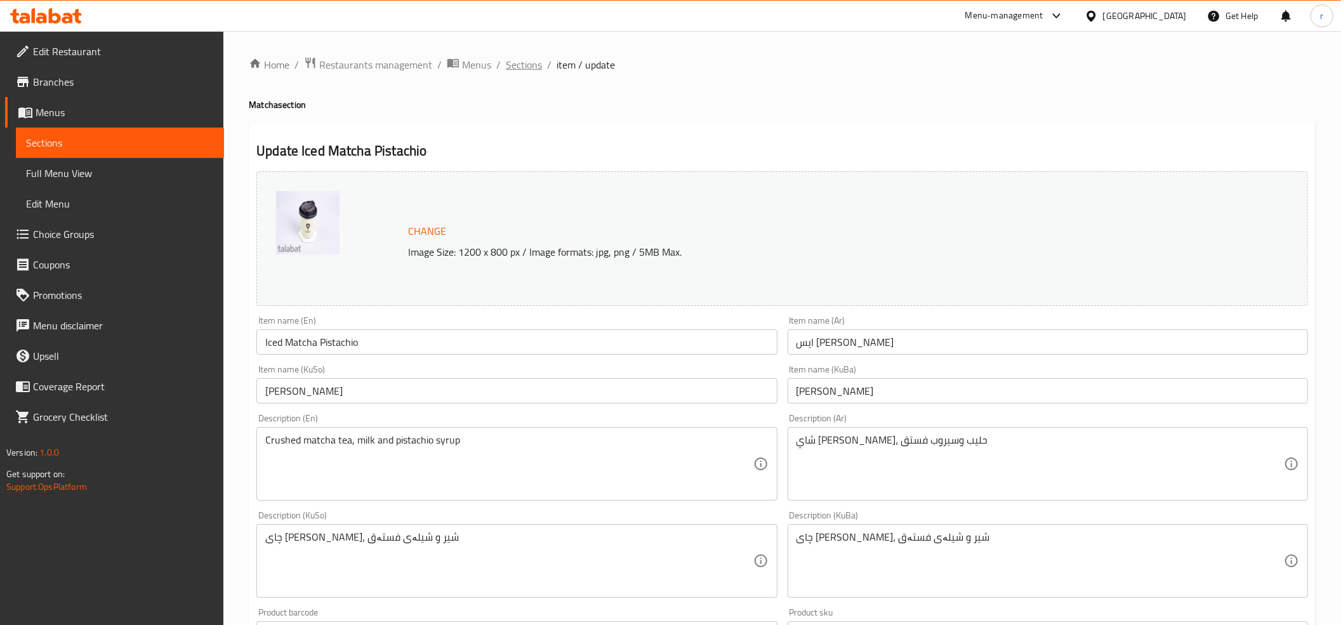
click at [523, 69] on span "Sections" at bounding box center [524, 64] width 36 height 15
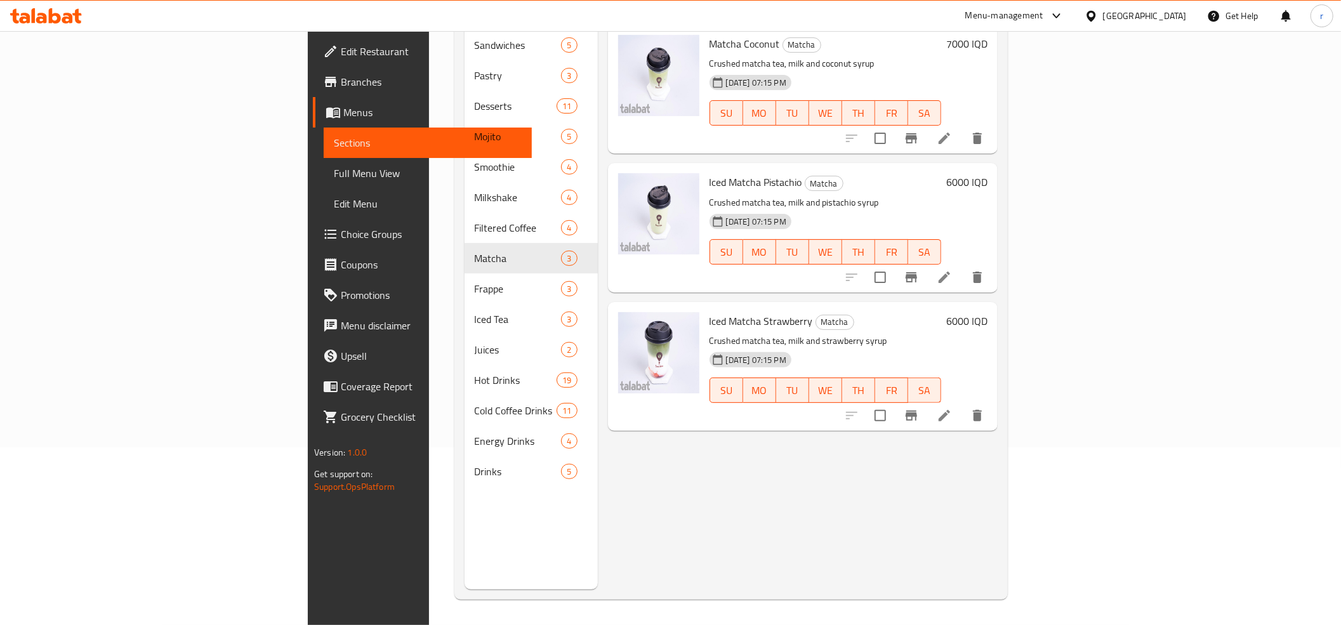
scroll to position [178, 0]
click at [962, 404] on li at bounding box center [945, 415] width 36 height 23
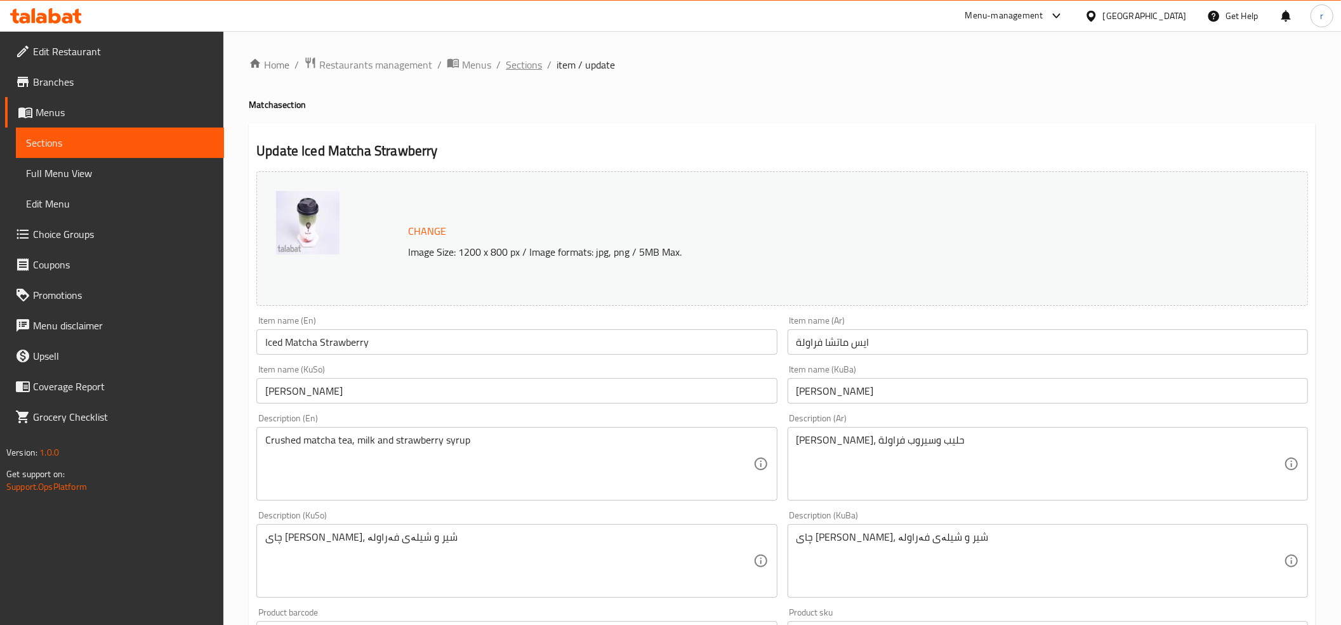
click at [520, 64] on span "Sections" at bounding box center [524, 64] width 36 height 15
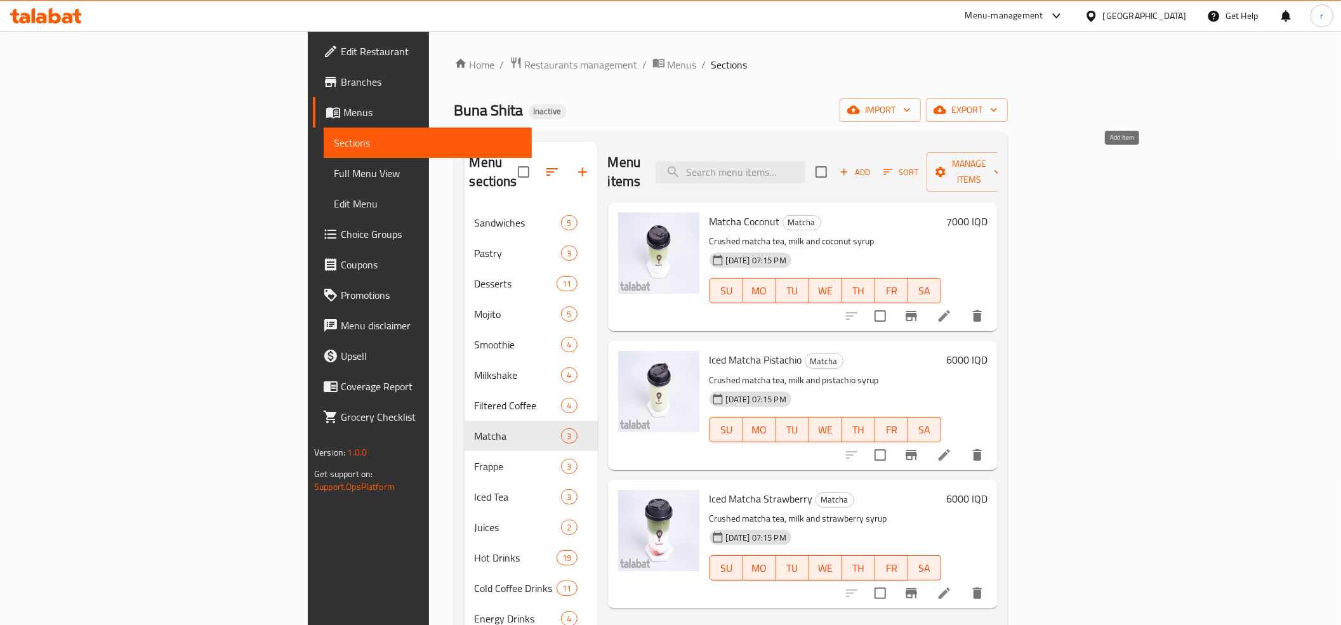
click at [872, 165] on span "Add" at bounding box center [855, 172] width 34 height 15
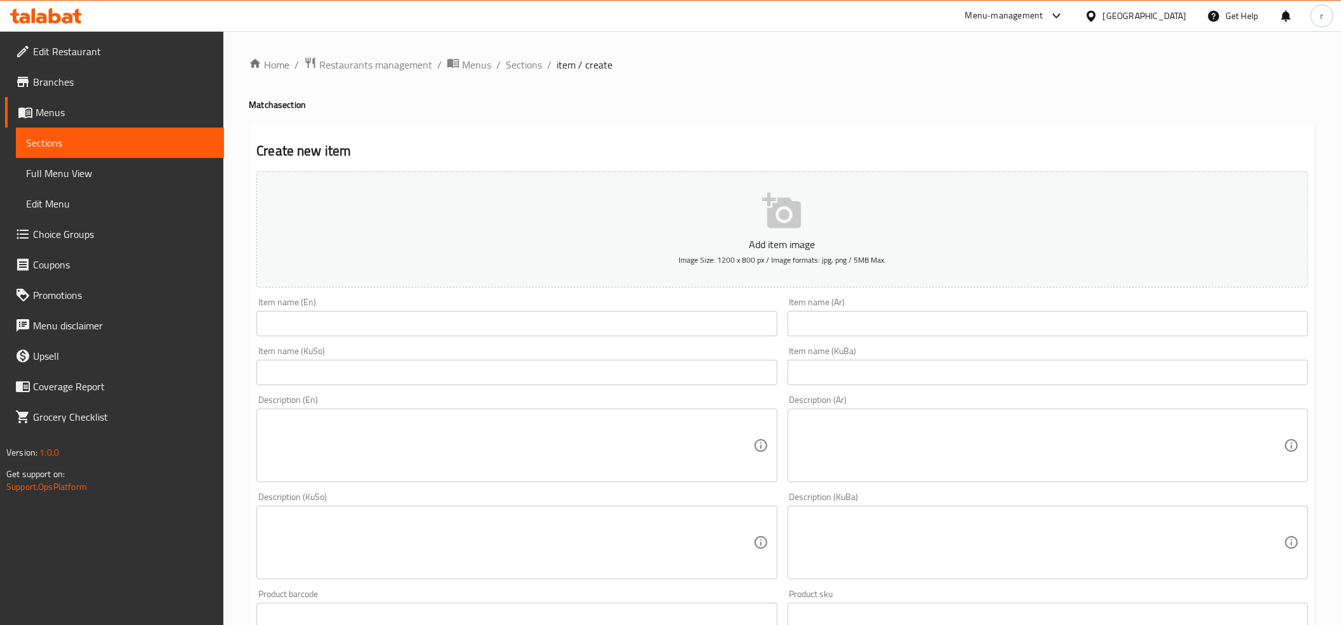
click at [321, 314] on input "text" at bounding box center [516, 323] width 520 height 25
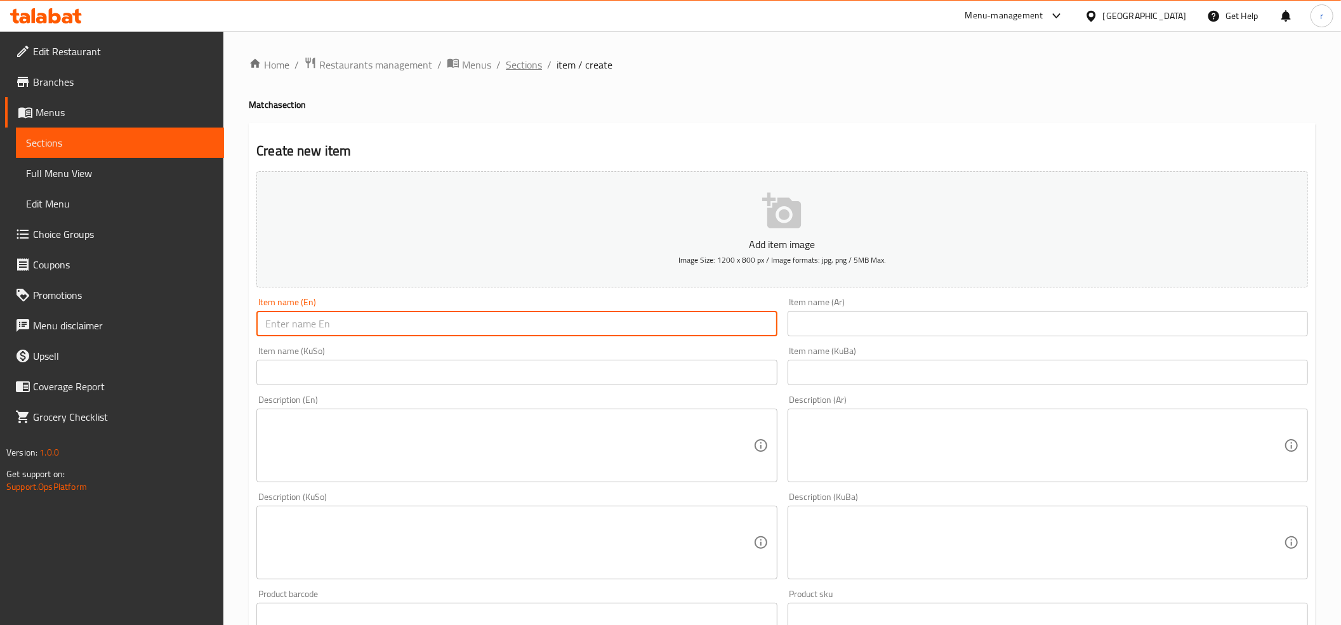
click at [522, 61] on span "Sections" at bounding box center [524, 64] width 36 height 15
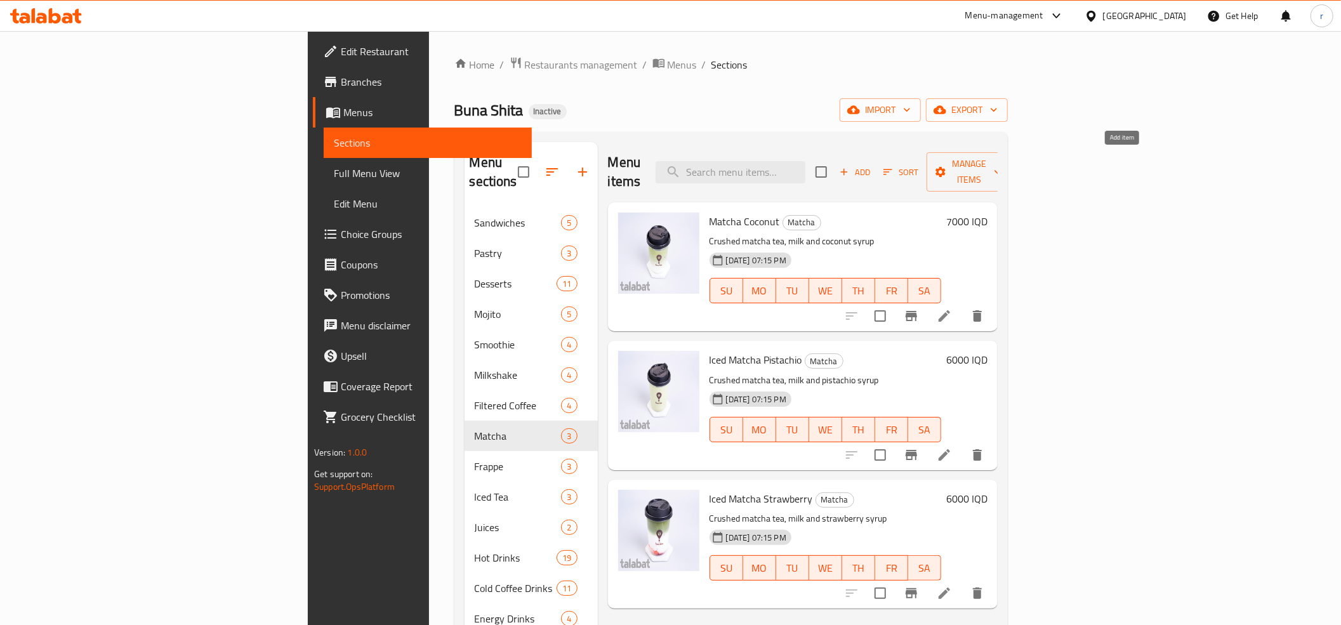
click at [872, 166] on span "Add" at bounding box center [855, 172] width 34 height 15
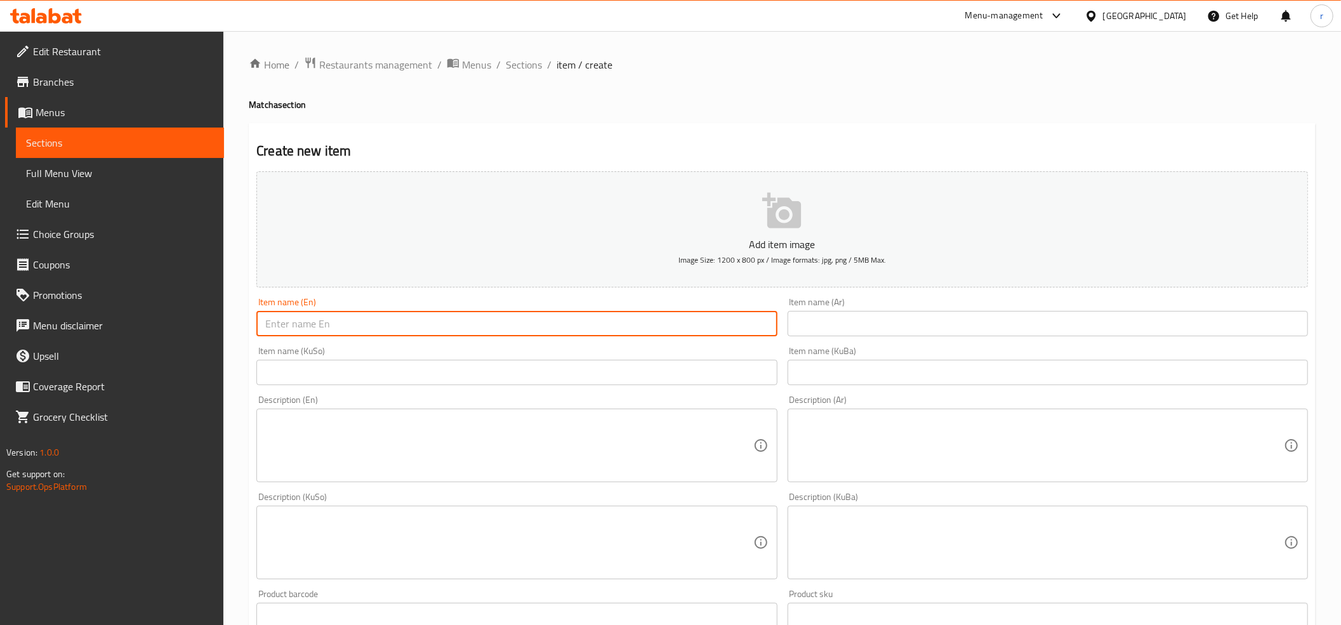
click at [384, 320] on input "text" at bounding box center [516, 323] width 520 height 25
click at [362, 381] on input "text" at bounding box center [516, 372] width 520 height 25
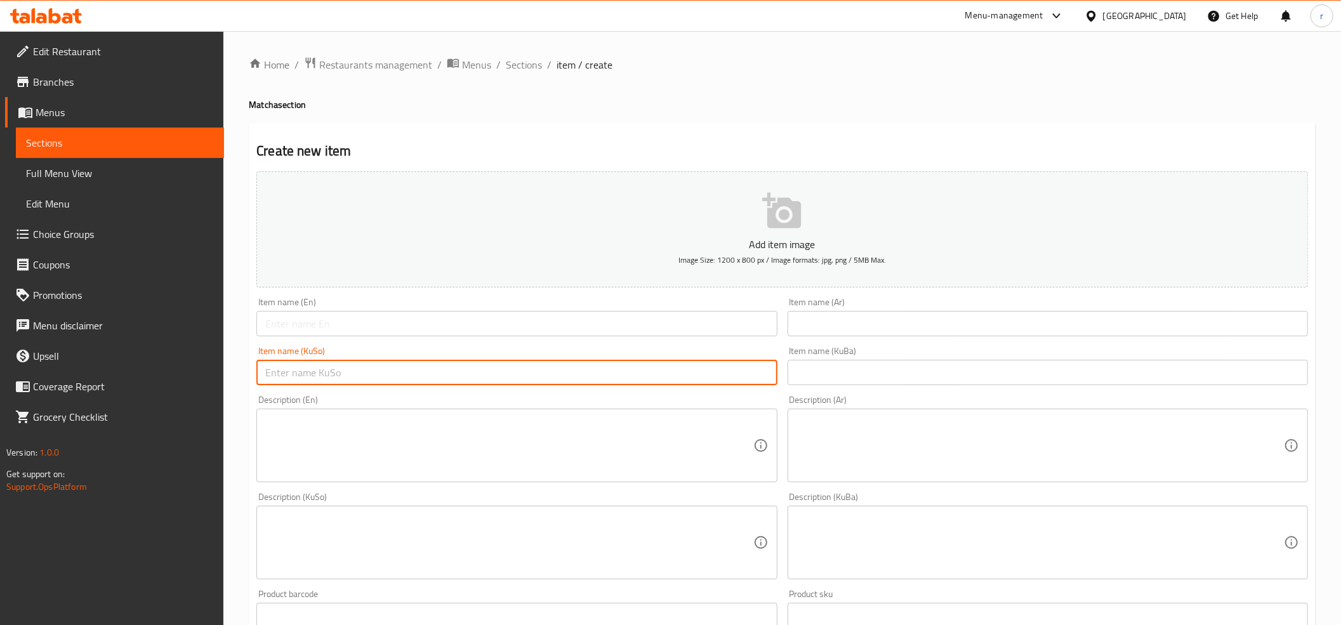
paste input "ئایس ماتشای گەرم"
type input "ئایس ماتشای گەرم"
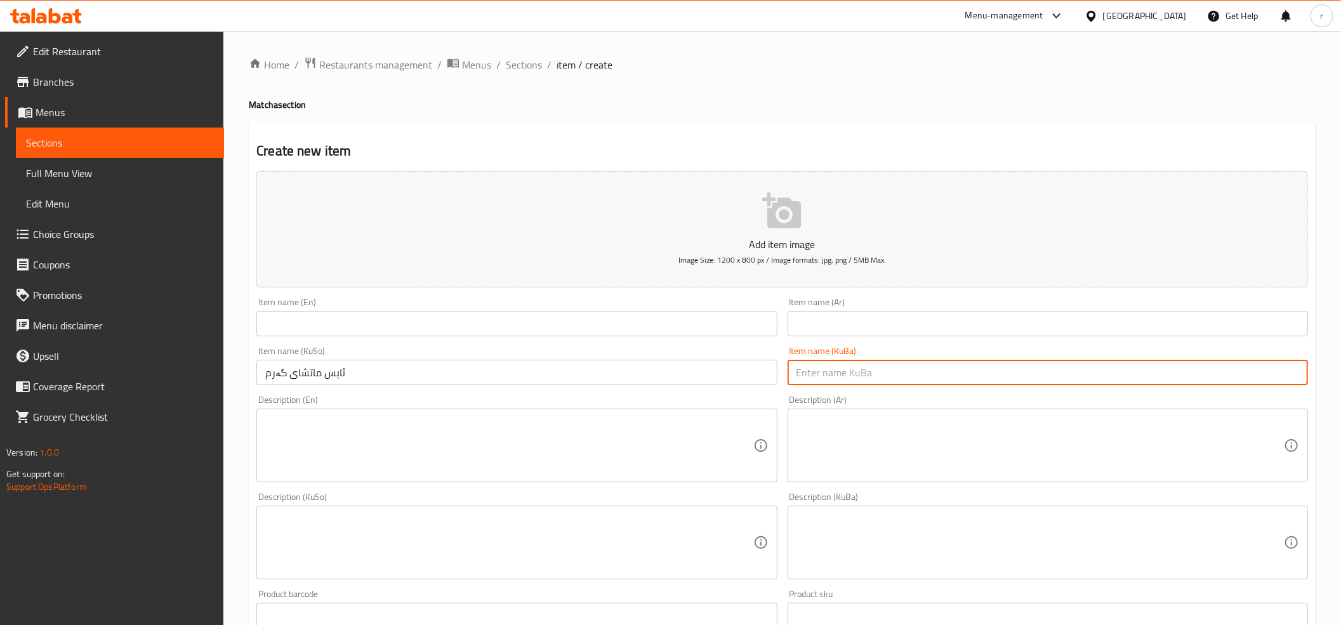
click at [833, 368] on input "text" at bounding box center [1048, 372] width 520 height 25
paste input "ئایس ماتشای گەرم"
type input "ئایس ماتشای گەرم"
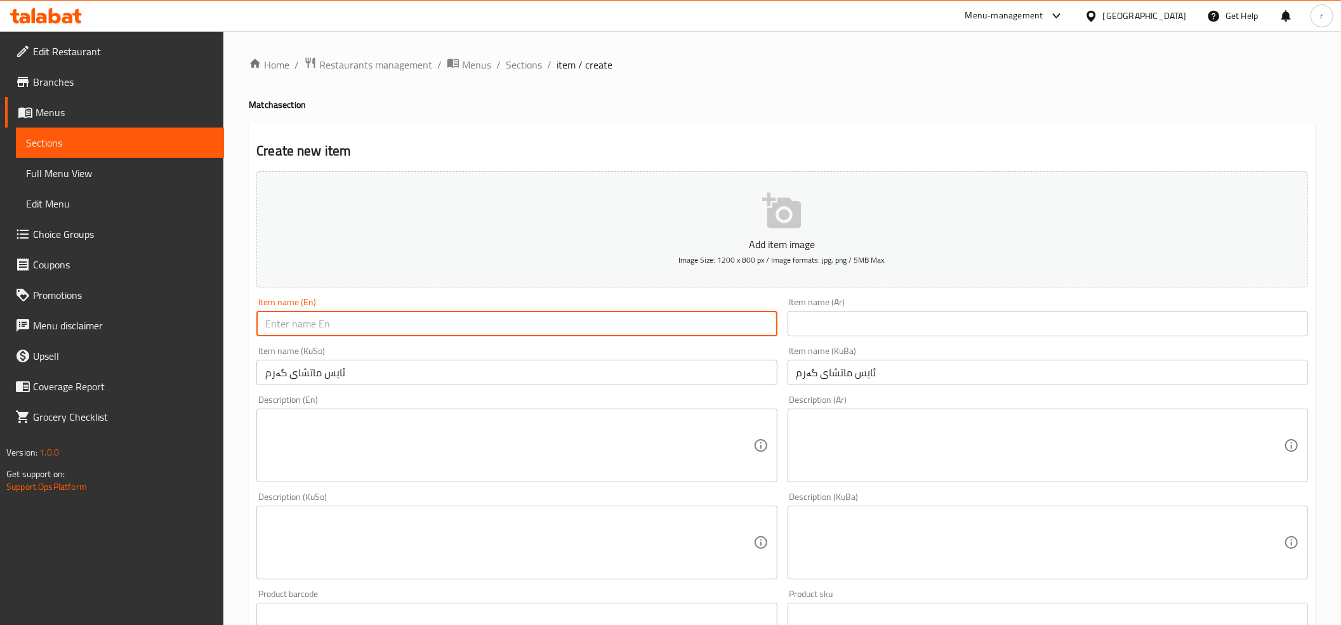
click at [336, 333] on input "text" at bounding box center [516, 323] width 520 height 25
paste input "Iced Matcha Hot"
type input "Iced Matcha Hot"
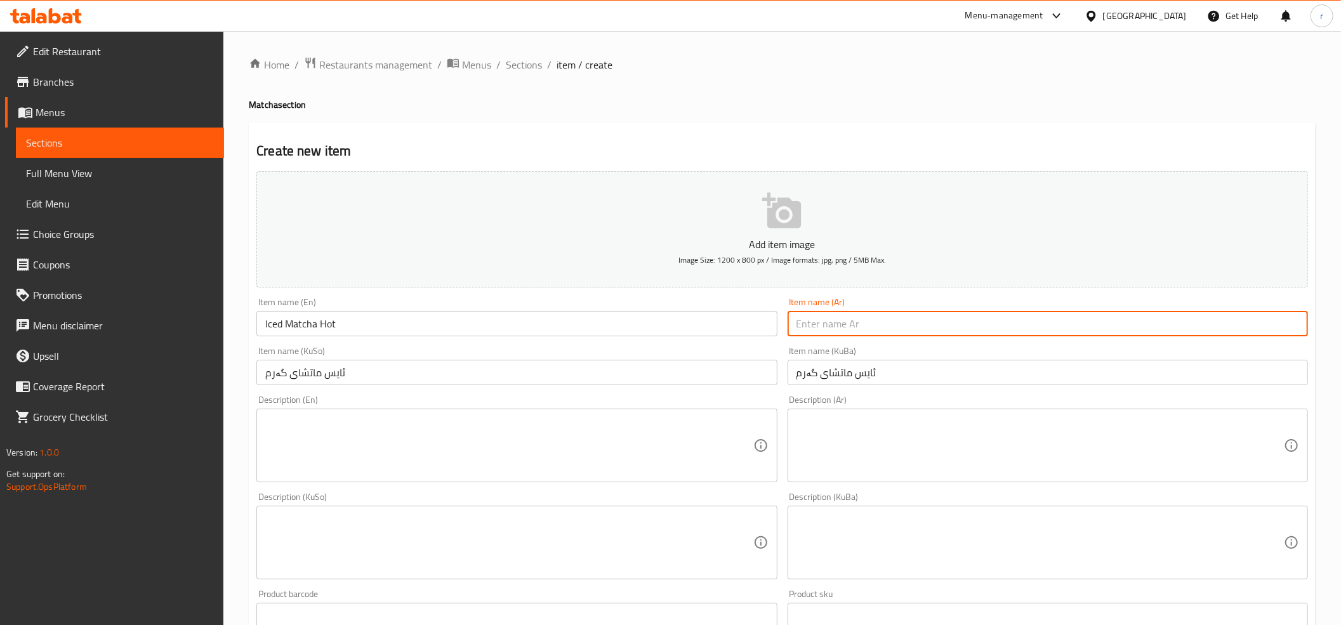
click at [843, 333] on input "text" at bounding box center [1048, 323] width 520 height 25
paste input "ايس [PERSON_NAME]"
type input "ايس [PERSON_NAME]"
click at [343, 460] on textarea at bounding box center [508, 446] width 487 height 60
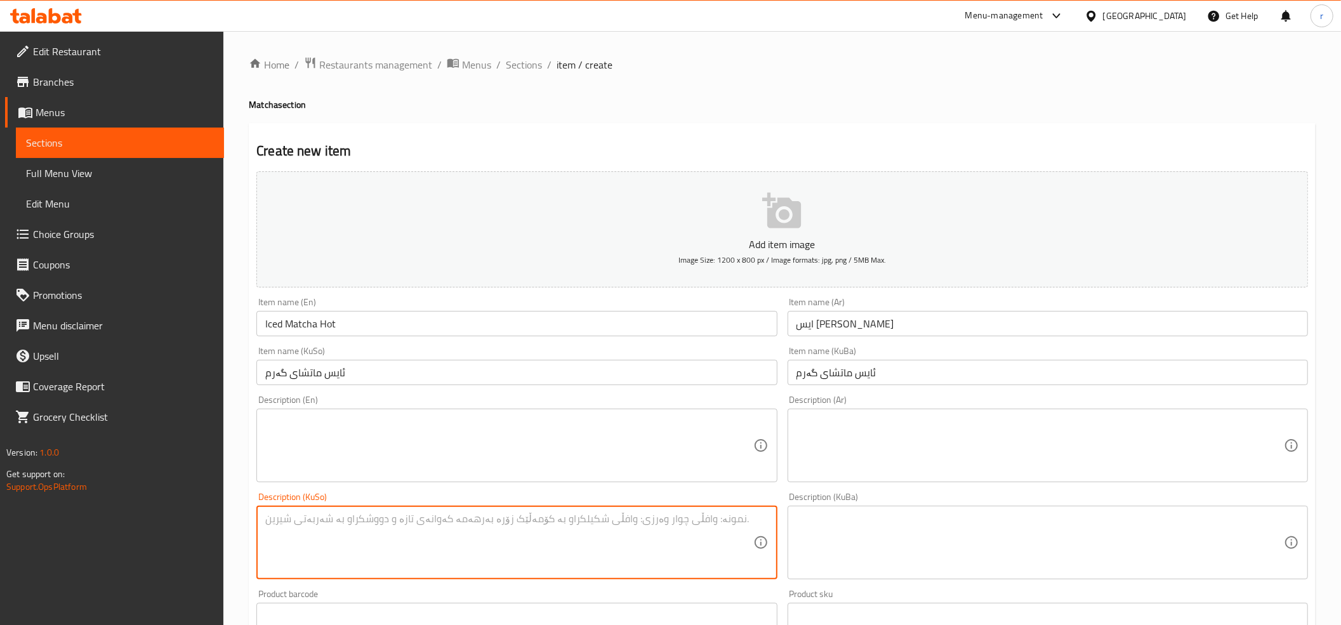
click at [410, 534] on textarea at bounding box center [508, 543] width 487 height 60
paste textarea "چای ماتشای کوتراو و شیر"
type textarea "چای ماتشای کوتراو و شیر"
click at [821, 527] on textarea at bounding box center [1039, 543] width 487 height 60
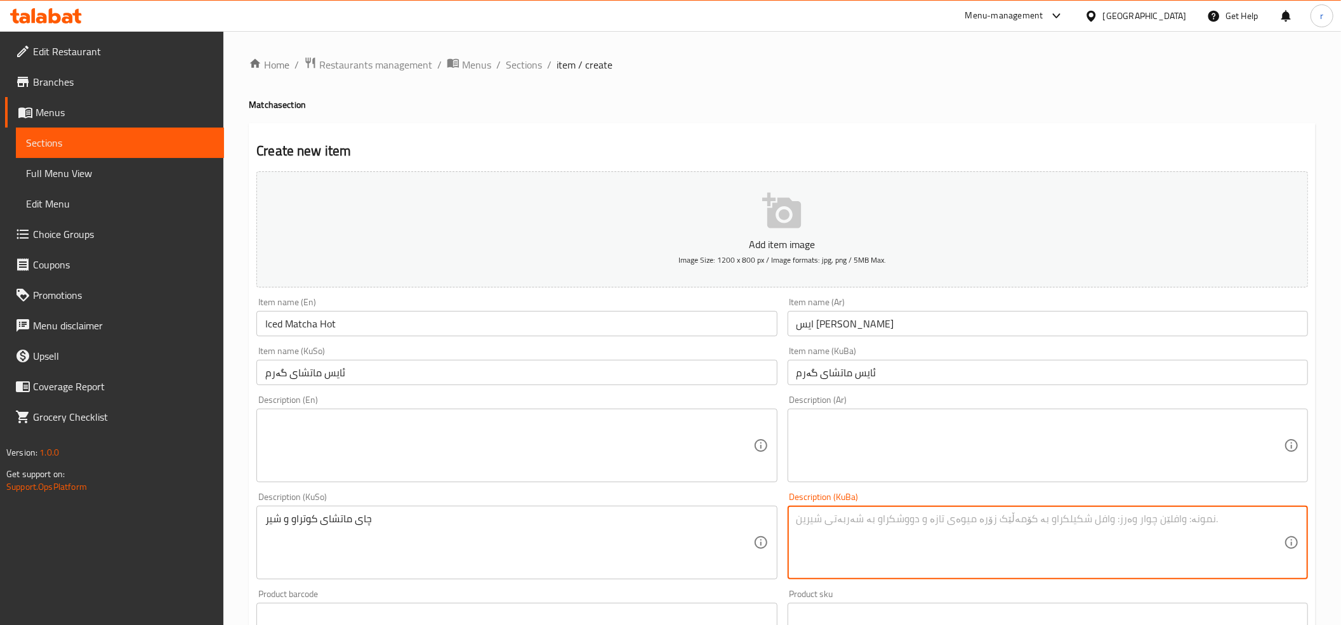
paste textarea "چای ماتشای کوتراو و شیر"
type textarea "چای ماتشای کوتراو و شیر"
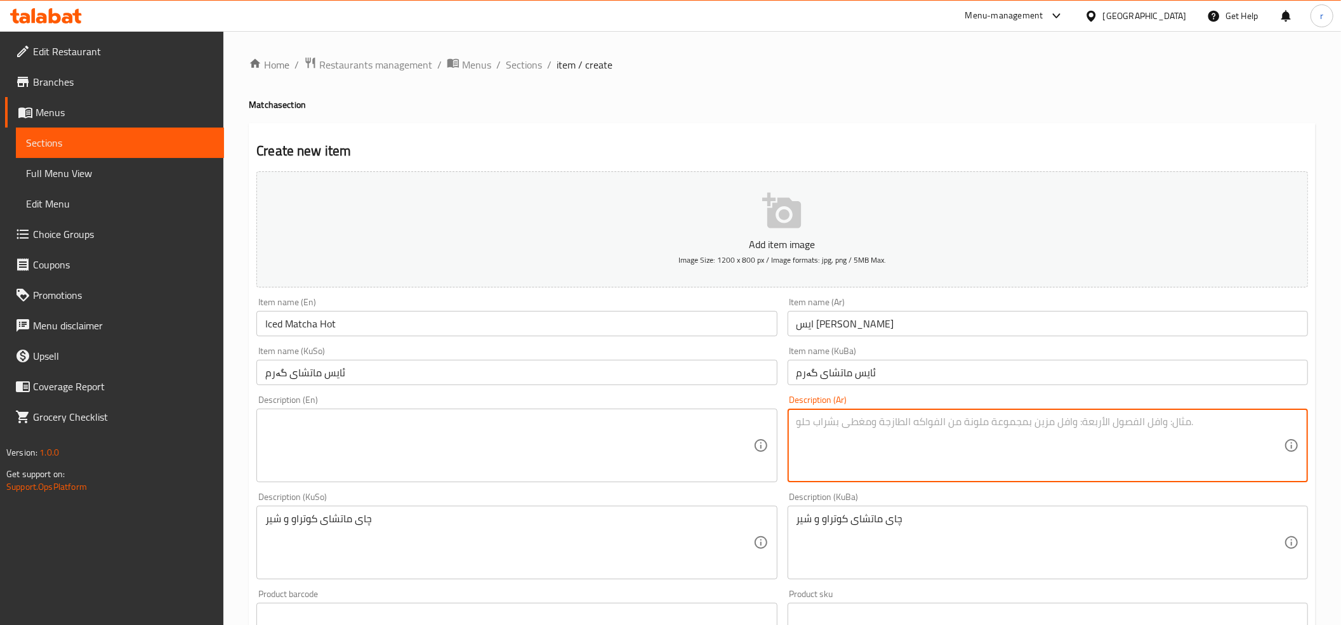
click at [826, 440] on textarea at bounding box center [1039, 446] width 487 height 60
paste textarea "[PERSON_NAME] وحليب"
type textarea "[PERSON_NAME] وحليب"
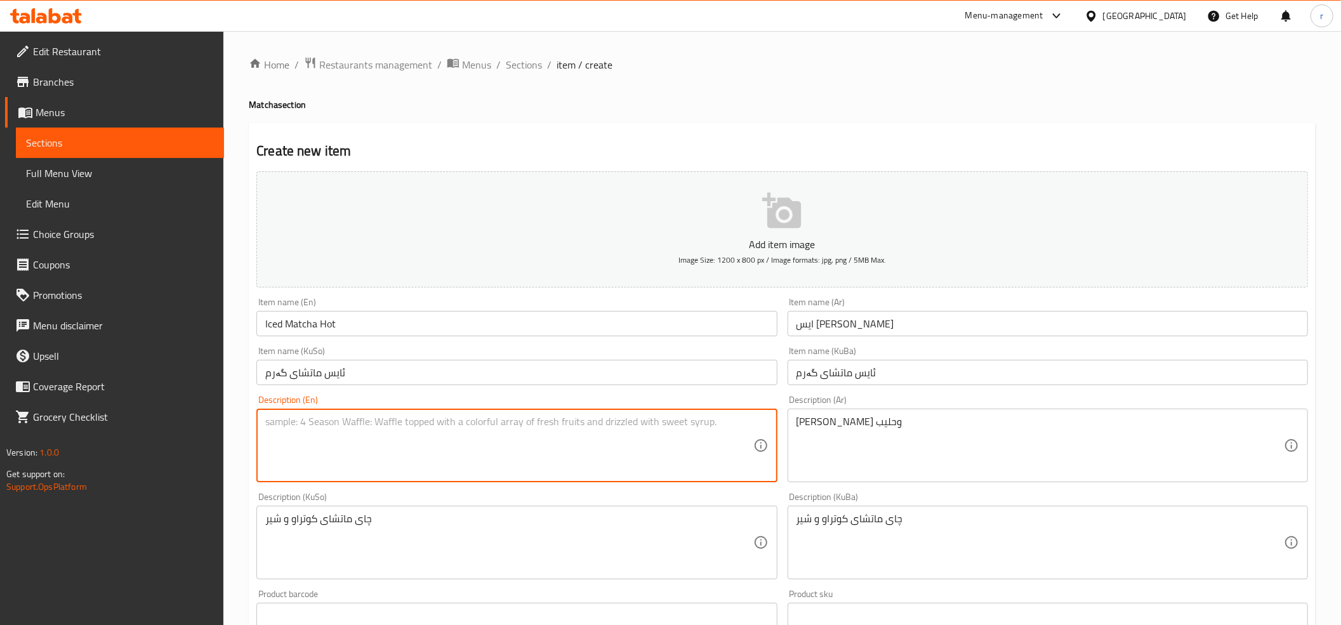
click at [618, 434] on textarea at bounding box center [508, 446] width 487 height 60
paste textarea "Crushed matcha tea and milk"
type textarea "Crushed matcha tea and milk"
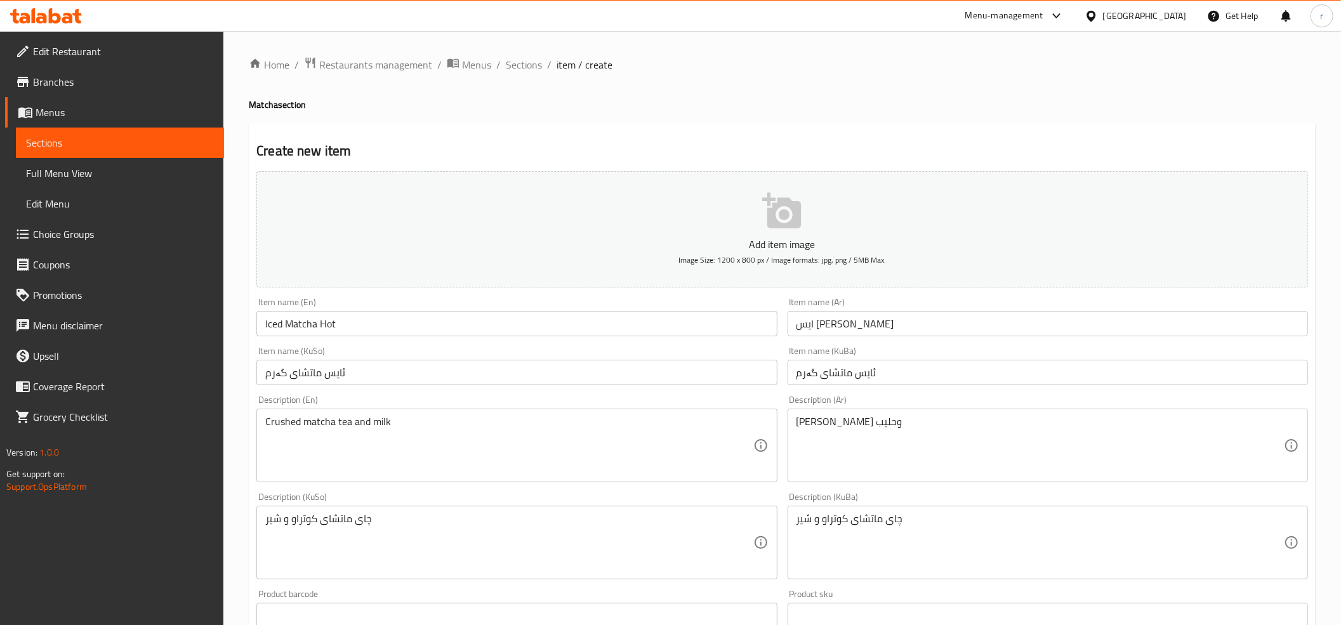
drag, startPoint x: 263, startPoint y: 413, endPoint x: 434, endPoint y: 406, distance: 171.5
click at [434, 406] on div "Description (En) Crushed matcha tea and milk Description (En)" at bounding box center [516, 438] width 520 height 87
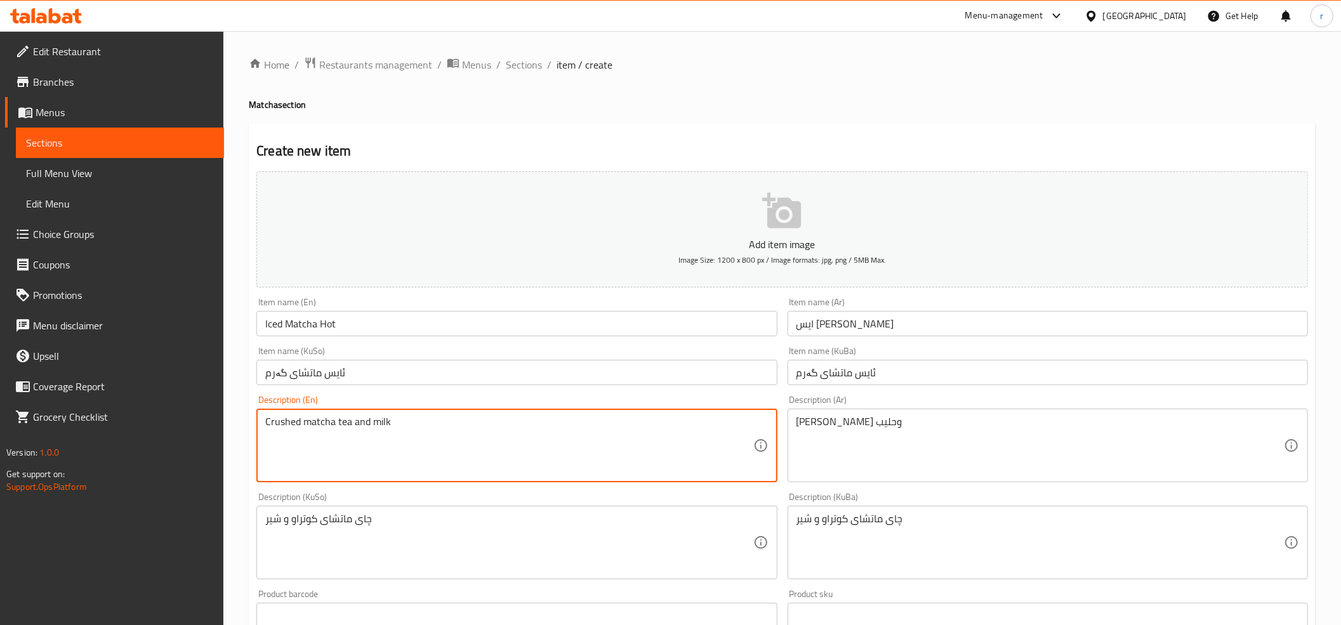
click at [485, 432] on textarea "Crushed matcha tea and milk" at bounding box center [508, 446] width 487 height 60
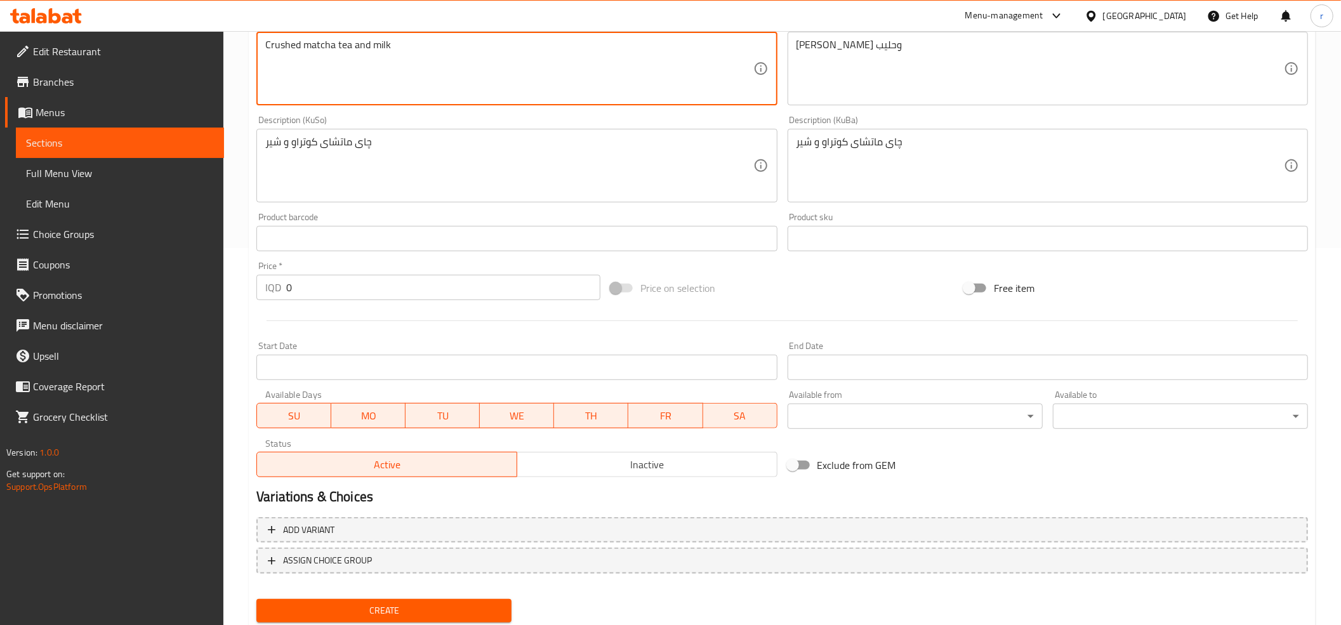
scroll to position [417, 0]
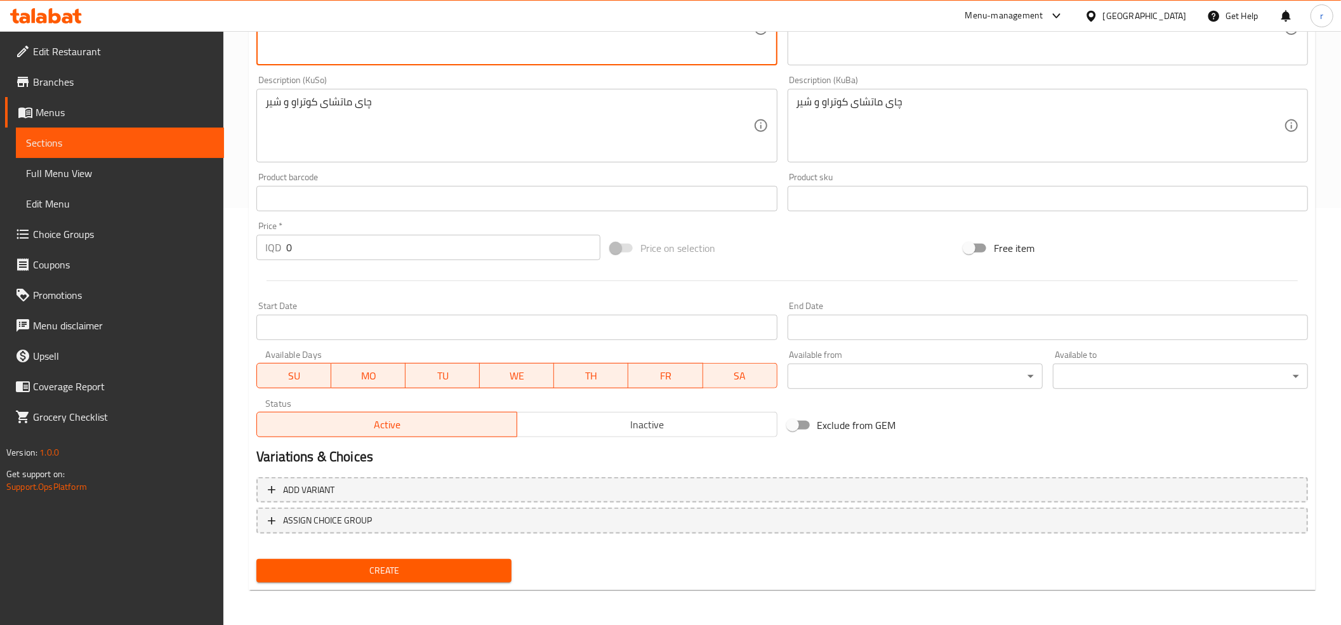
click at [429, 244] on input "0" at bounding box center [443, 247] width 314 height 25
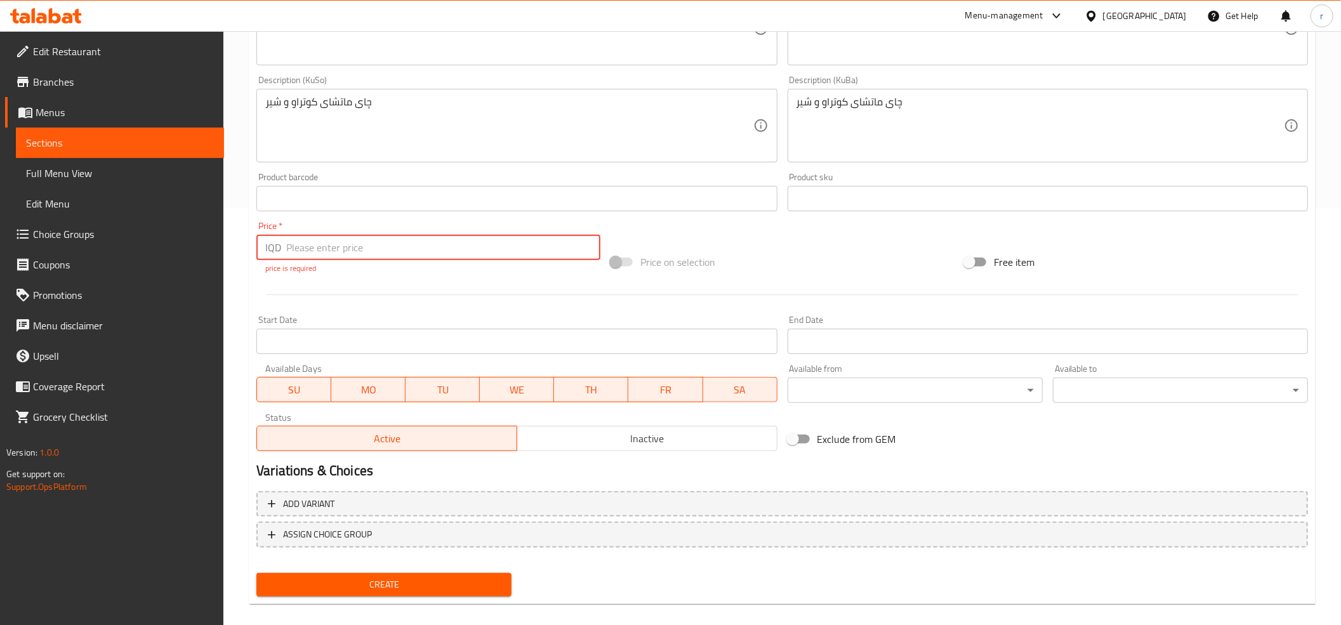
paste input "4000"
type input "4000"
click at [425, 588] on div "Create new item Add item image Image Size: 1200 x 800 px / Image formats: jpg, …" at bounding box center [782, 155] width 1067 height 899
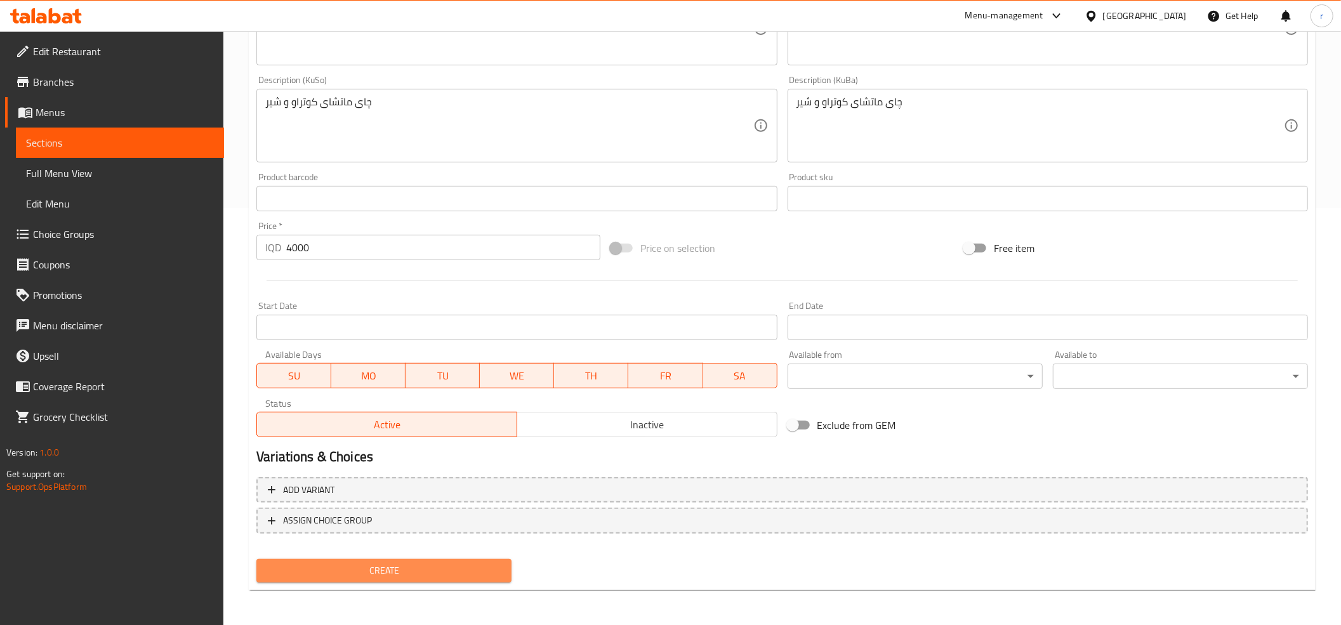
click at [456, 572] on span "Create" at bounding box center [384, 571] width 235 height 16
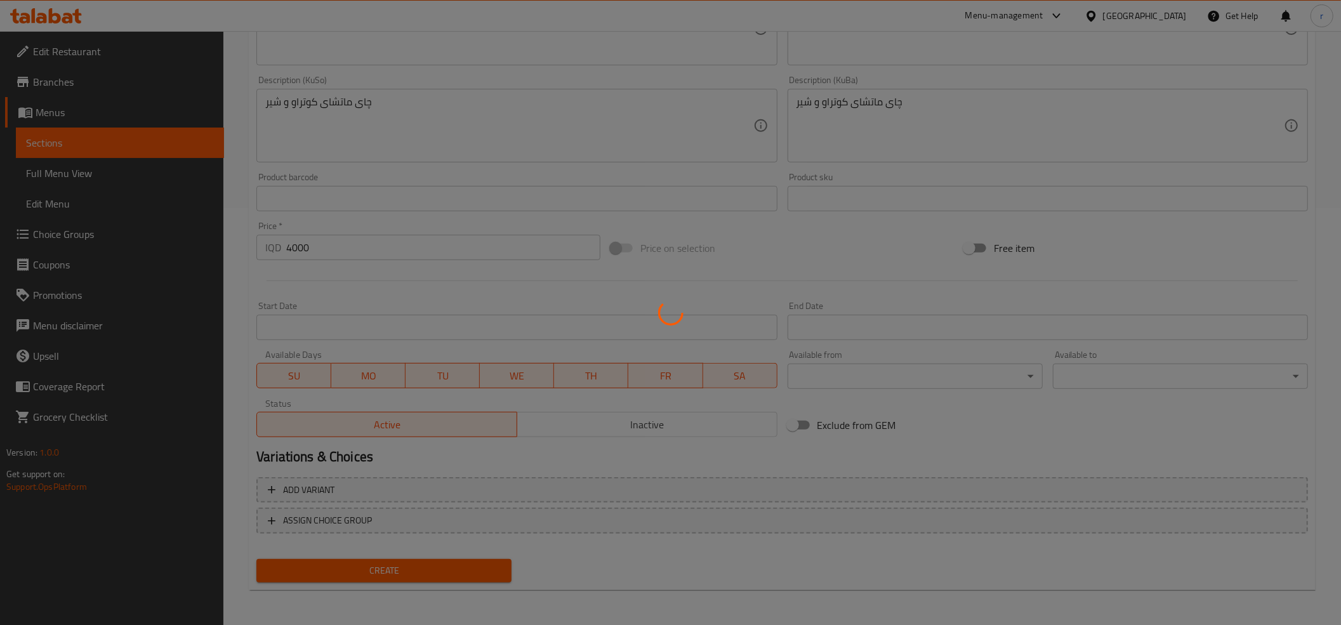
type input "0"
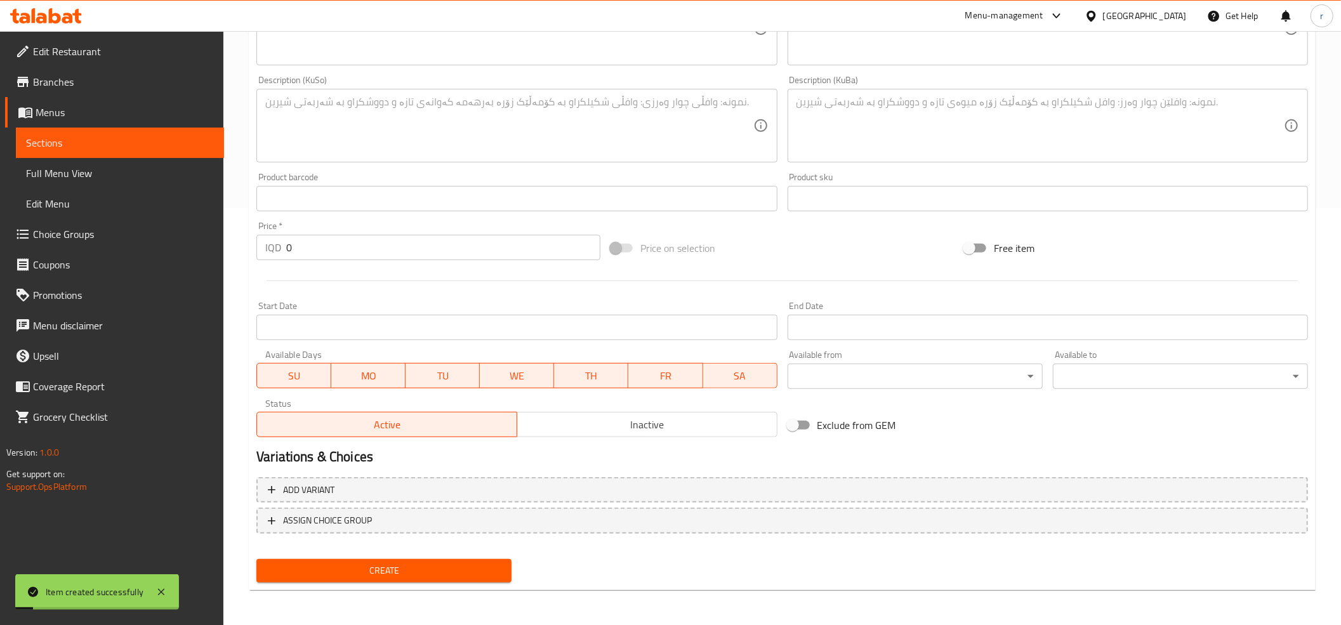
click at [181, 128] on link "Sections" at bounding box center [120, 143] width 208 height 30
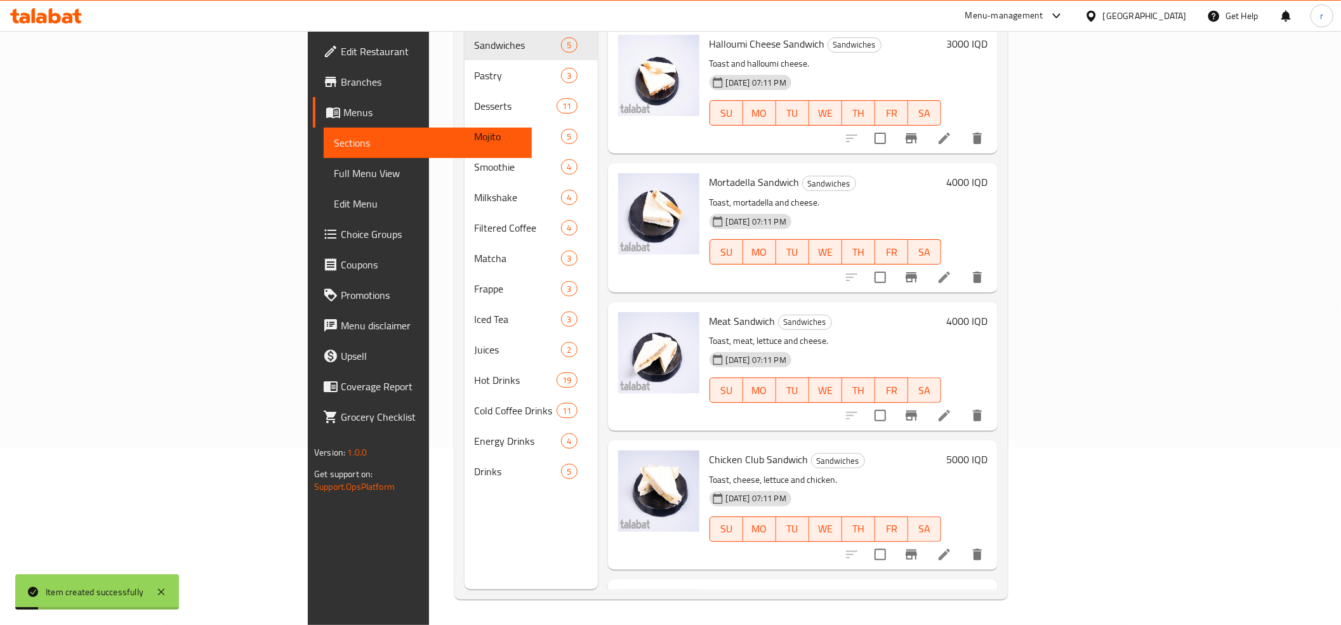
scroll to position [178, 0]
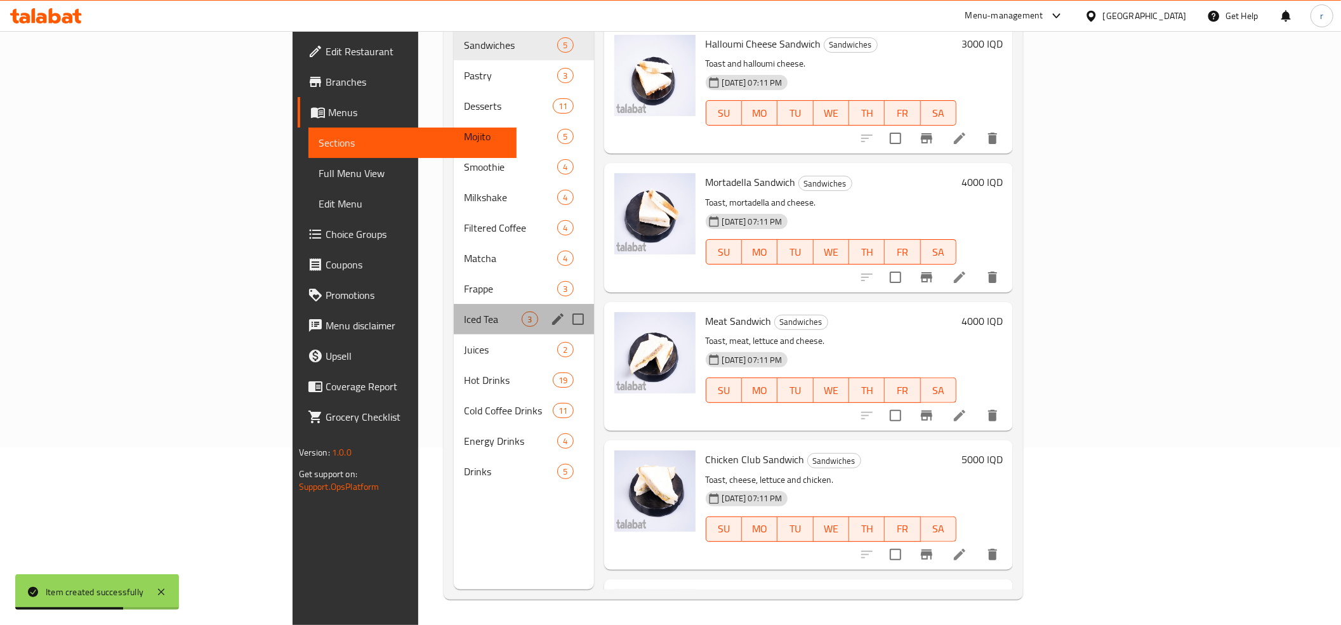
click at [454, 310] on div "Iced Tea 3" at bounding box center [524, 319] width 140 height 30
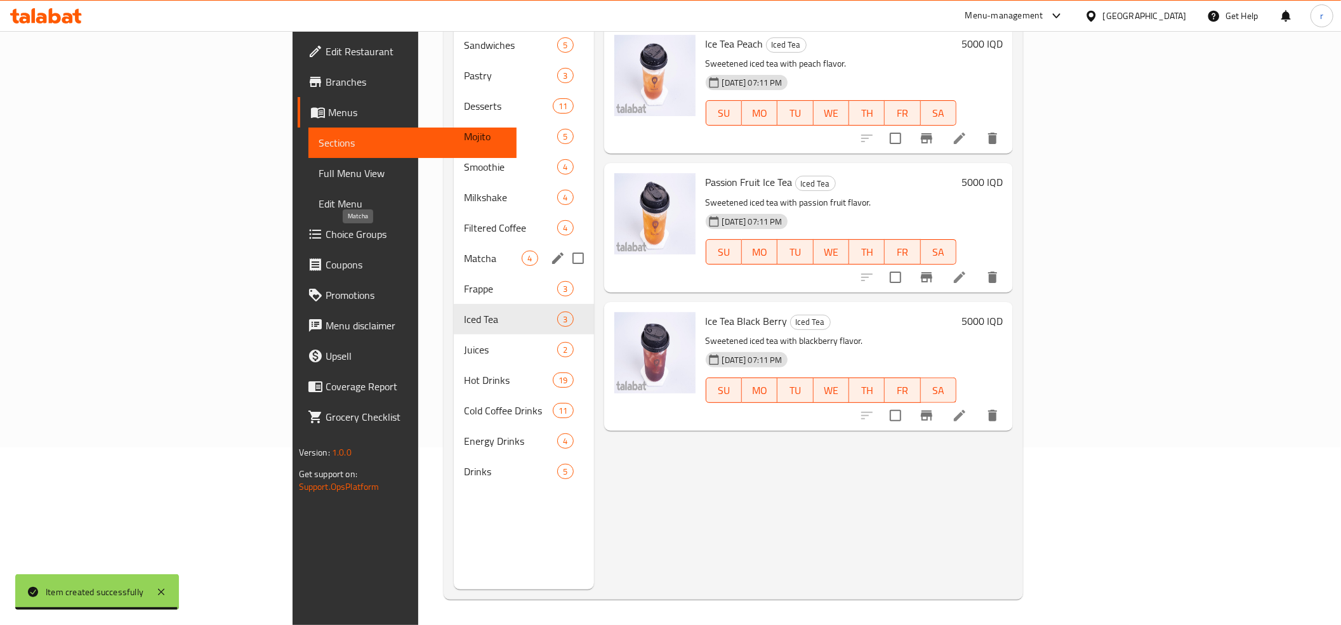
click at [464, 251] on span "Matcha" at bounding box center [493, 258] width 58 height 15
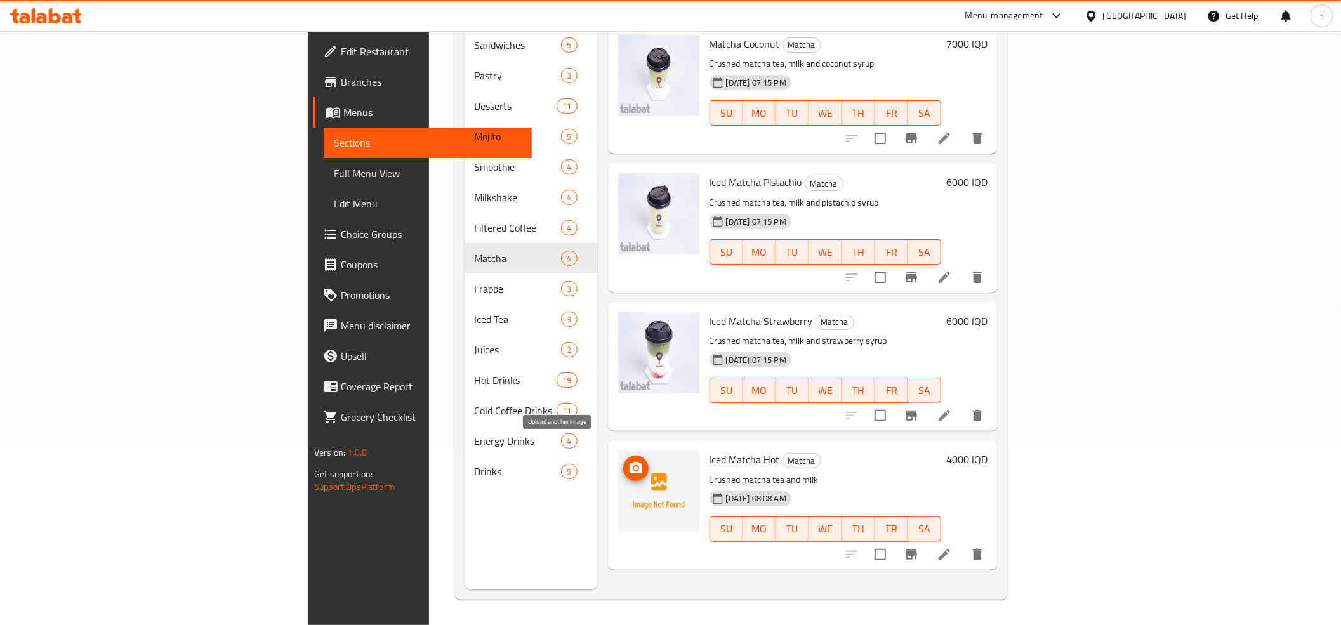
click at [628, 461] on icon "upload picture" at bounding box center [635, 468] width 15 height 15
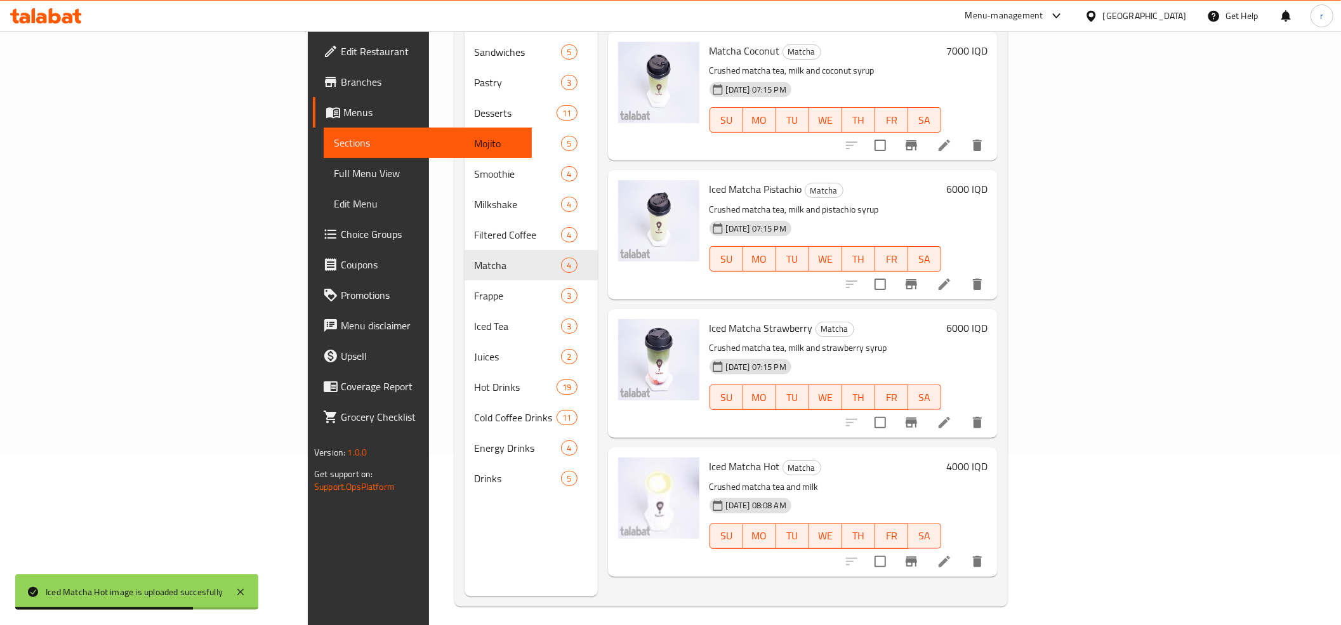
scroll to position [178, 0]
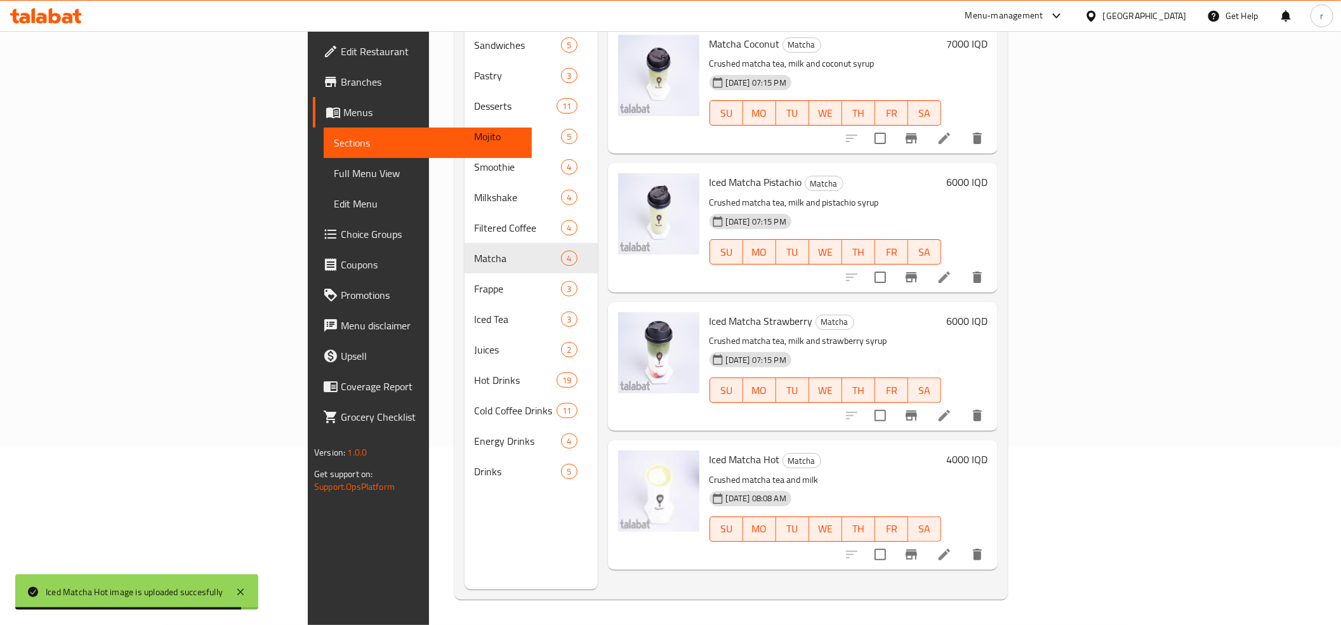
click at [630, 577] on div "Menu items Add Sort Manage items Matcha Coconut Matcha Crushed matcha tea, milk…" at bounding box center [798, 276] width 400 height 625
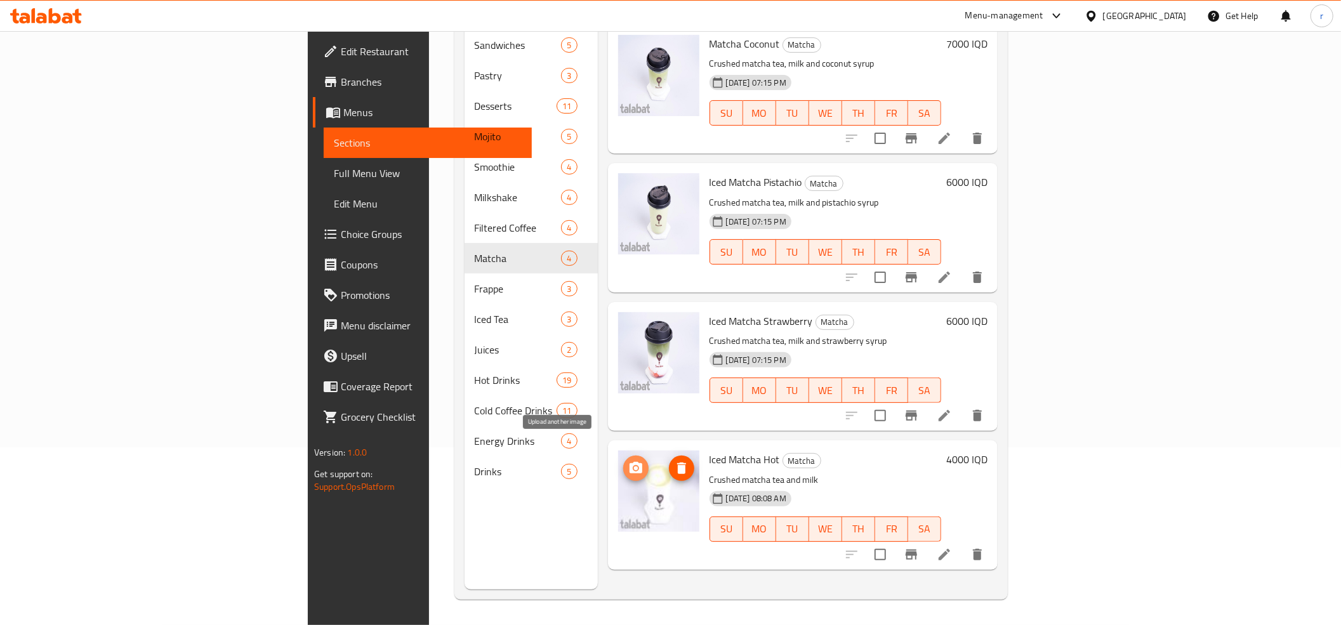
click at [630, 462] on icon "upload picture" at bounding box center [636, 467] width 13 height 11
click at [334, 169] on span "Full Menu View" at bounding box center [428, 173] width 188 height 15
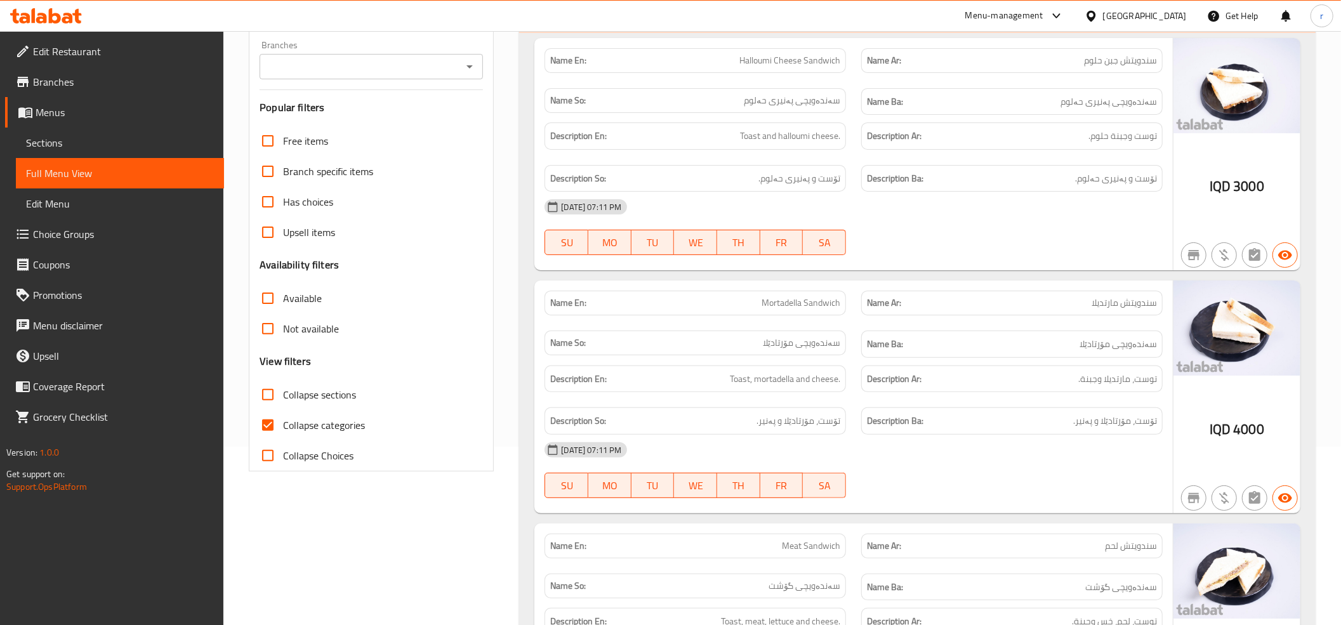
click at [267, 430] on input "Collapse categories" at bounding box center [268, 425] width 30 height 30
checkbox input "false"
click at [468, 65] on icon "Open" at bounding box center [469, 66] width 15 height 15
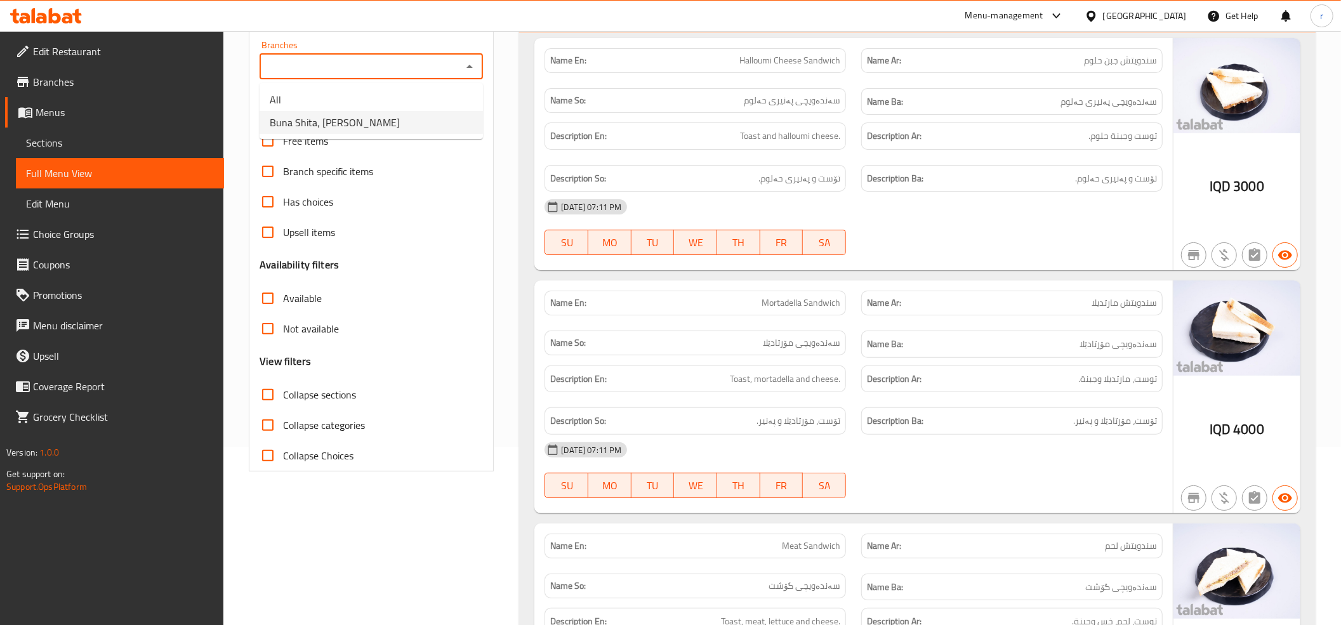
click at [449, 119] on li "Buna Shita، [PERSON_NAME]" at bounding box center [371, 122] width 223 height 23
type input "Buna Shita، [PERSON_NAME]"
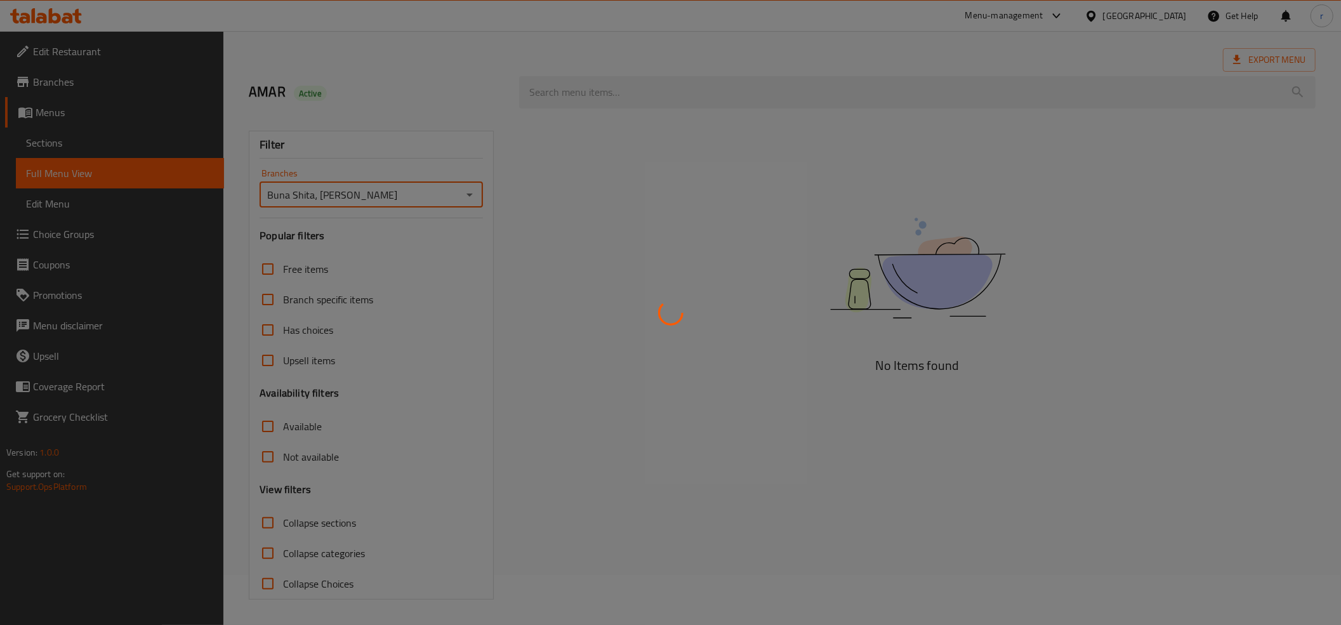
click at [555, 89] on div at bounding box center [670, 312] width 1341 height 625
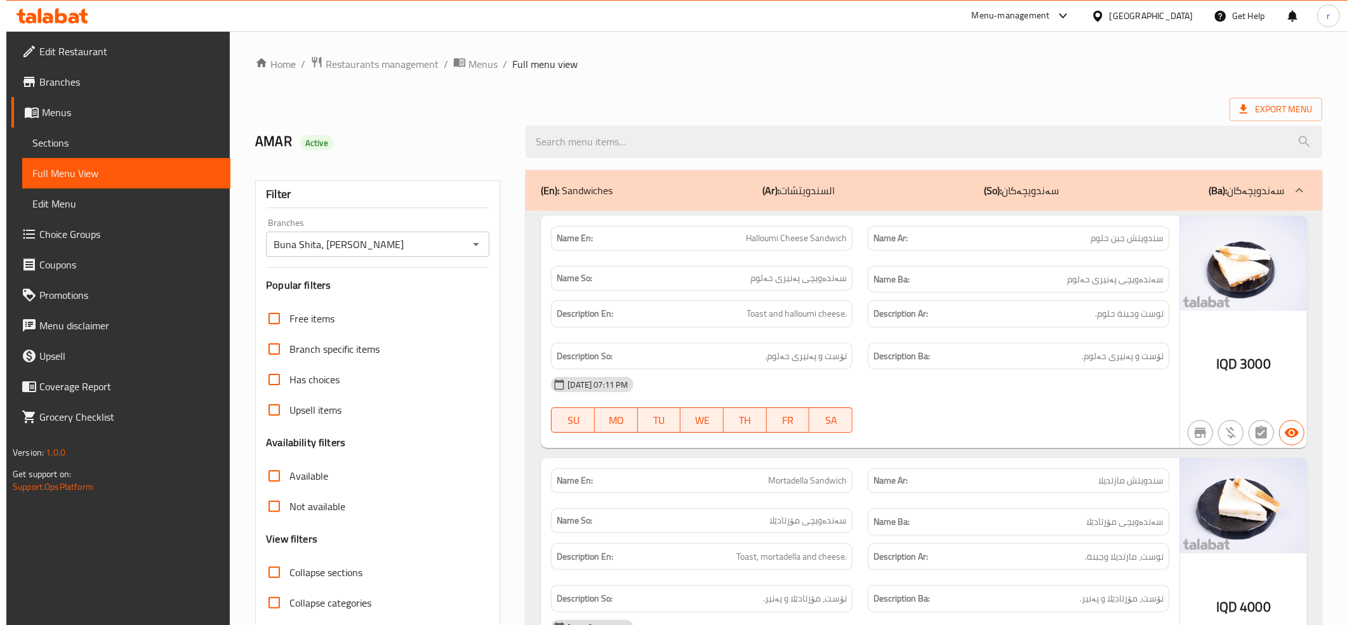
scroll to position [0, 0]
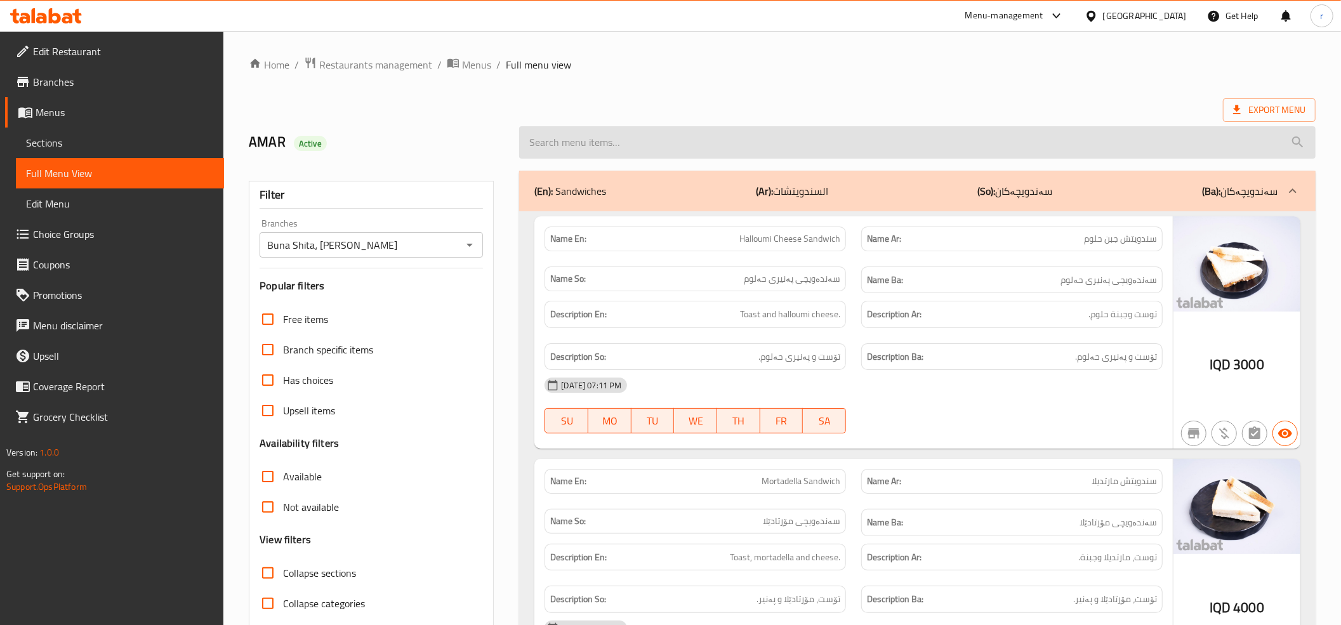
click at [571, 150] on input "search" at bounding box center [917, 142] width 796 height 32
paste input "Iced Matcha Hot"
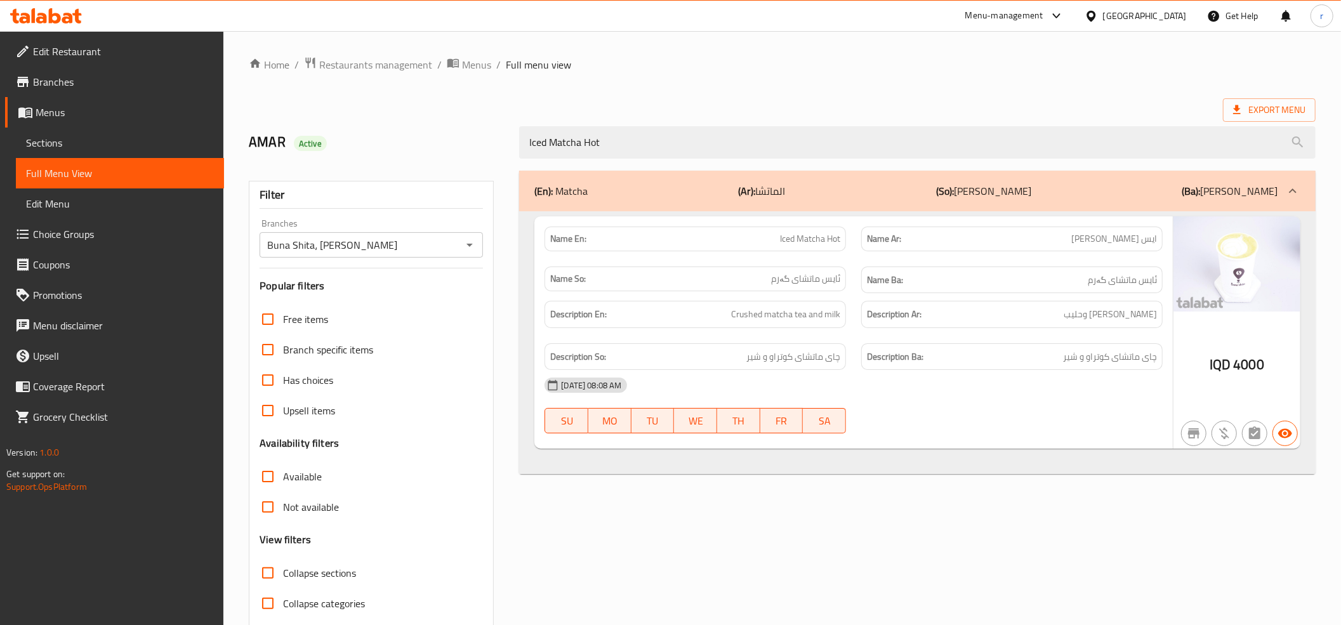
type input "Iced Matcha Hot"
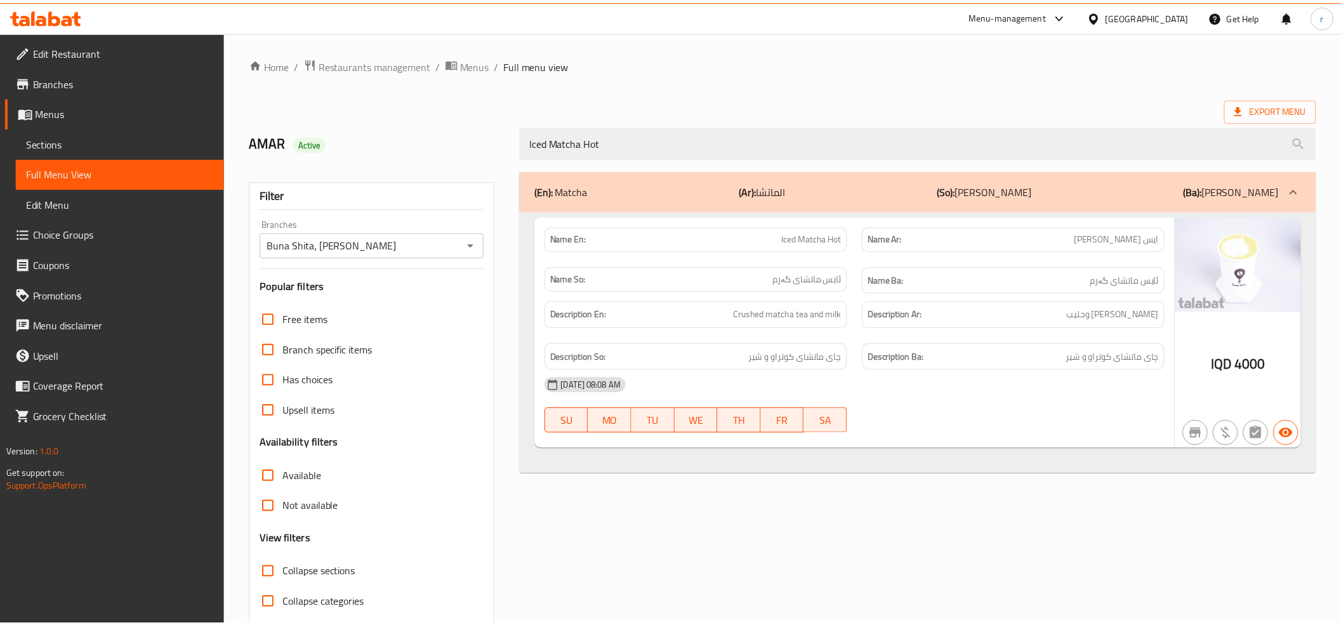
scroll to position [51, 0]
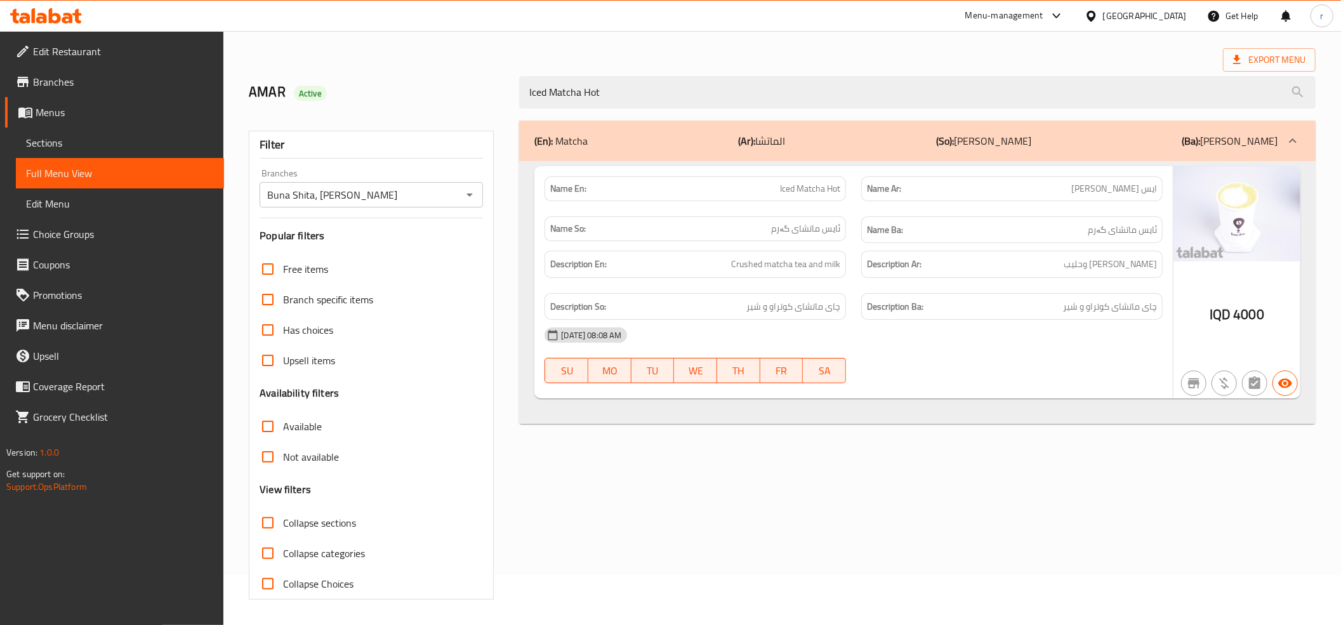
click at [62, 18] on icon at bounding box center [46, 15] width 72 height 15
